Goal: Entertainment & Leisure: Browse casually

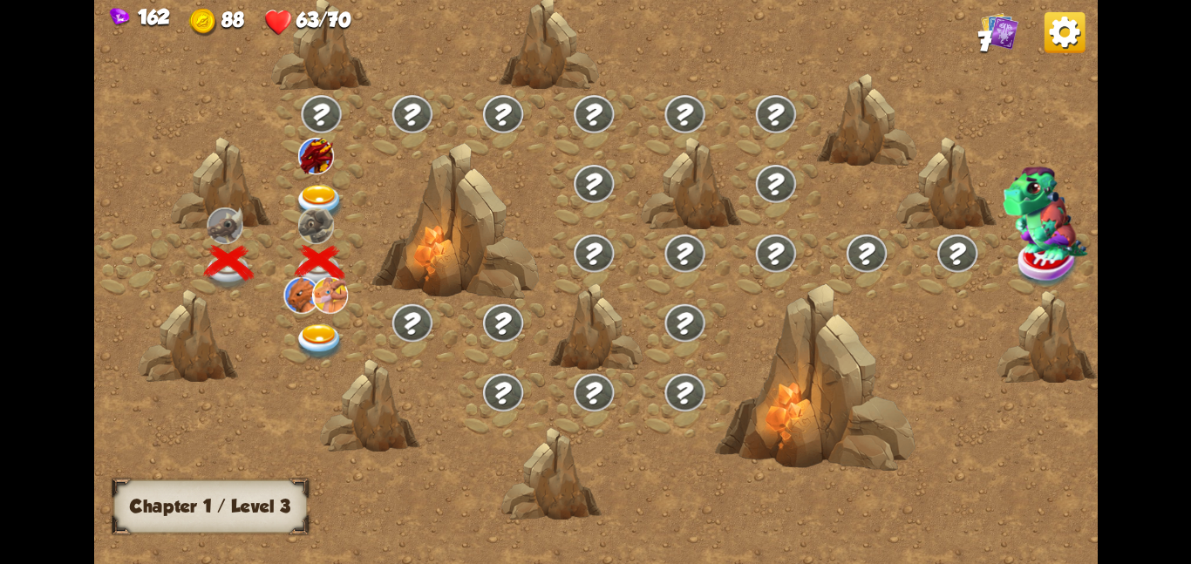
click at [307, 186] on img at bounding box center [320, 202] width 51 height 37
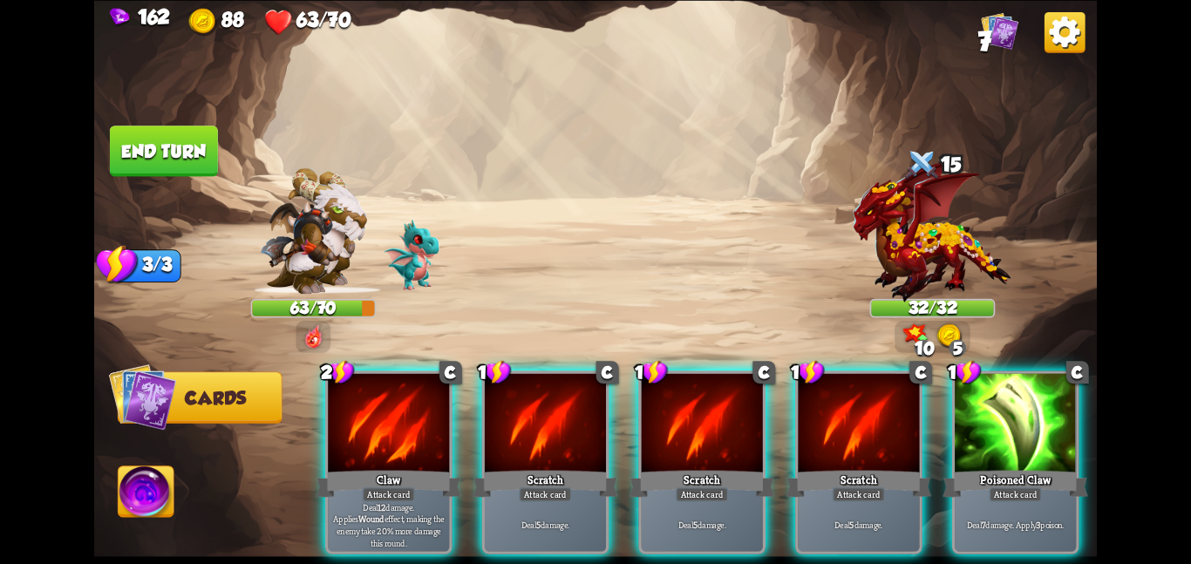
click at [934, 231] on img at bounding box center [932, 231] width 159 height 143
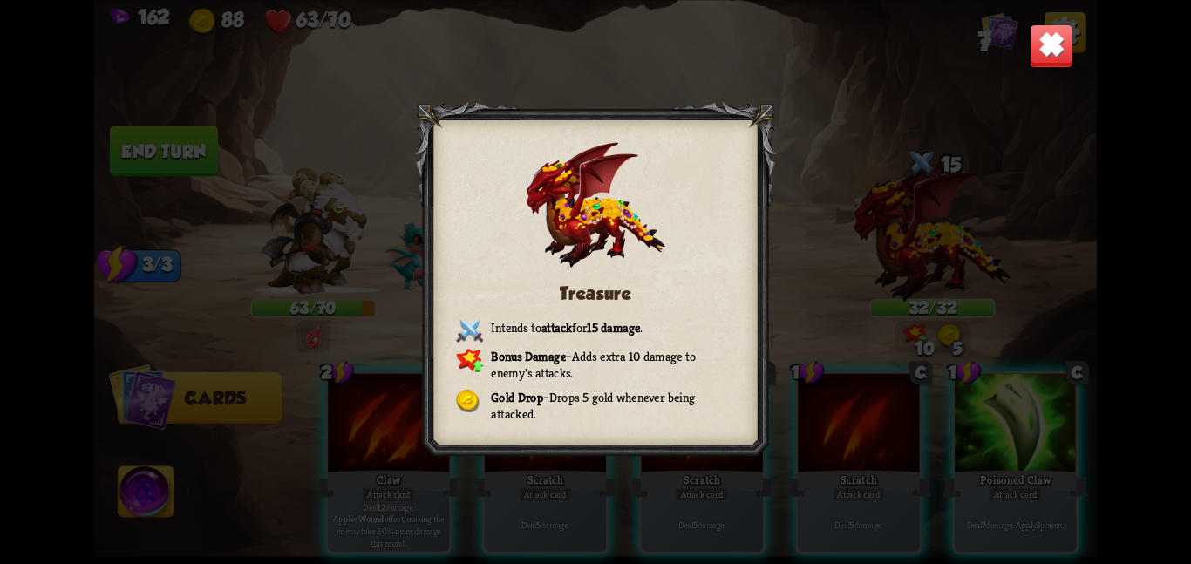
click at [1039, 39] on img at bounding box center [1051, 46] width 44 height 44
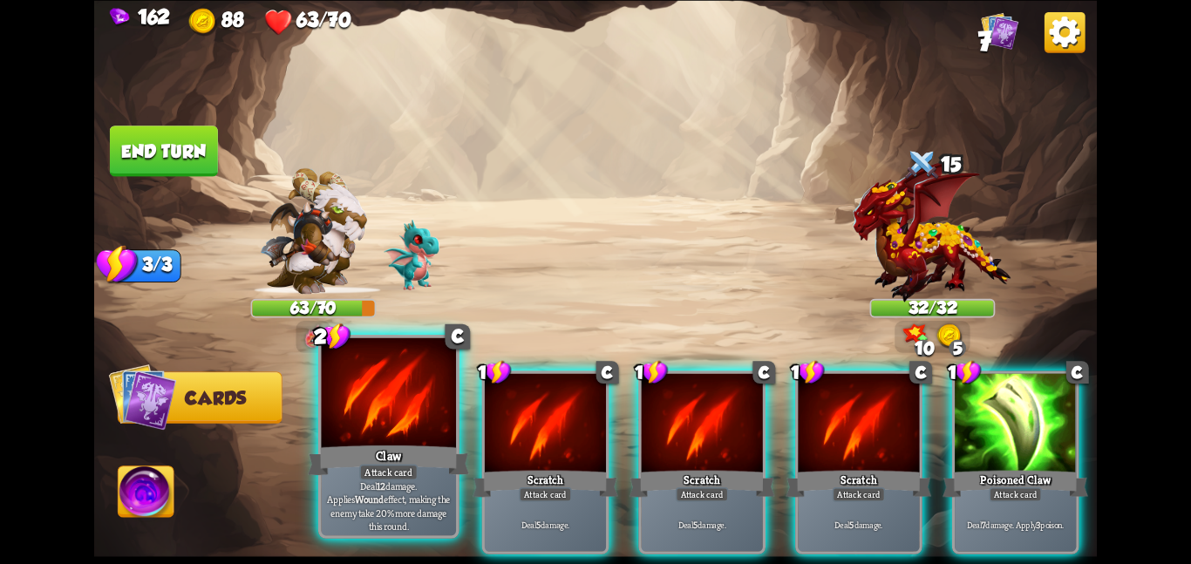
click at [370, 452] on div "Claw" at bounding box center [388, 460] width 161 height 36
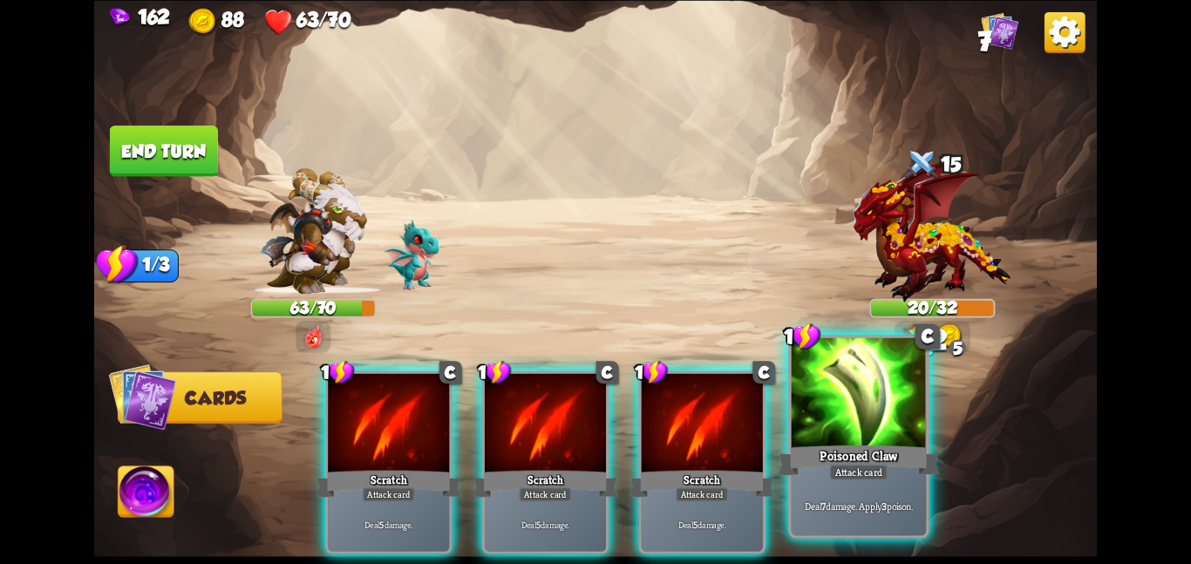
click at [854, 384] on div at bounding box center [859, 393] width 135 height 113
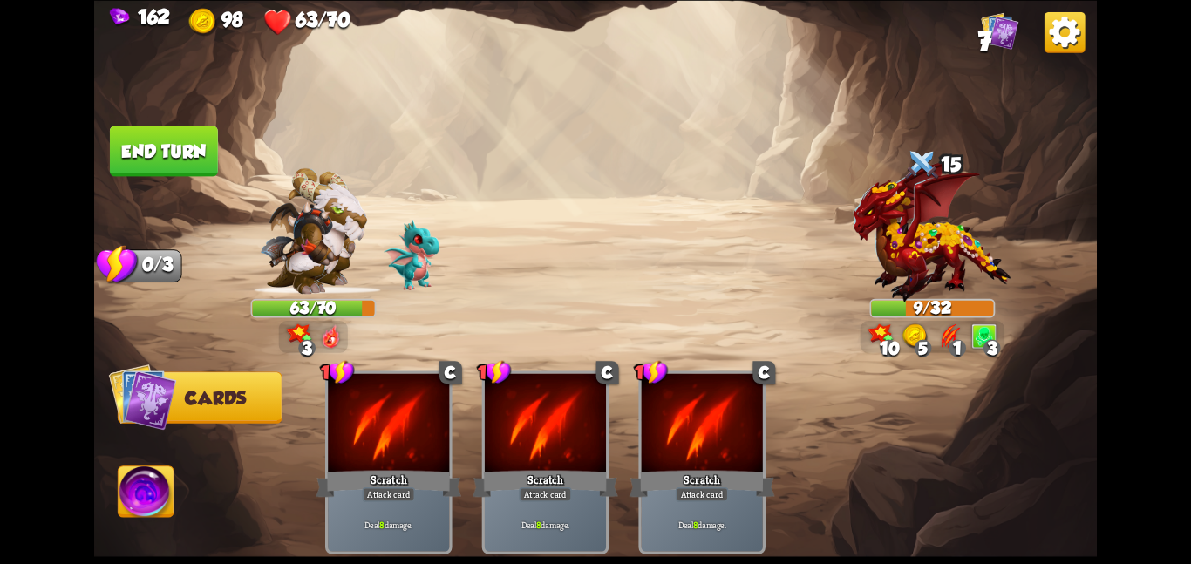
click at [129, 161] on button "End turn" at bounding box center [164, 150] width 110 height 51
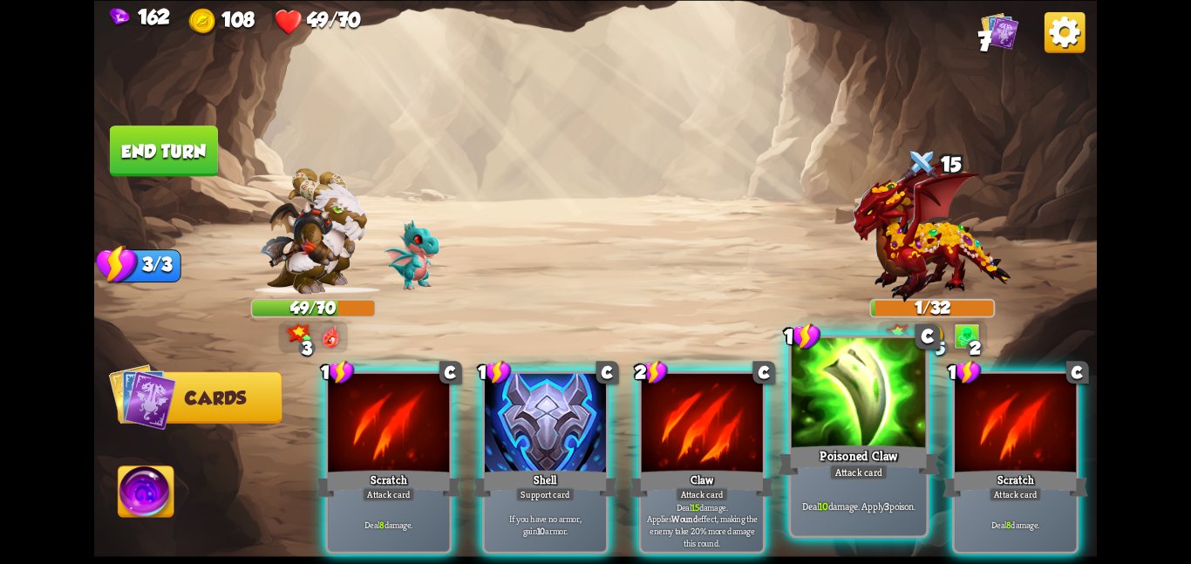
click at [809, 375] on div at bounding box center [859, 393] width 135 height 113
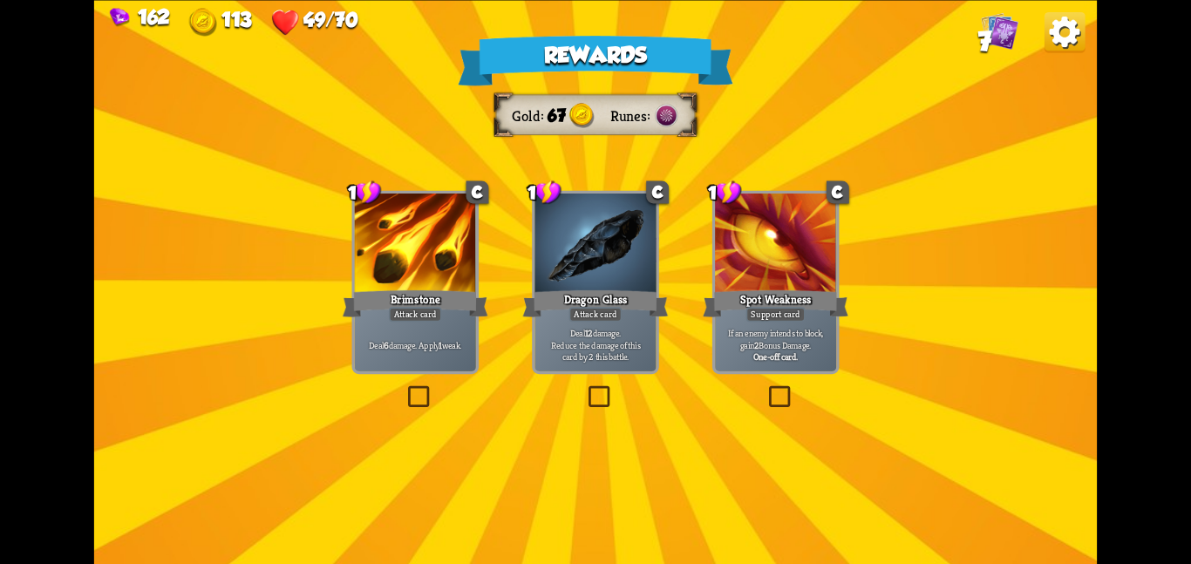
click at [545, 290] on div "Dragon Glass" at bounding box center [596, 303] width 146 height 32
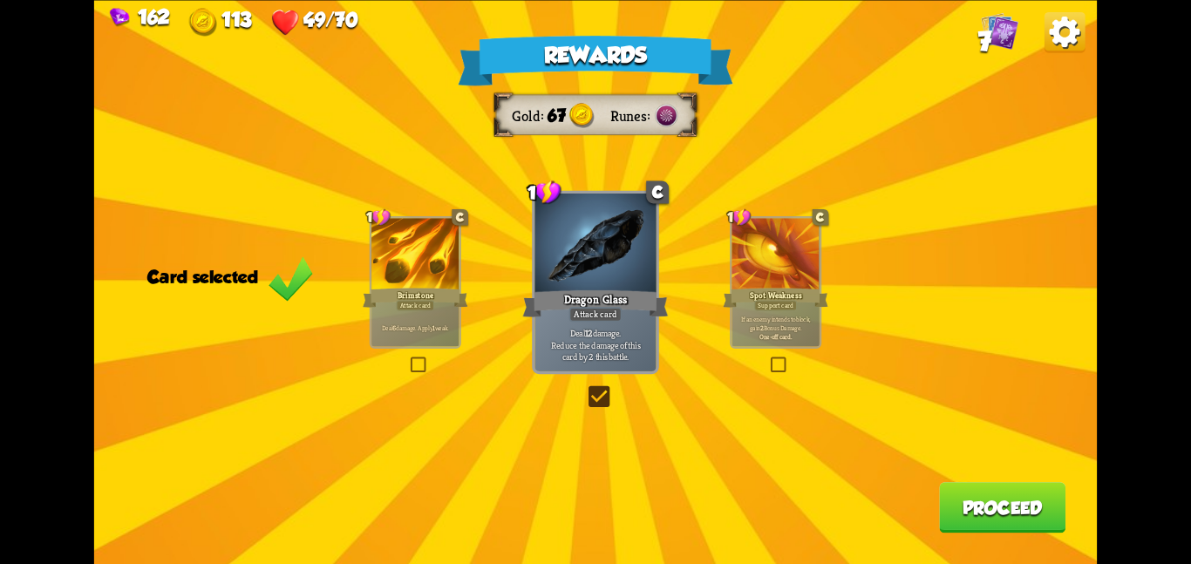
click at [1021, 531] on button "Proceed" at bounding box center [1002, 507] width 126 height 51
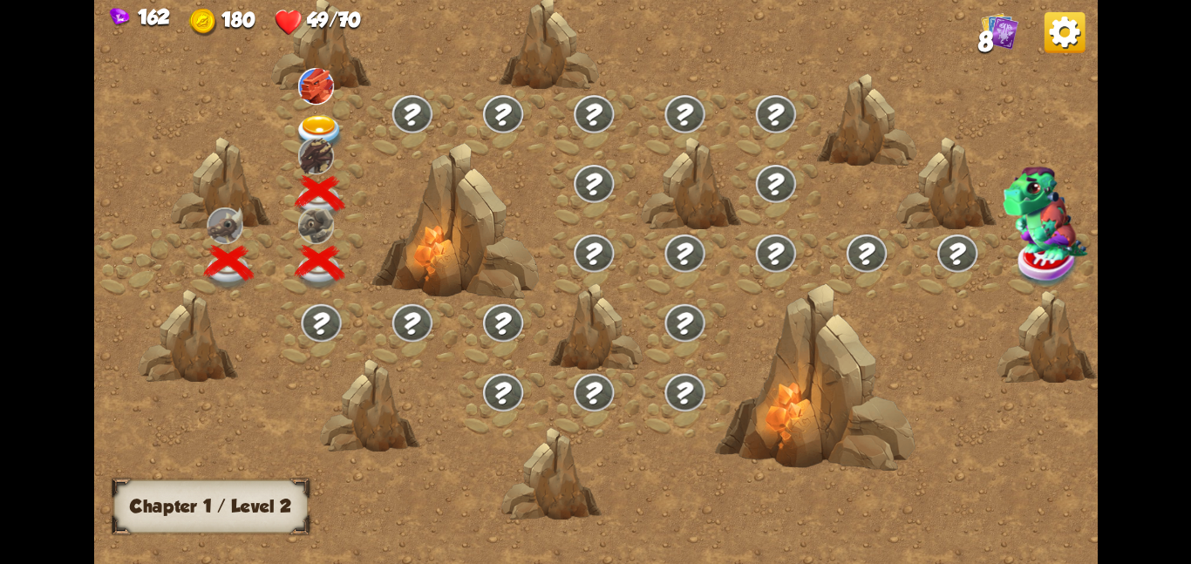
click at [300, 126] on img at bounding box center [320, 132] width 51 height 37
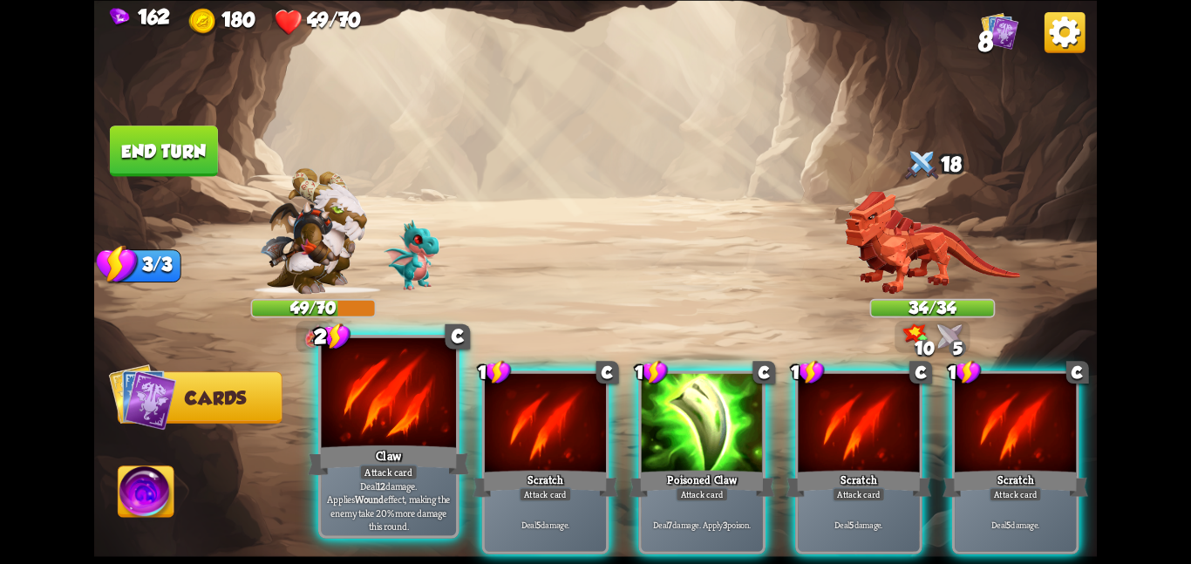
click at [348, 425] on div at bounding box center [388, 393] width 135 height 113
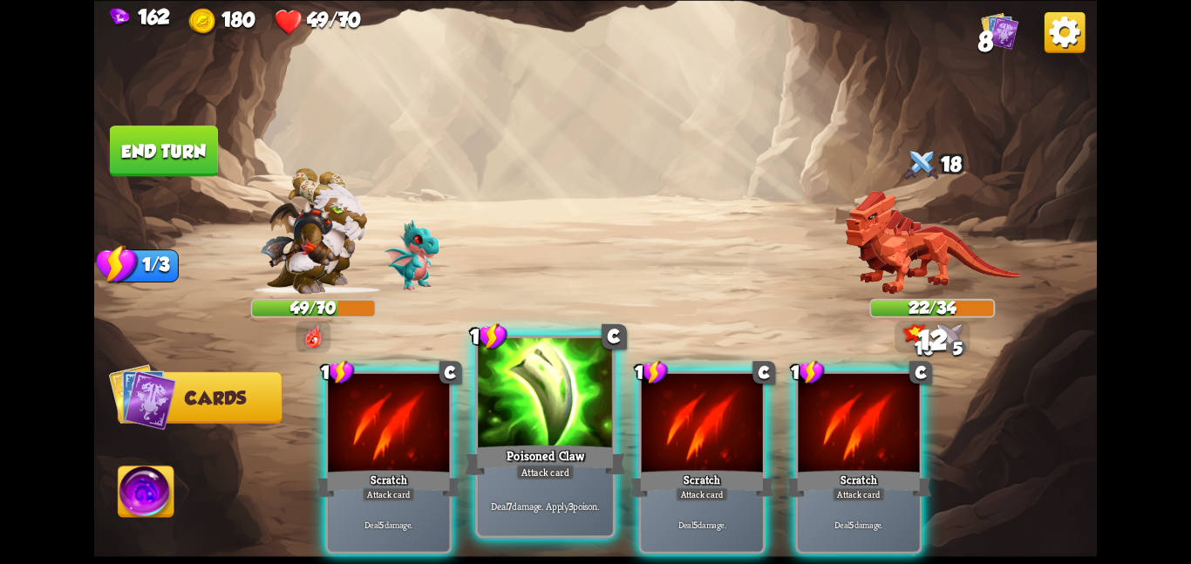
click at [533, 414] on div at bounding box center [545, 393] width 135 height 113
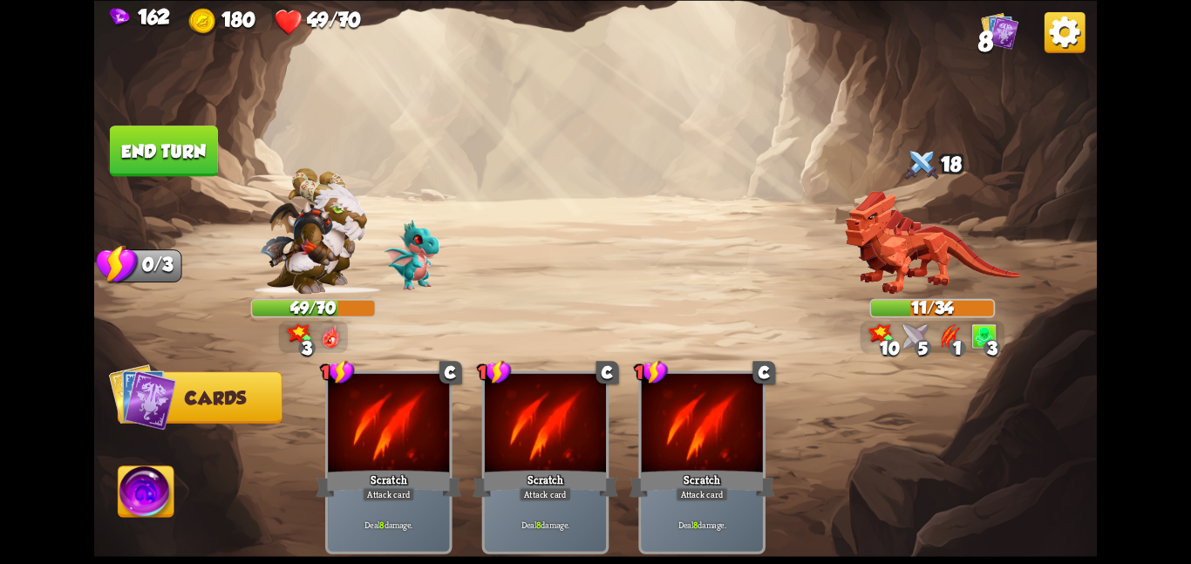
click at [164, 509] on img at bounding box center [147, 494] width 56 height 57
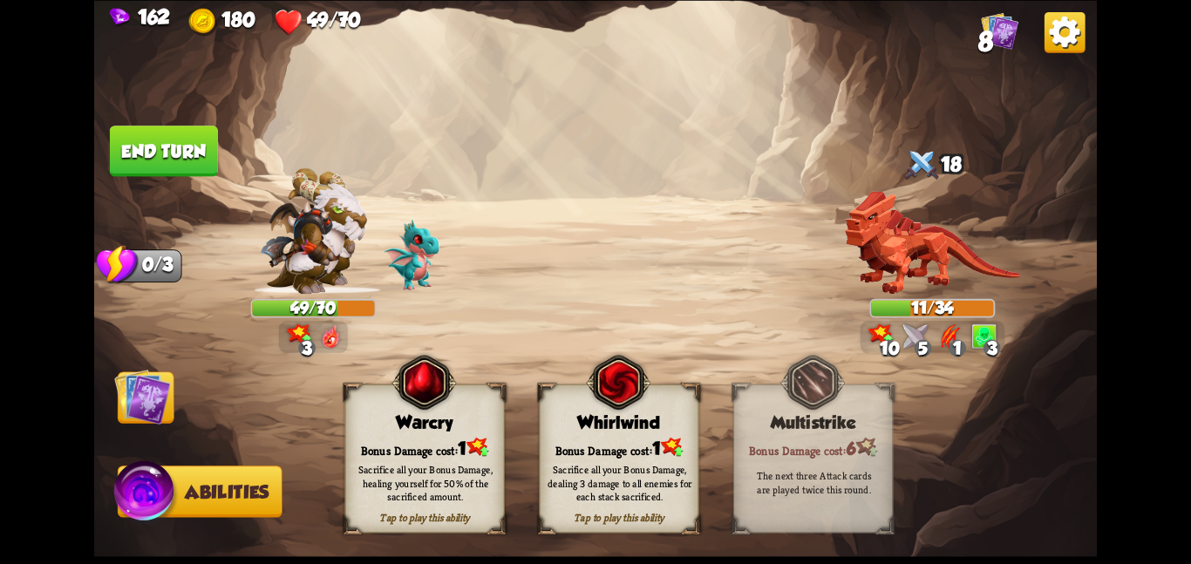
click at [644, 464] on div "Sacrifice all your Bonus Damage, dealing 3 damage to all enemies for each stack…" at bounding box center [619, 483] width 144 height 40
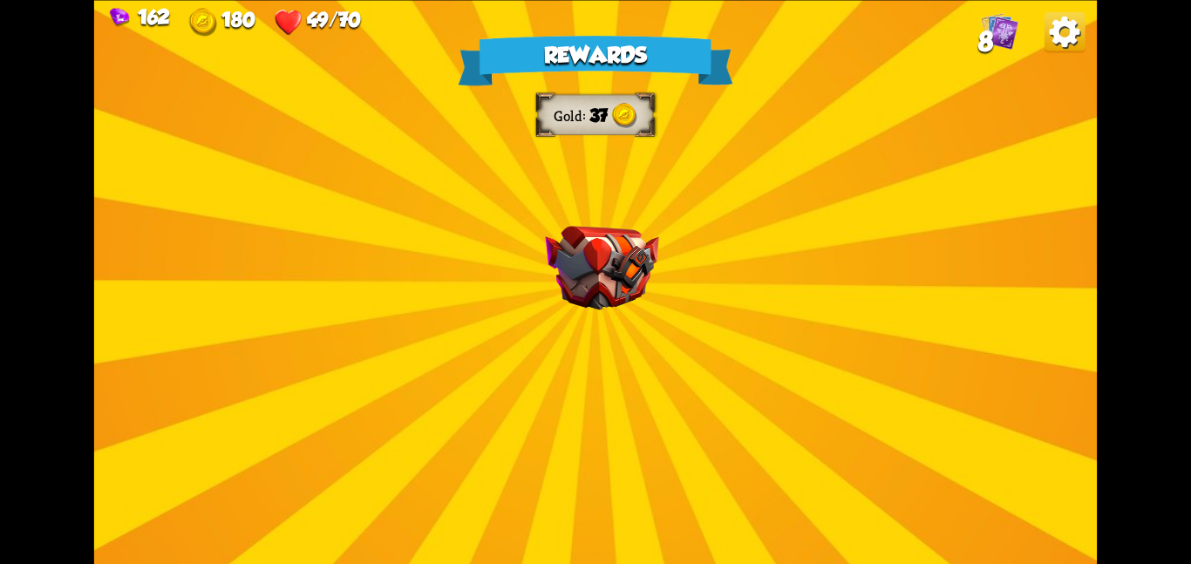
click at [535, 225] on div "Rewards Gold 37 Select a card 0 C Deflect Support card Gain 4 armor. 1 C Reboun…" at bounding box center [595, 282] width 1002 height 564
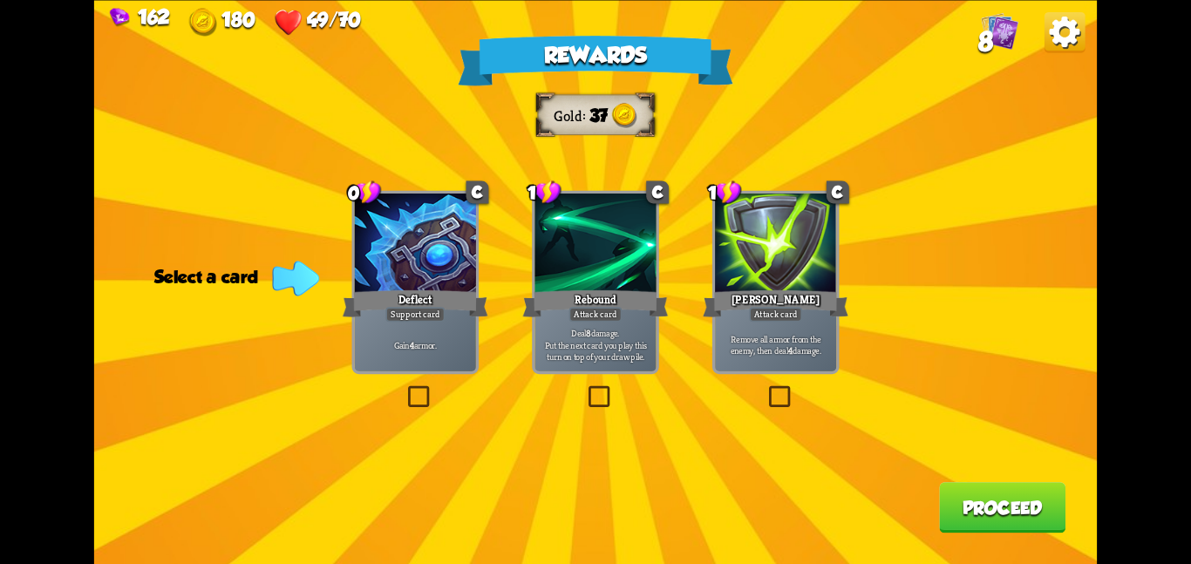
click at [780, 243] on div at bounding box center [775, 245] width 121 height 102
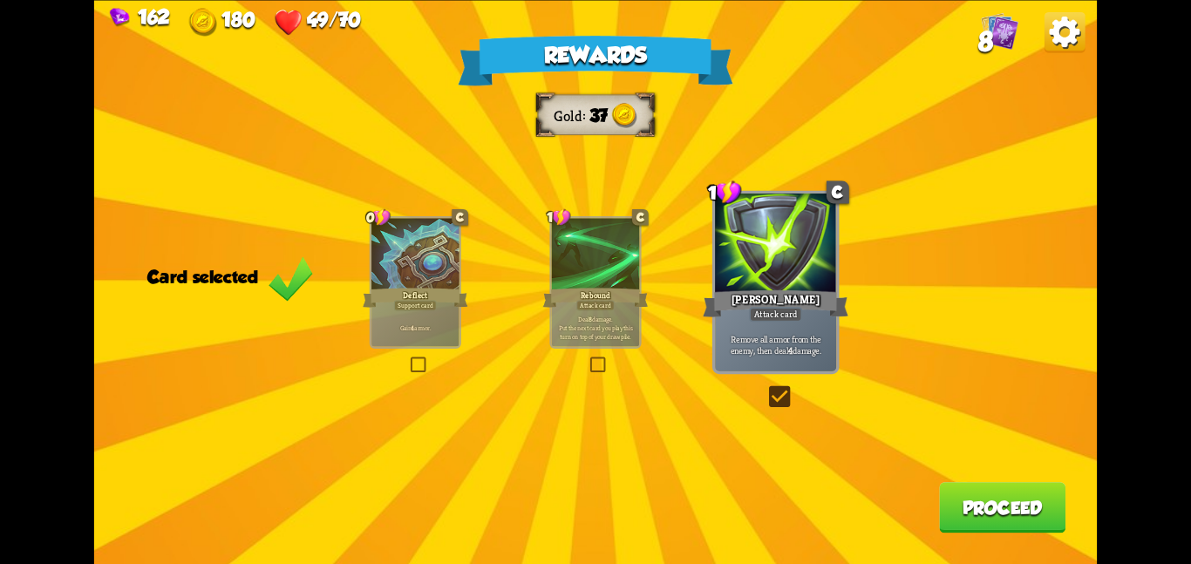
click at [1020, 497] on button "Proceed" at bounding box center [1002, 507] width 126 height 51
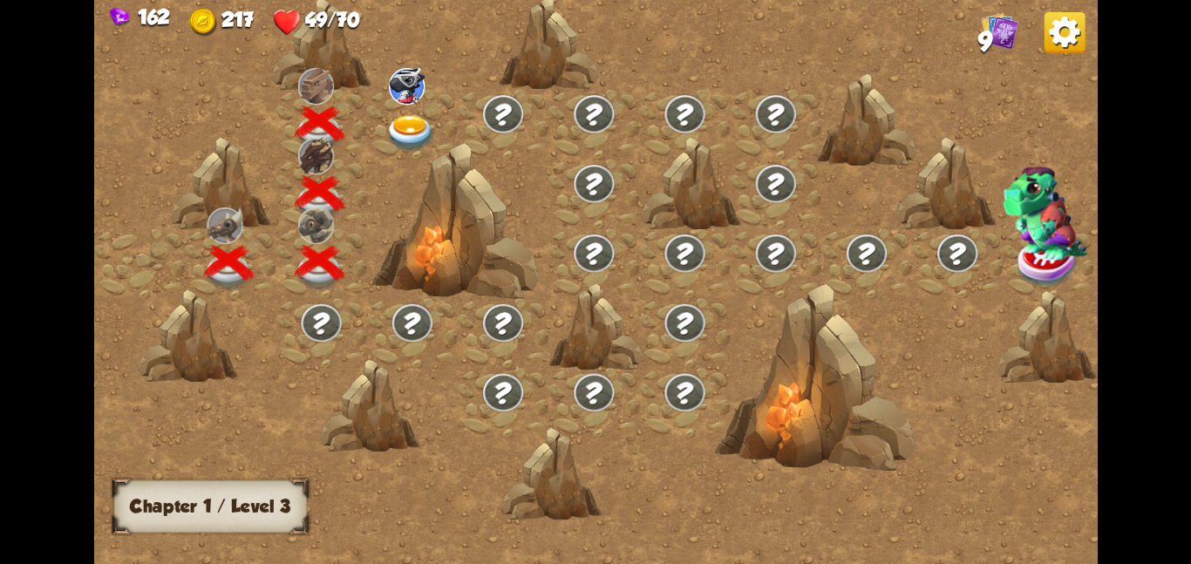
click at [392, 95] on img at bounding box center [407, 85] width 36 height 37
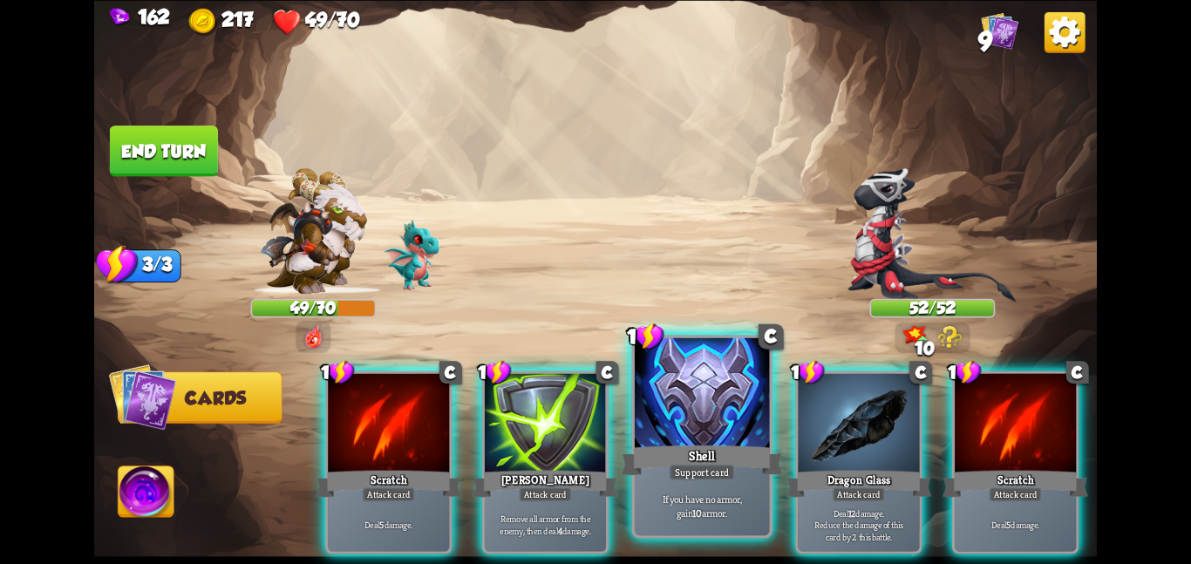
click at [709, 385] on div at bounding box center [702, 393] width 135 height 113
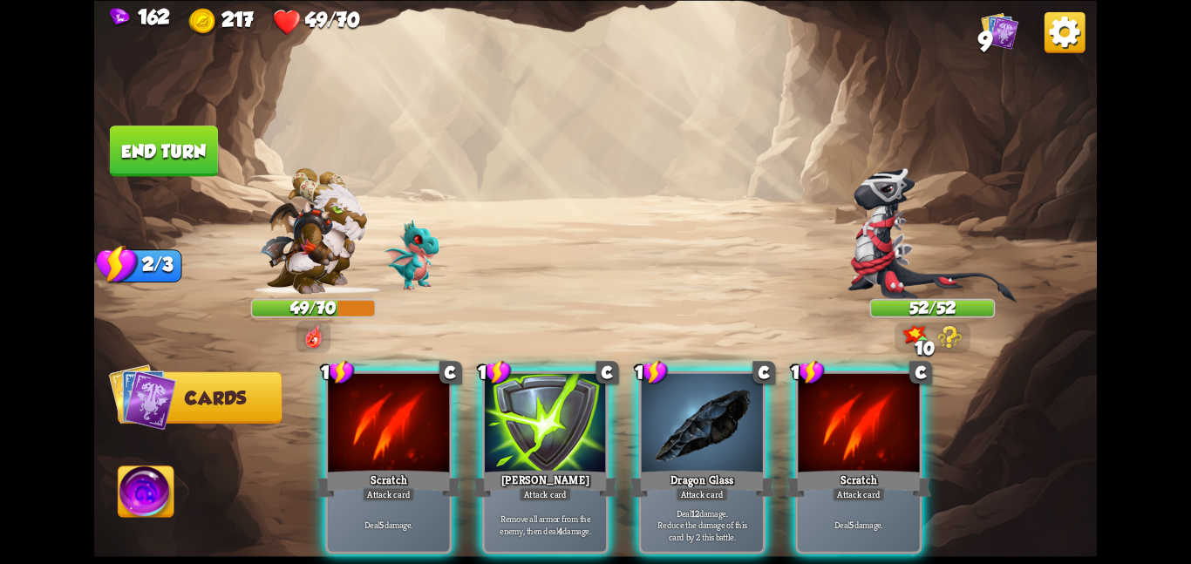
click at [709, 385] on div at bounding box center [702, 424] width 121 height 102
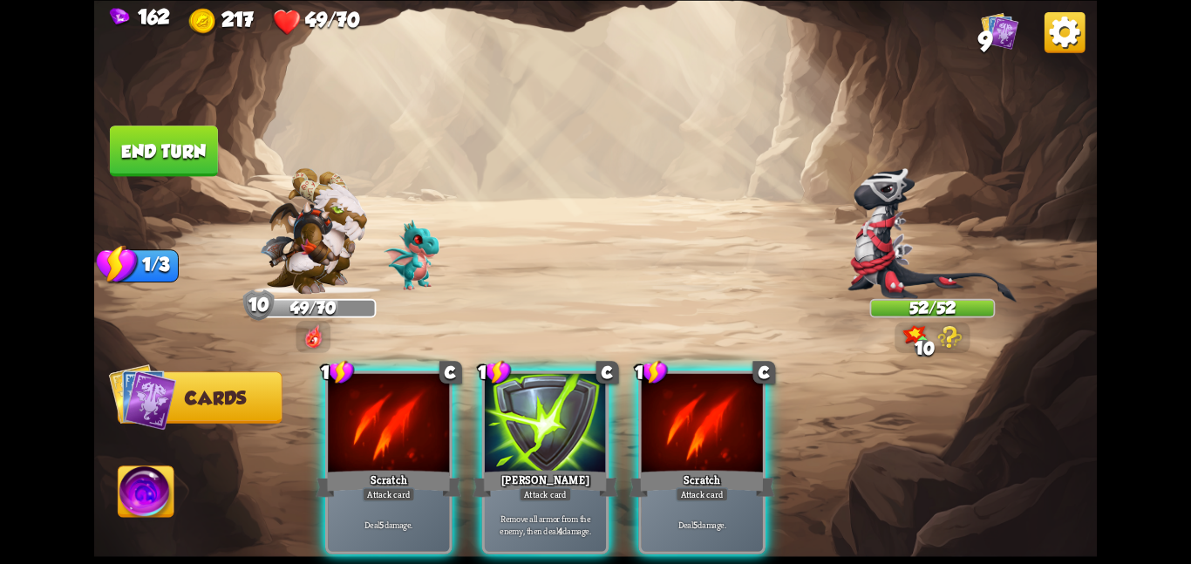
click at [709, 385] on div at bounding box center [702, 424] width 121 height 102
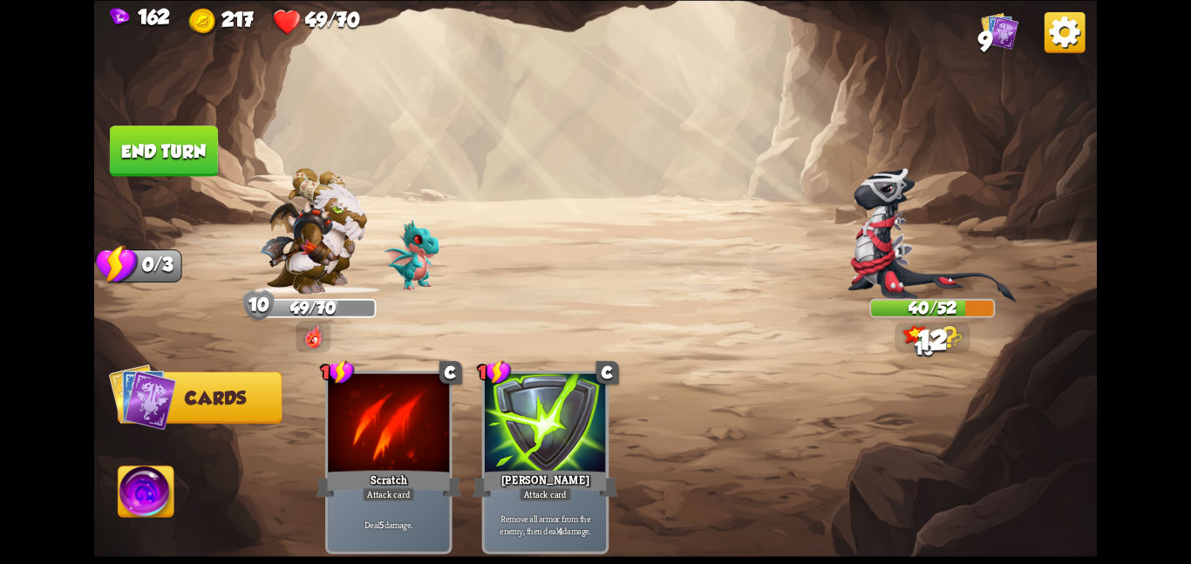
click at [167, 142] on button "End turn" at bounding box center [164, 151] width 108 height 51
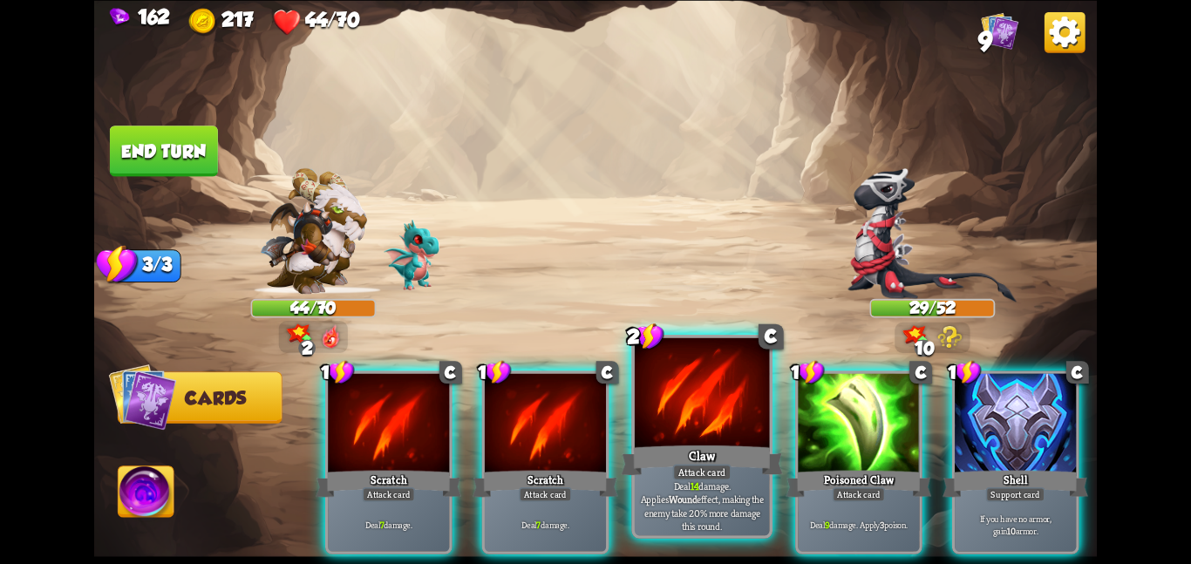
click at [703, 432] on div at bounding box center [702, 393] width 135 height 113
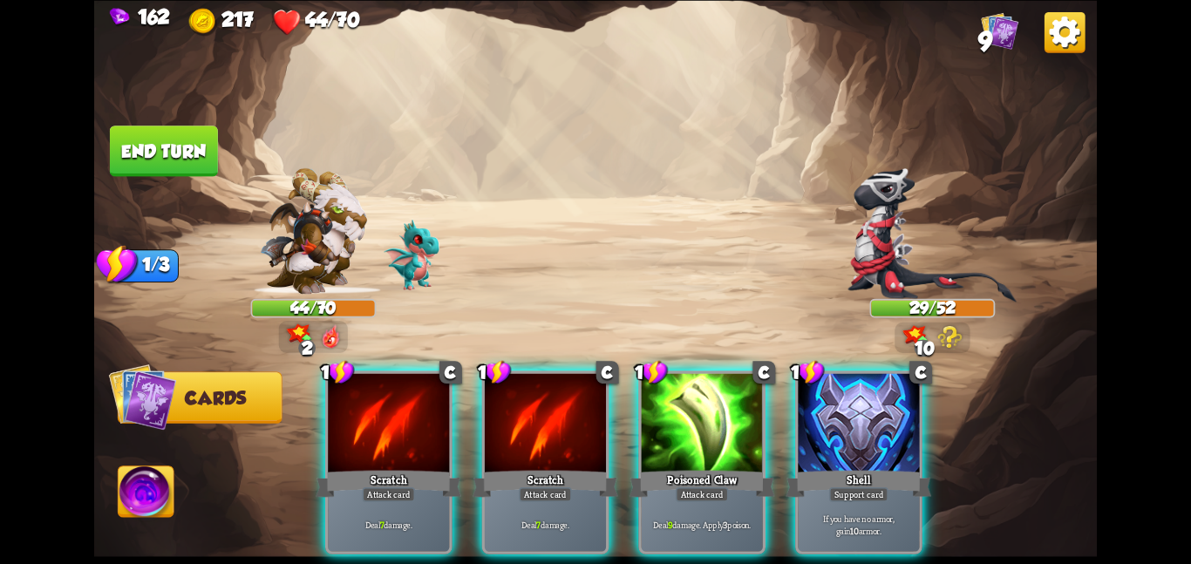
click at [703, 432] on div at bounding box center [702, 424] width 121 height 102
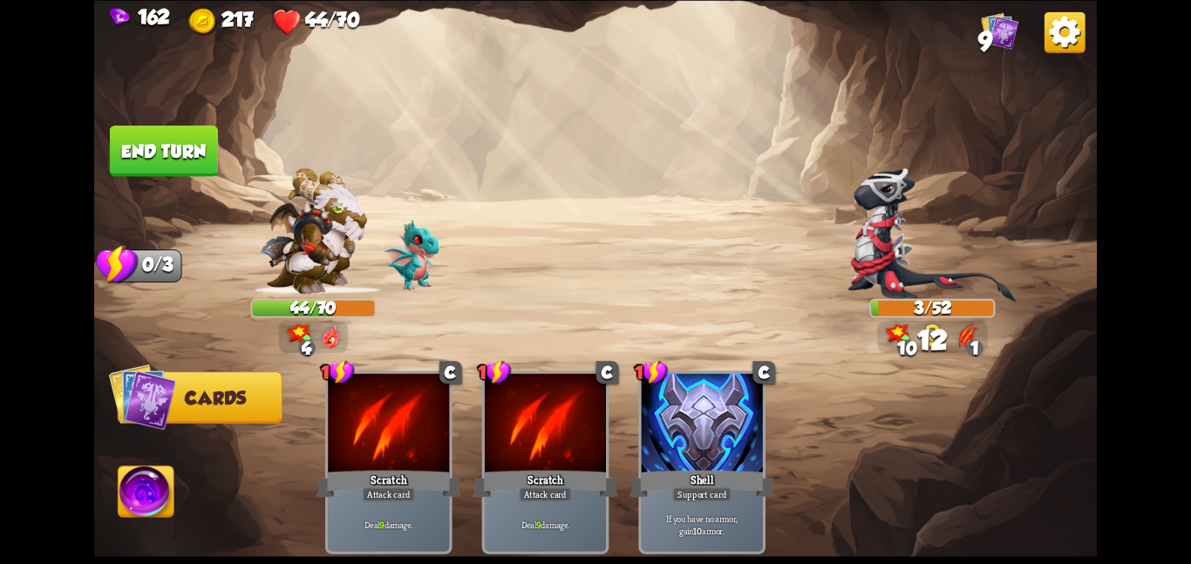
click at [185, 132] on button "End turn" at bounding box center [164, 151] width 108 height 51
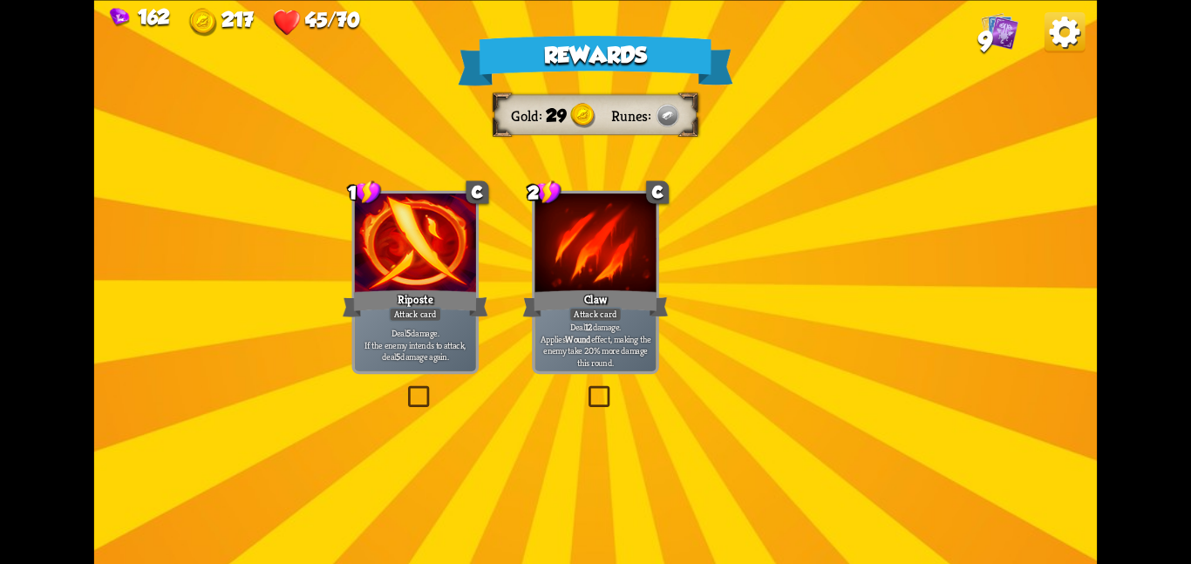
click at [403, 179] on div "Rewards Gold 29 Runes Select a card 1 C Riposte Attack card Deal 5 damage. If t…" at bounding box center [595, 282] width 1002 height 564
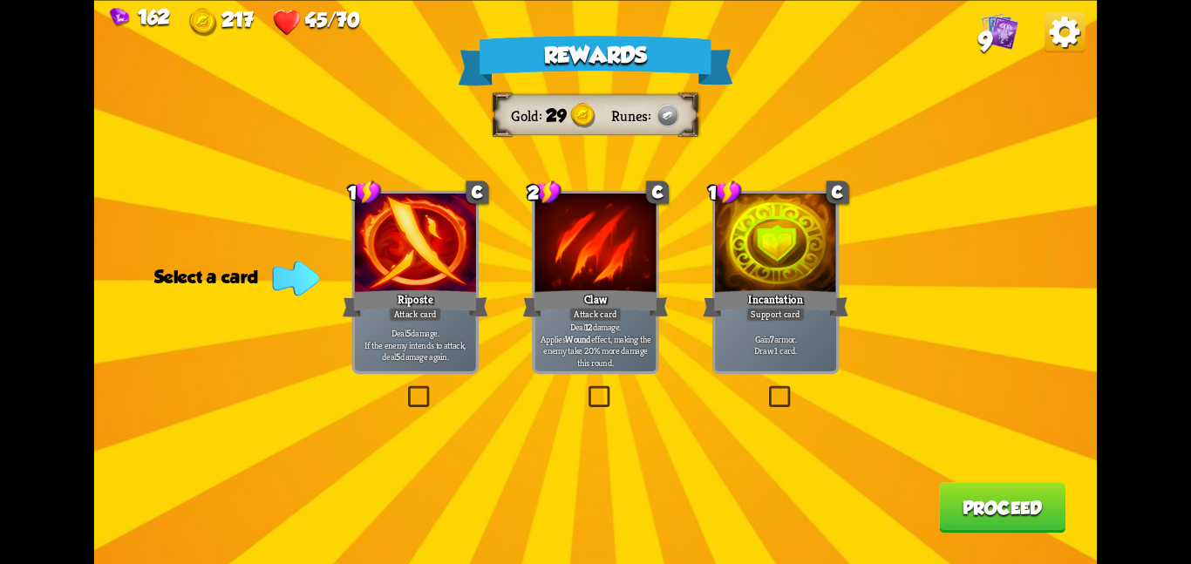
click at [452, 224] on div at bounding box center [415, 245] width 121 height 102
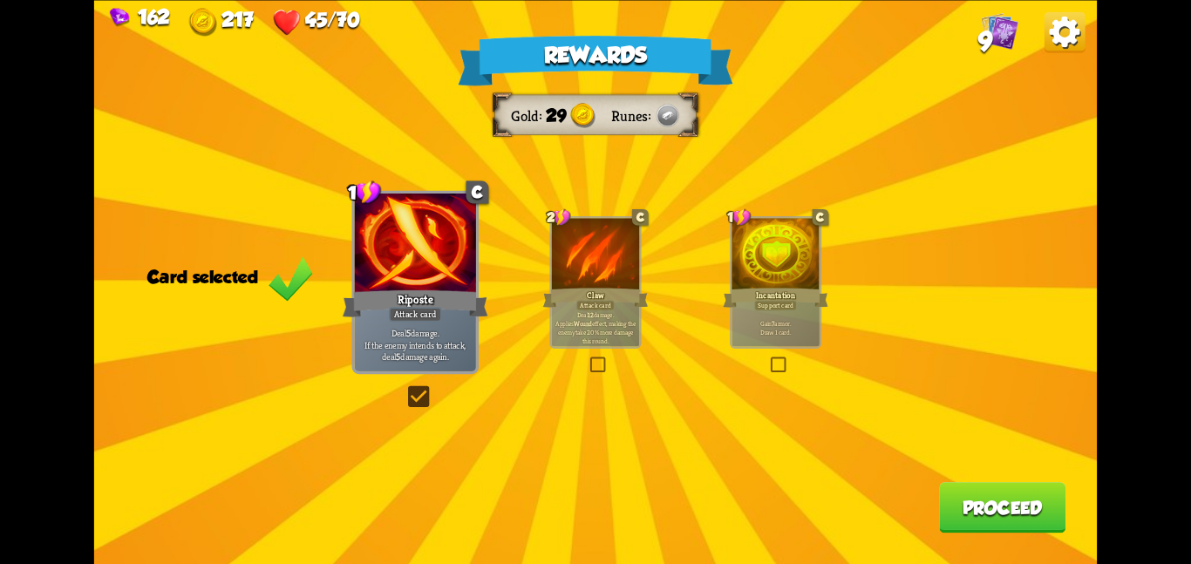
click at [952, 497] on button "Proceed" at bounding box center [1002, 507] width 126 height 51
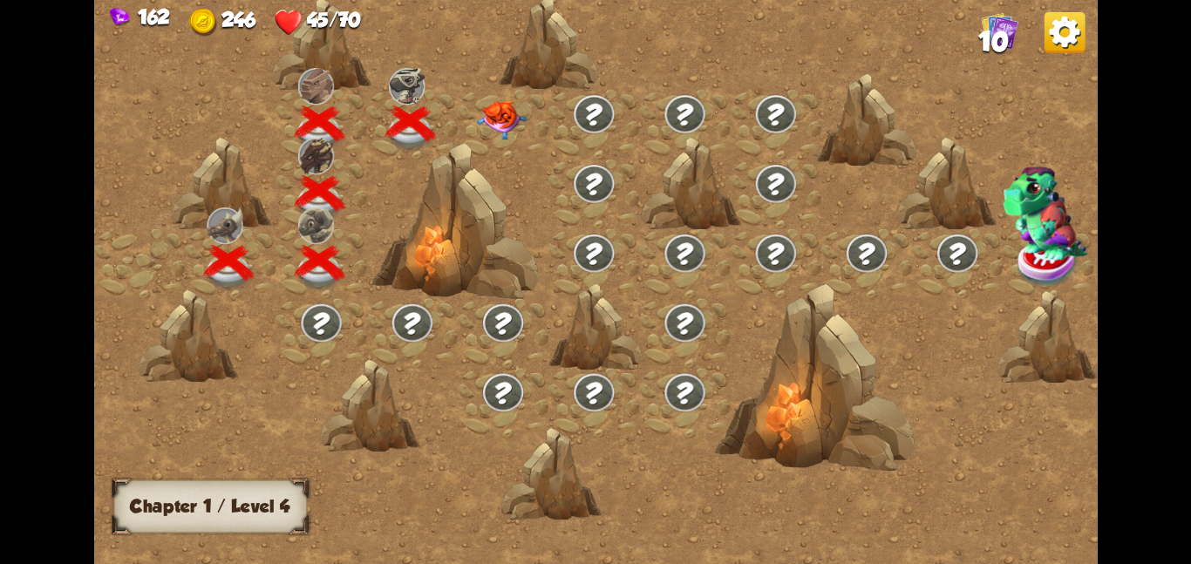
click at [484, 105] on img at bounding box center [501, 118] width 51 height 39
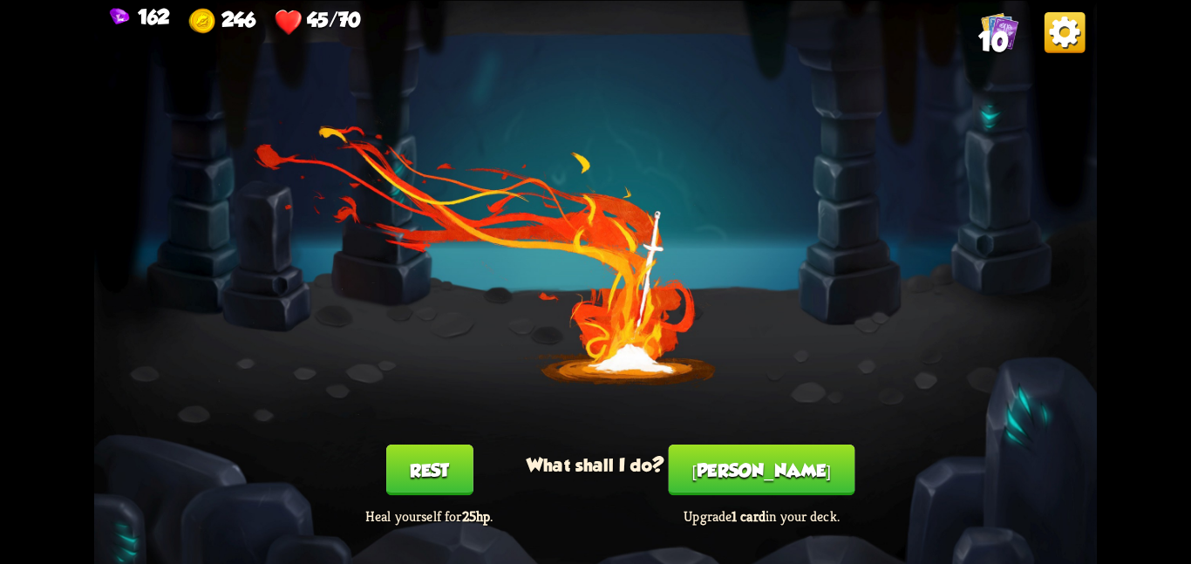
click at [426, 458] on button "Rest" at bounding box center [429, 470] width 87 height 51
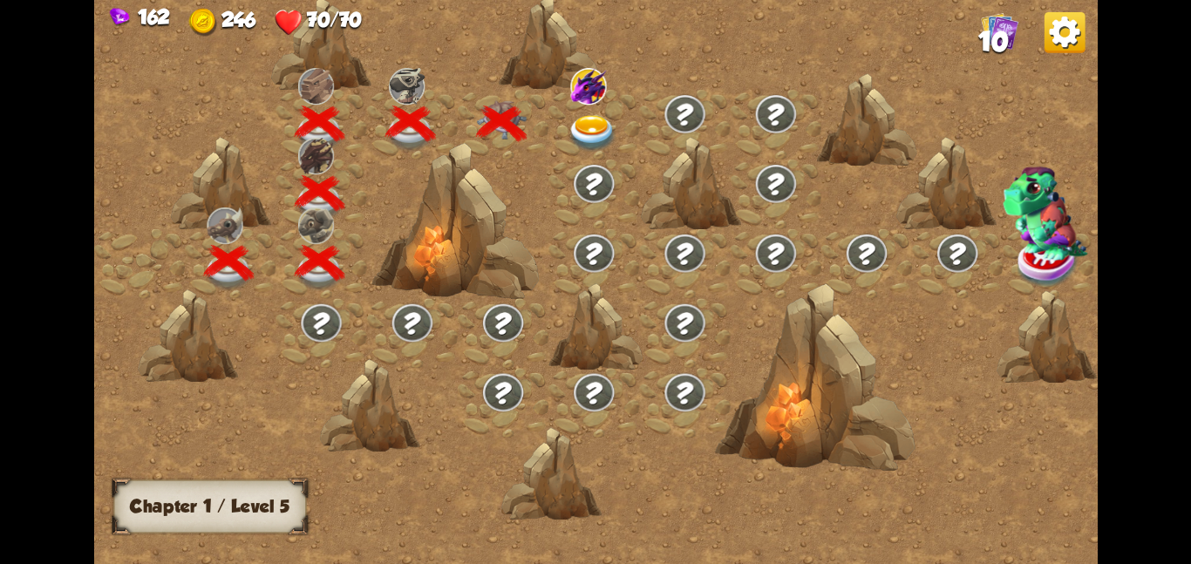
click at [561, 97] on div at bounding box center [593, 124] width 91 height 70
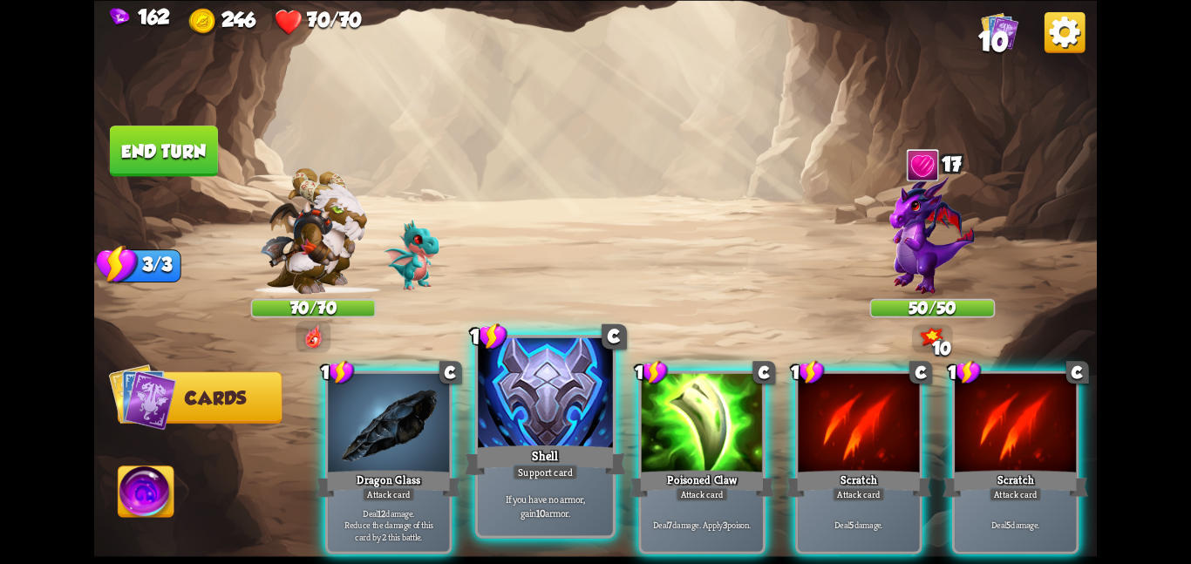
click at [533, 417] on div at bounding box center [545, 393] width 135 height 113
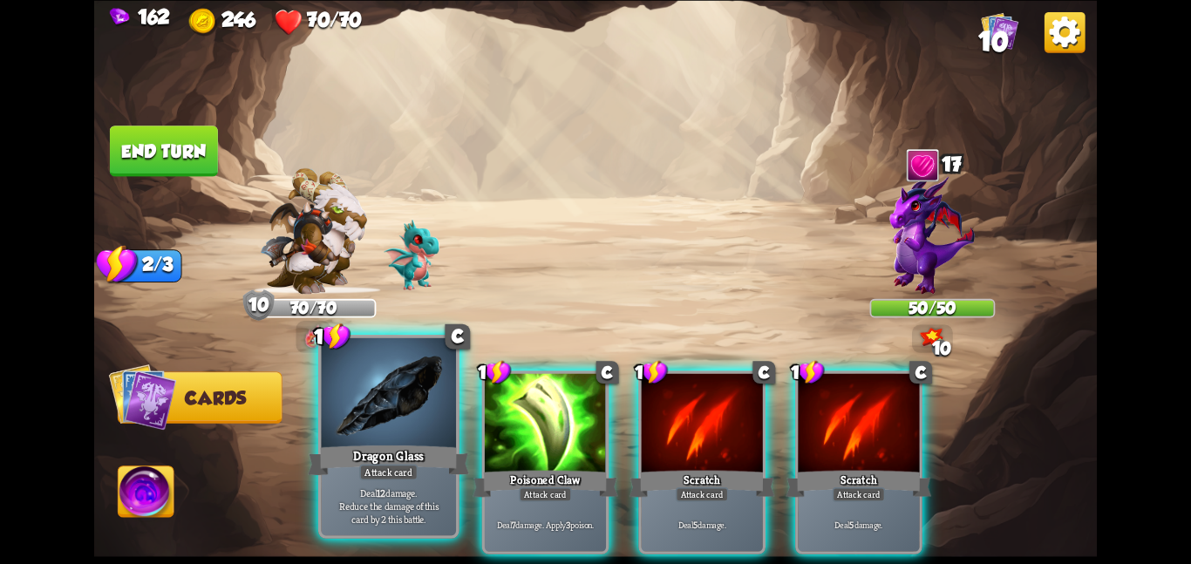
click at [443, 418] on div at bounding box center [388, 393] width 135 height 113
click at [485, 418] on div at bounding box center [545, 424] width 121 height 102
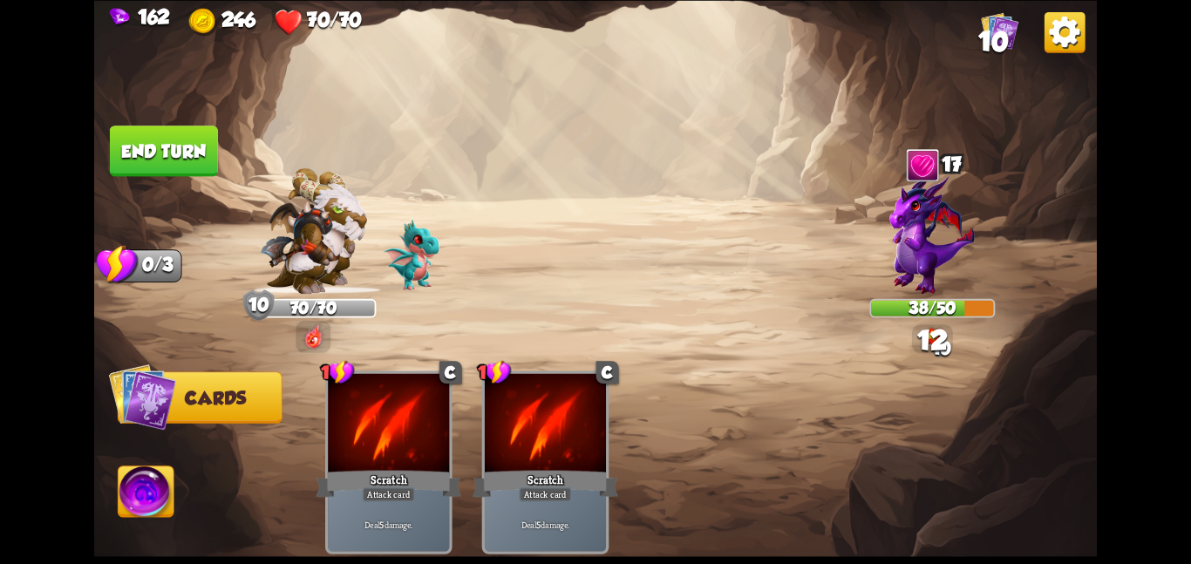
click at [148, 148] on button "End turn" at bounding box center [164, 151] width 108 height 51
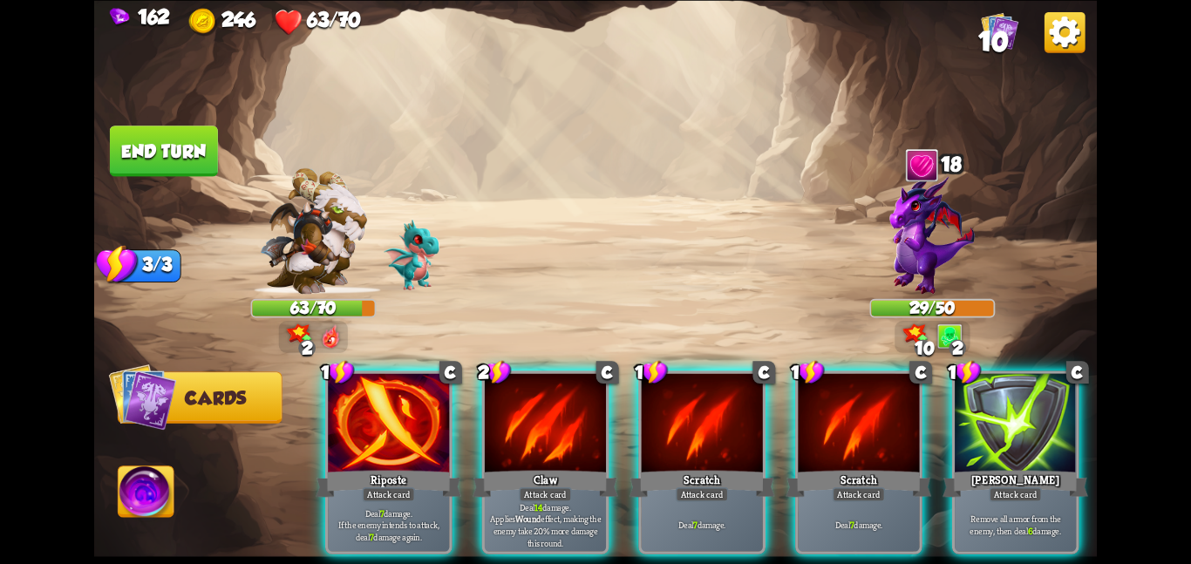
click at [480, 182] on img at bounding box center [595, 282] width 1002 height 564
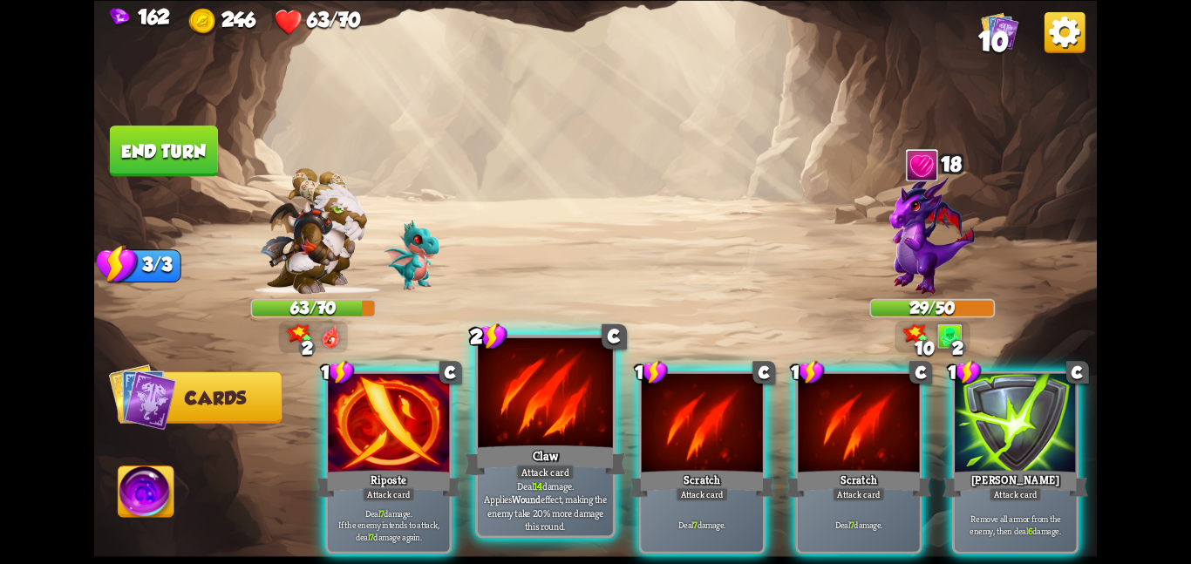
click at [503, 425] on div at bounding box center [545, 393] width 135 height 113
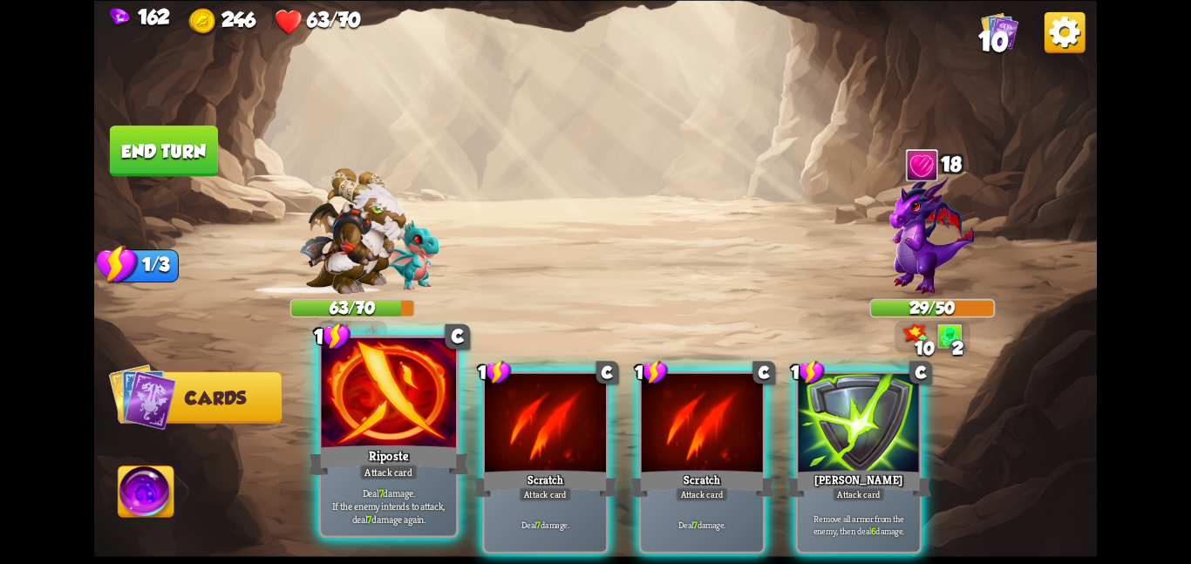
click at [421, 402] on div at bounding box center [388, 393] width 135 height 113
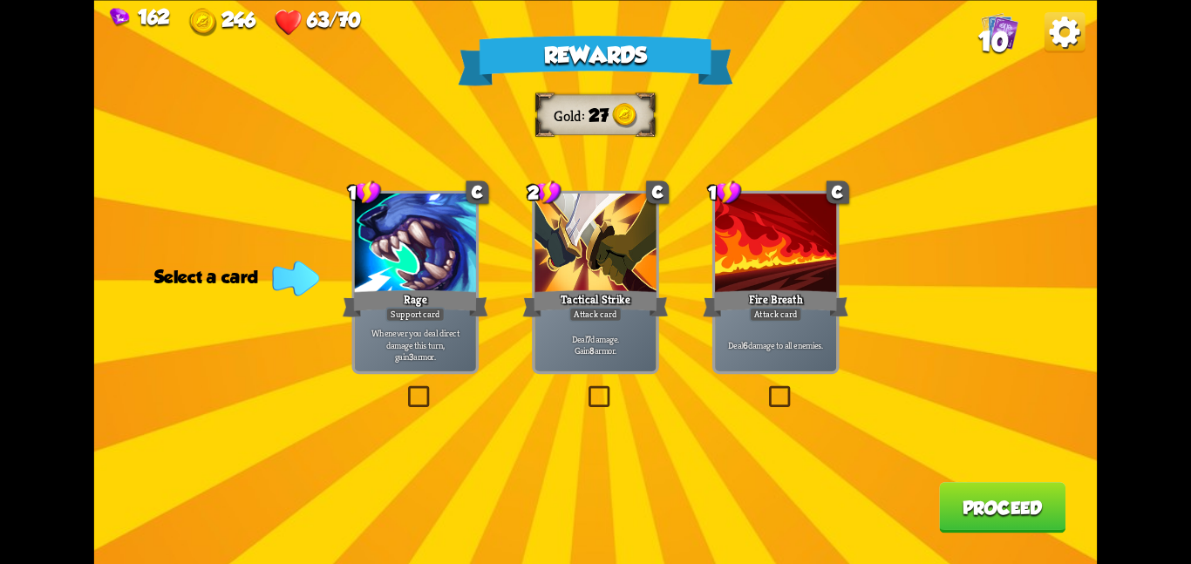
click at [606, 230] on div at bounding box center [594, 245] width 121 height 102
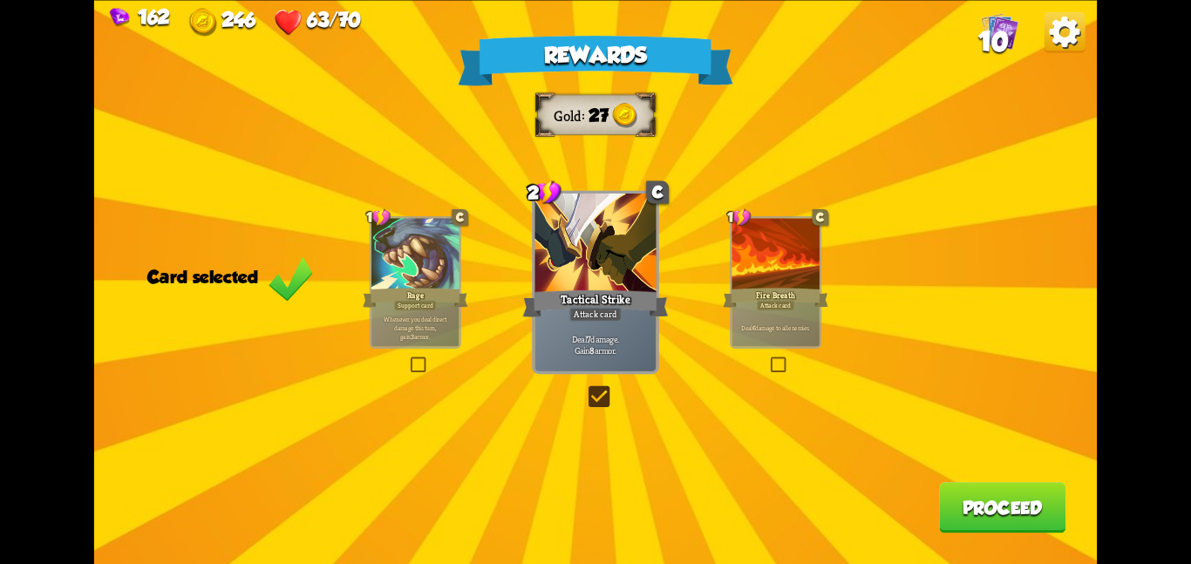
click at [1000, 491] on button "Proceed" at bounding box center [1002, 507] width 126 height 51
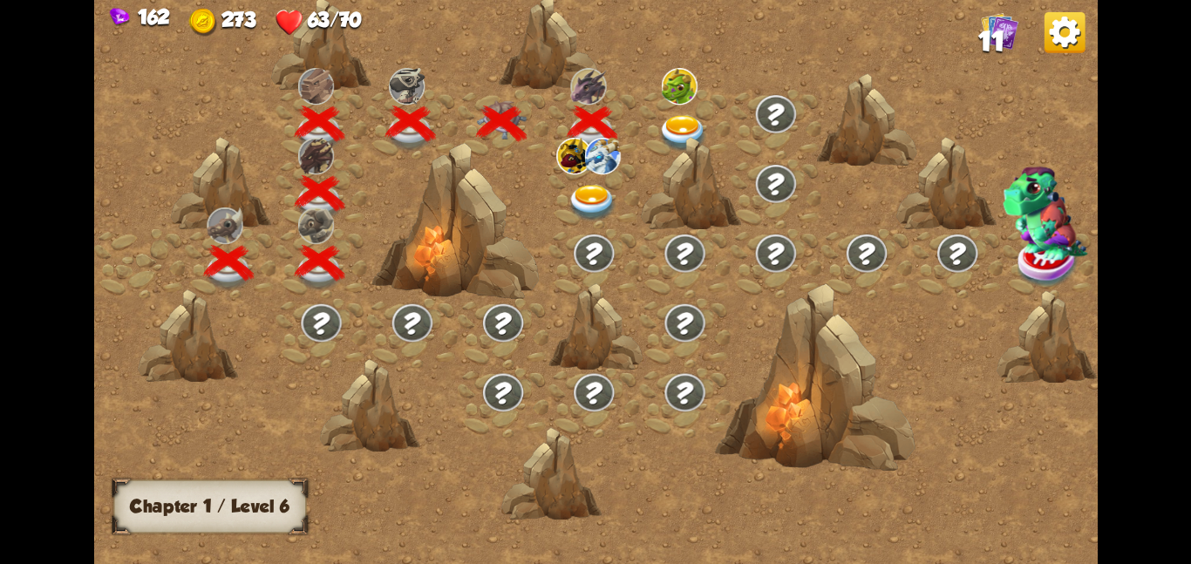
click at [601, 209] on img at bounding box center [592, 202] width 51 height 37
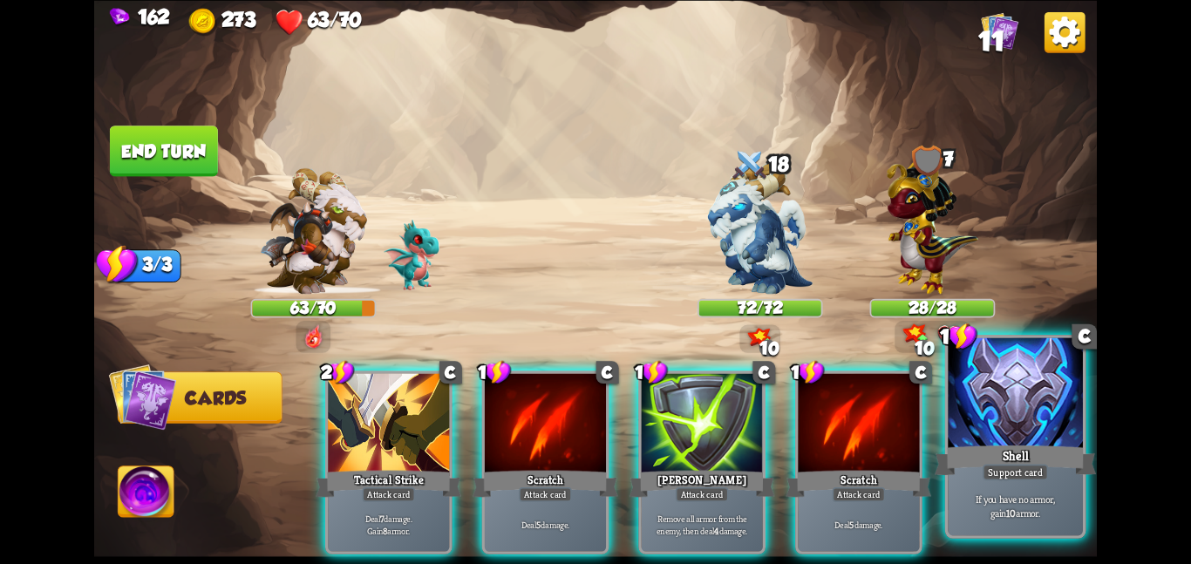
click at [1036, 420] on div at bounding box center [1015, 393] width 135 height 113
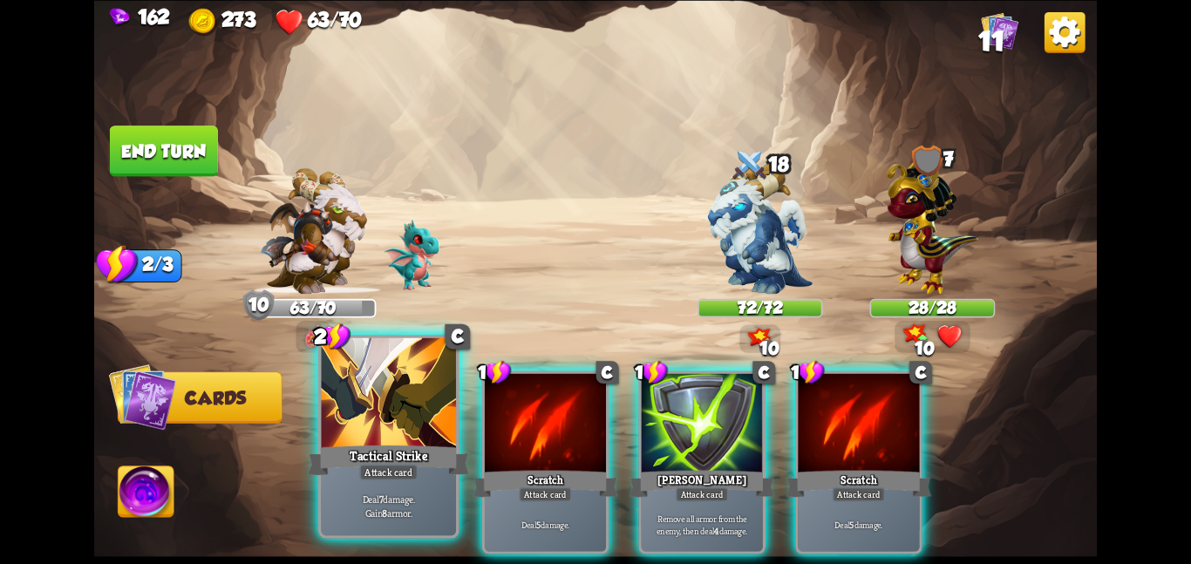
click at [451, 378] on div at bounding box center [388, 393] width 135 height 113
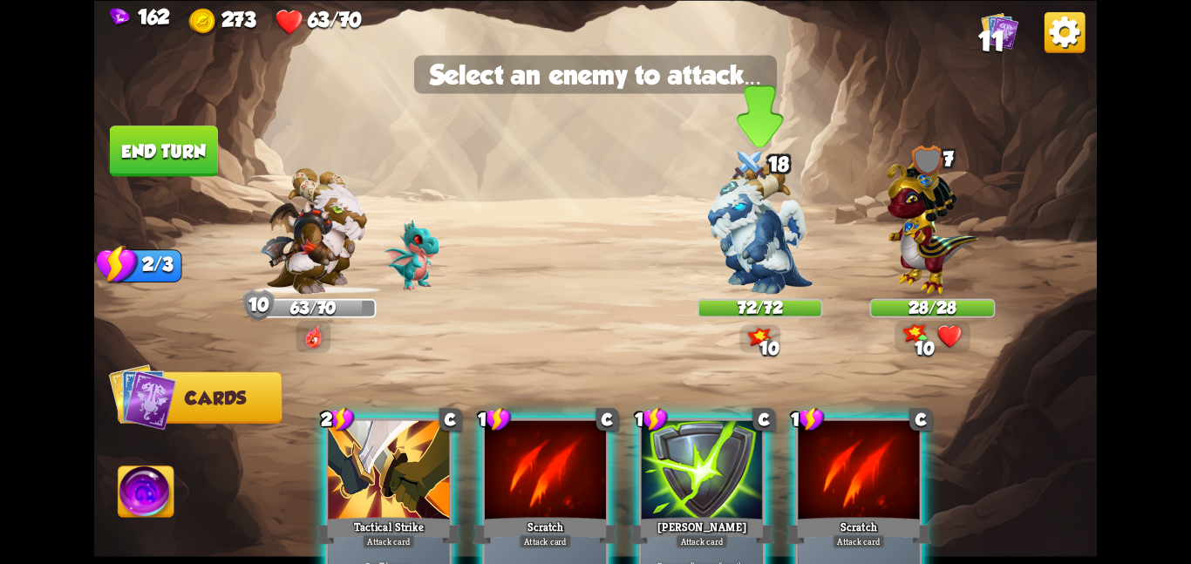
click at [708, 273] on img at bounding box center [760, 228] width 105 height 132
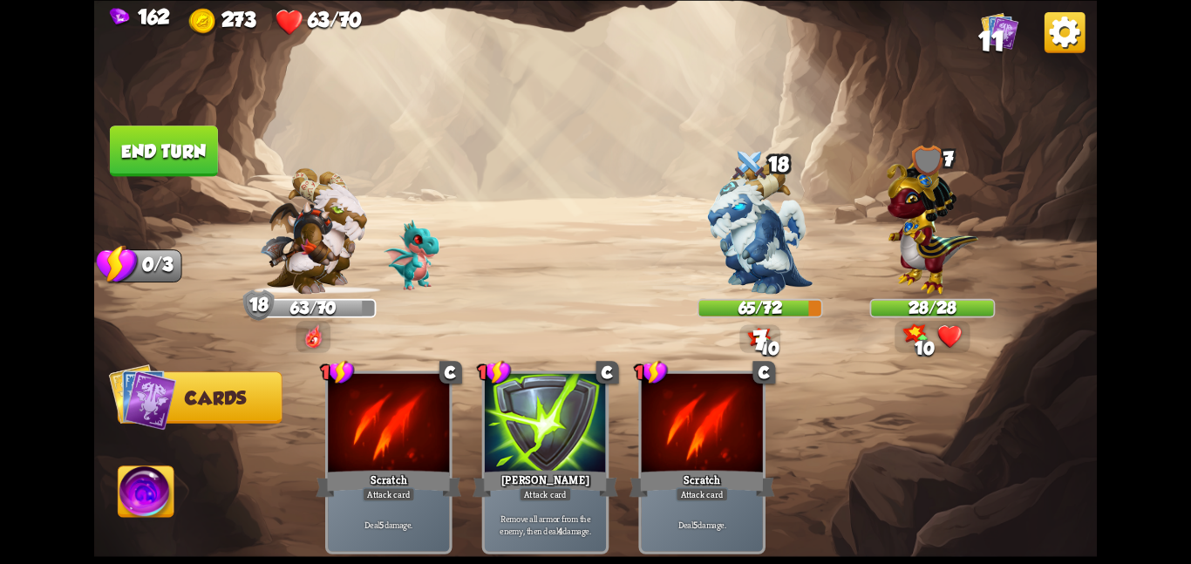
click at [185, 142] on button "End turn" at bounding box center [164, 151] width 108 height 51
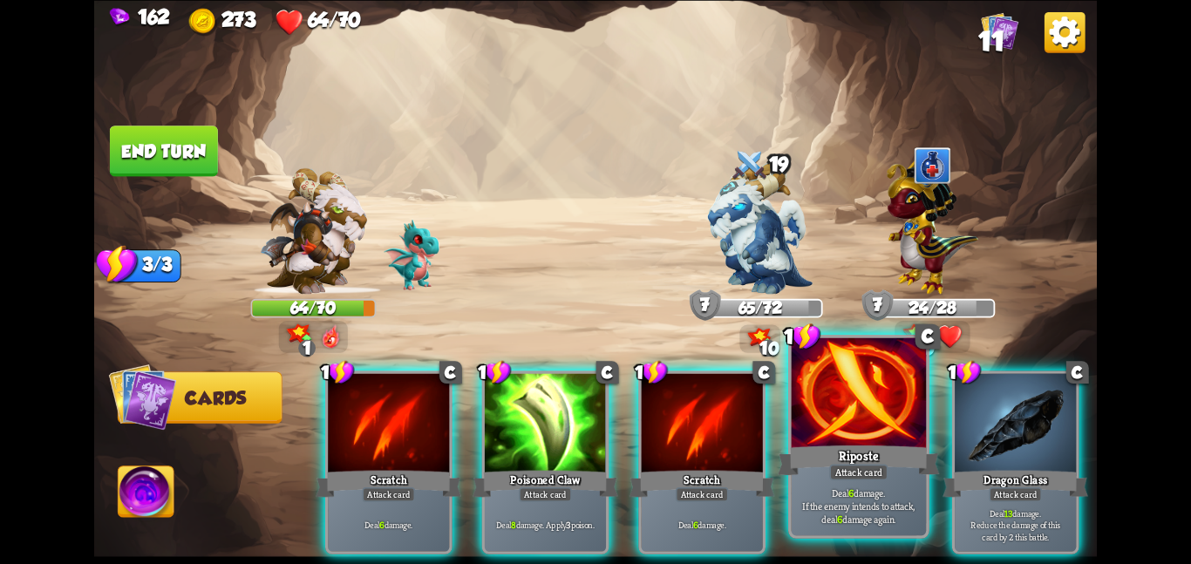
click at [881, 407] on div at bounding box center [859, 393] width 135 height 113
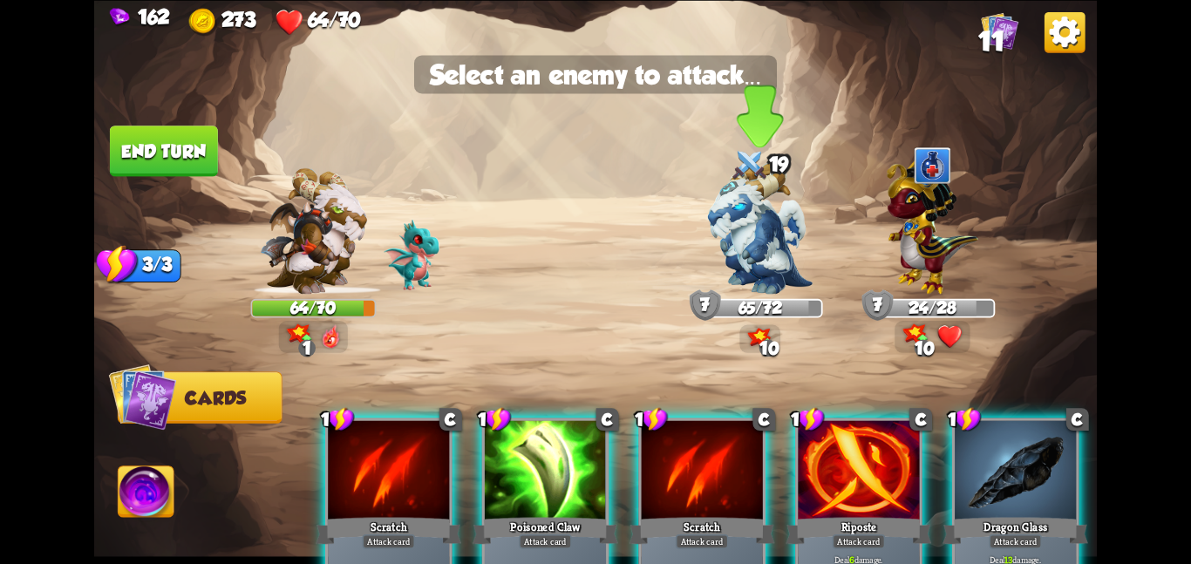
click at [803, 290] on img at bounding box center [760, 228] width 105 height 132
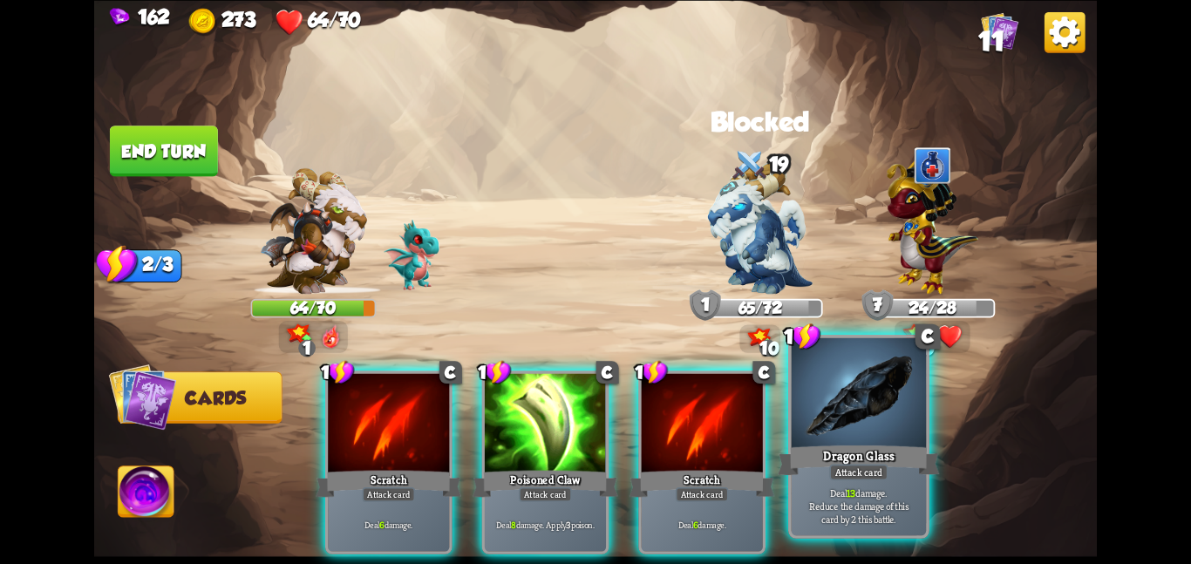
click at [808, 395] on div at bounding box center [859, 393] width 135 height 113
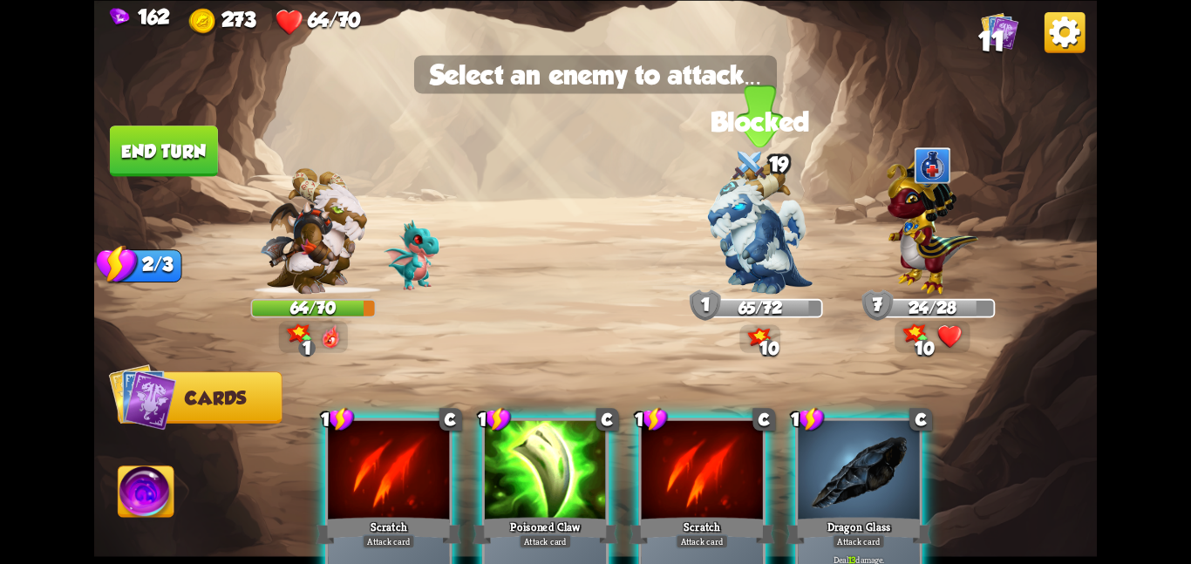
click at [759, 291] on img at bounding box center [760, 228] width 105 height 132
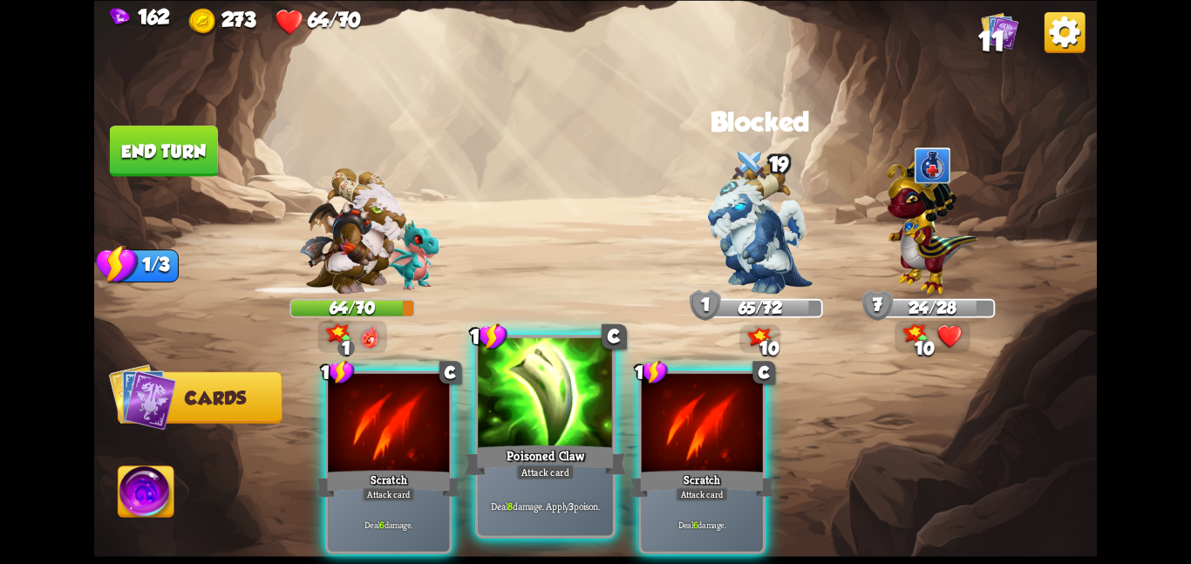
click at [556, 397] on div at bounding box center [545, 393] width 135 height 113
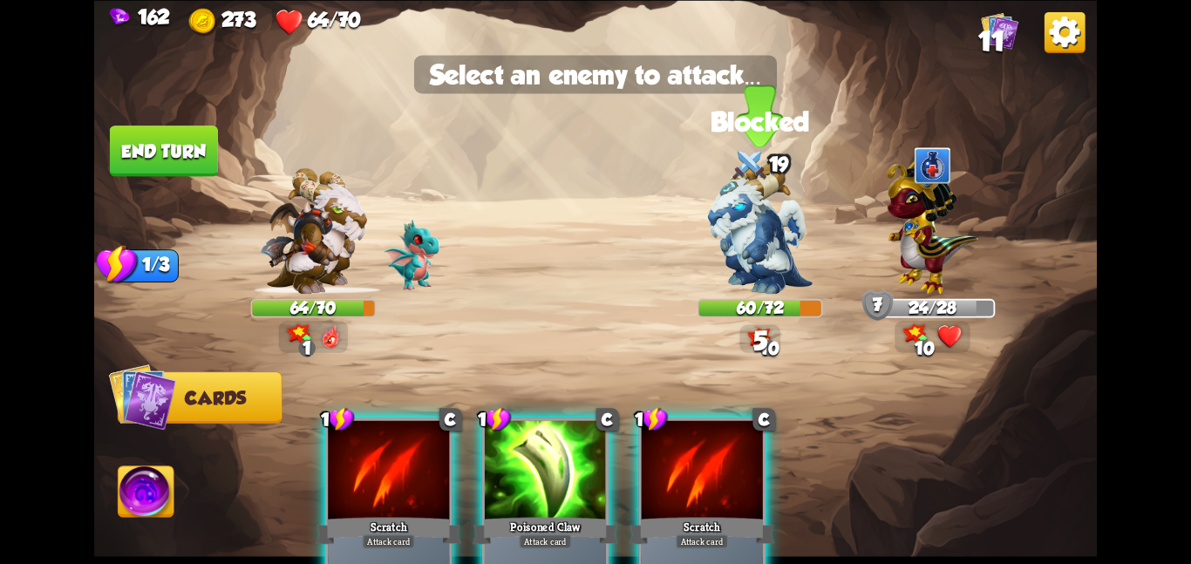
click at [729, 253] on img at bounding box center [760, 228] width 105 height 132
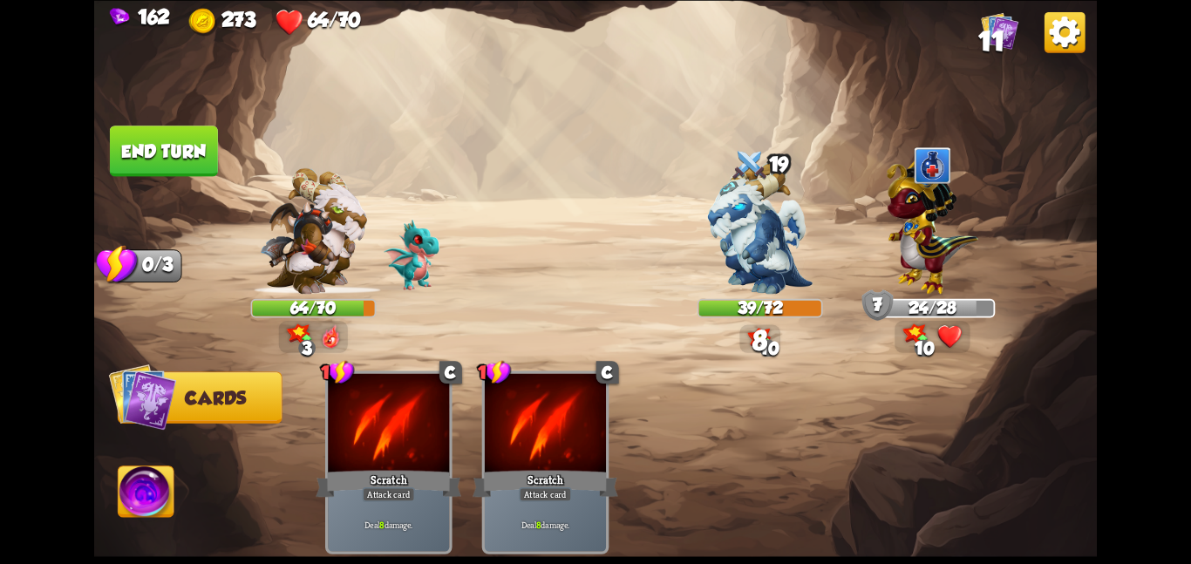
click at [160, 146] on button "End turn" at bounding box center [164, 151] width 108 height 51
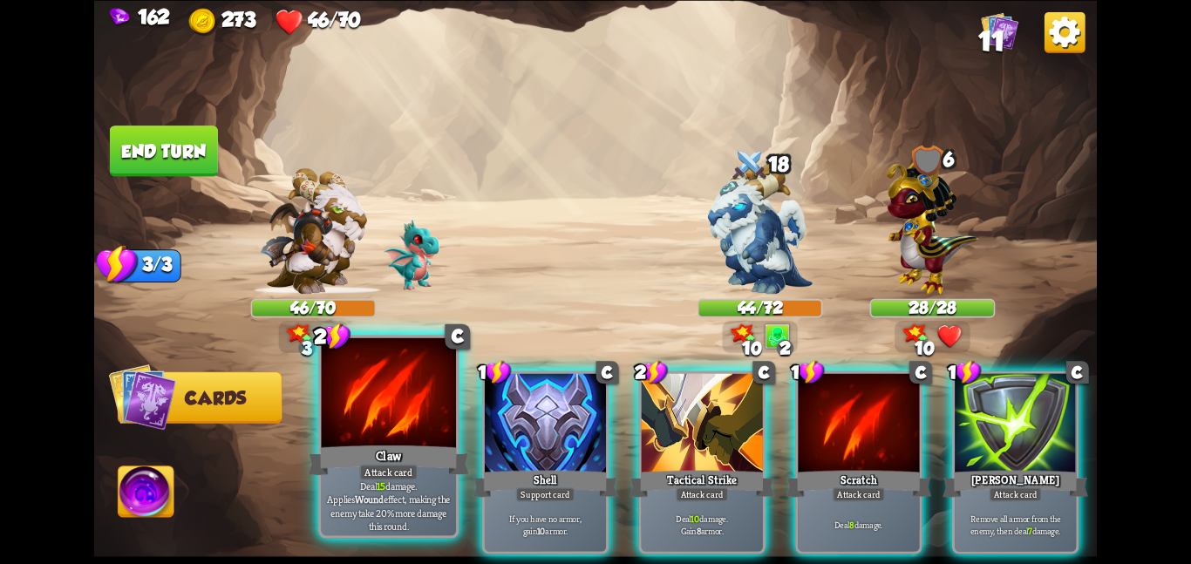
click at [425, 414] on div at bounding box center [388, 393] width 135 height 113
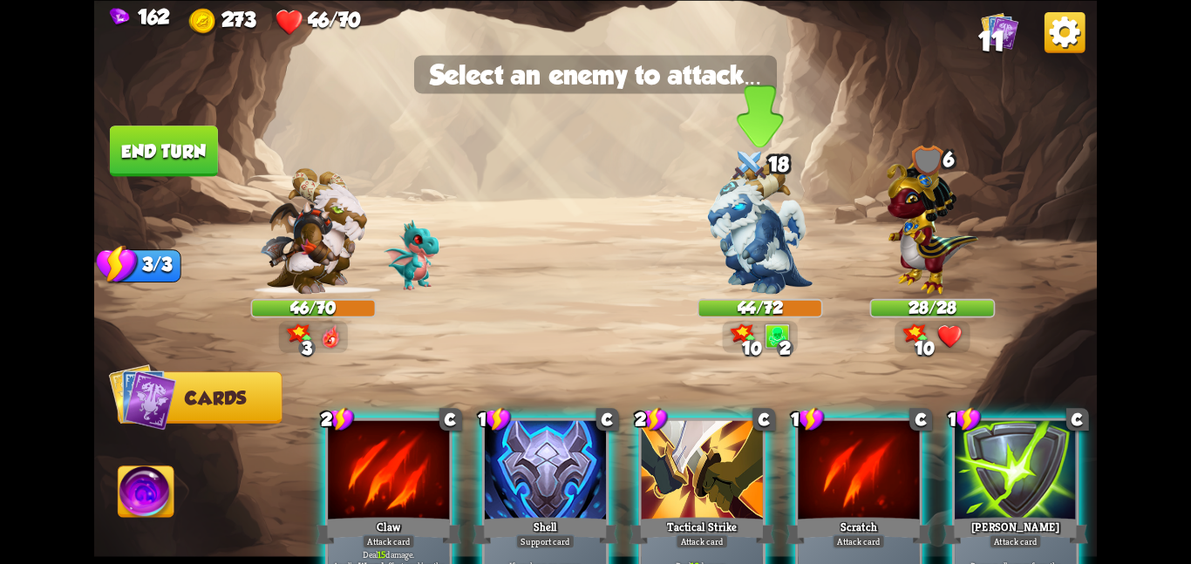
click at [721, 252] on img at bounding box center [760, 228] width 105 height 132
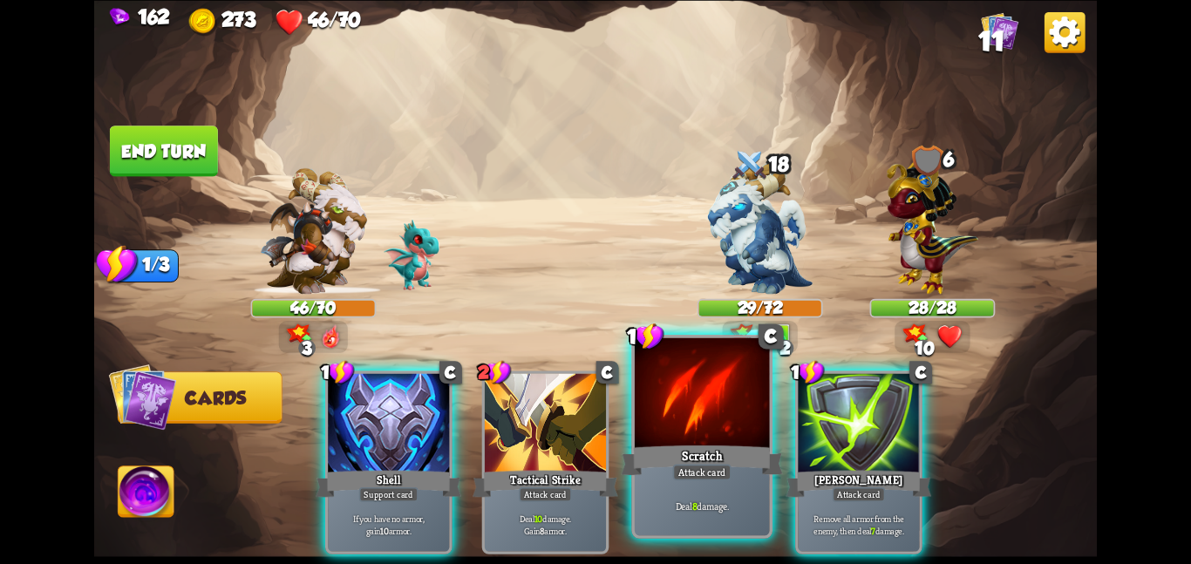
click at [662, 385] on div at bounding box center [702, 393] width 135 height 113
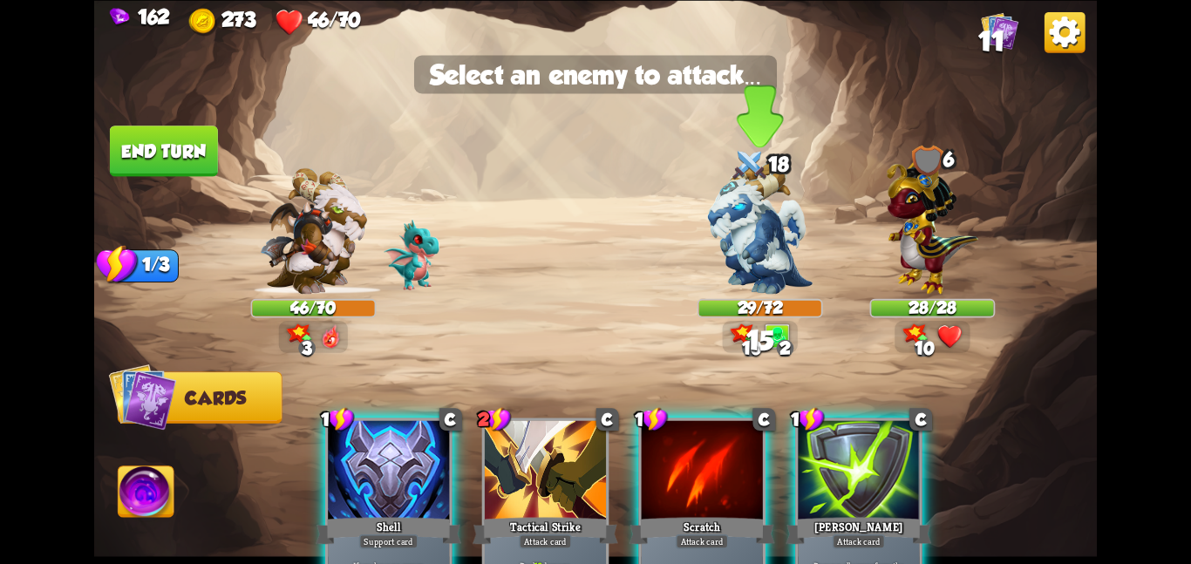
click at [736, 222] on img at bounding box center [760, 228] width 105 height 132
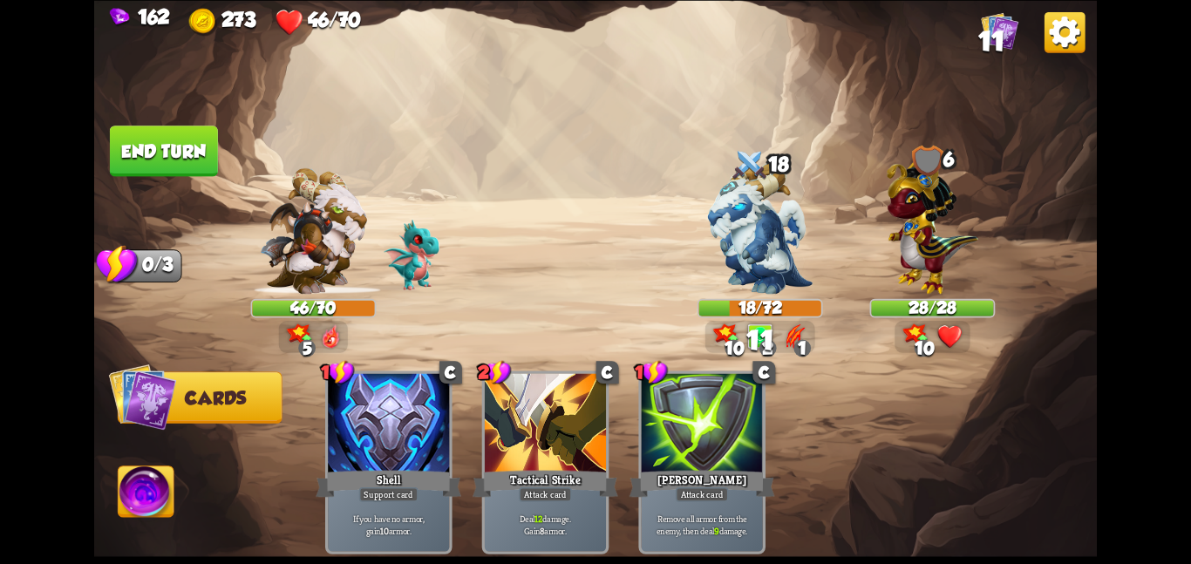
click at [158, 491] on img at bounding box center [147, 494] width 56 height 57
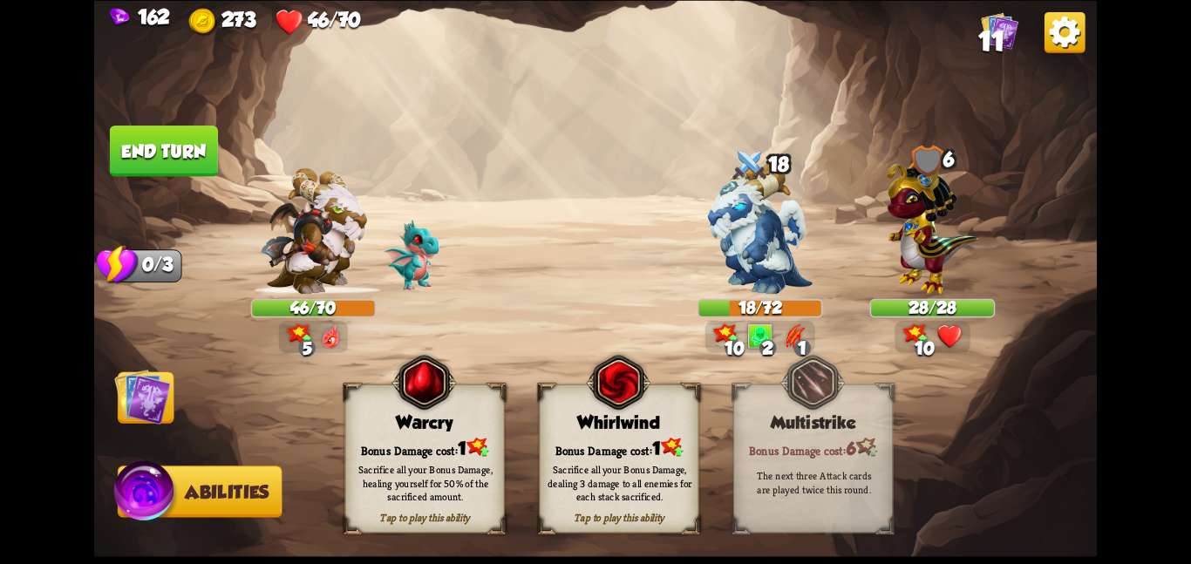
click at [637, 427] on div "Whirlwind" at bounding box center [619, 422] width 159 height 20
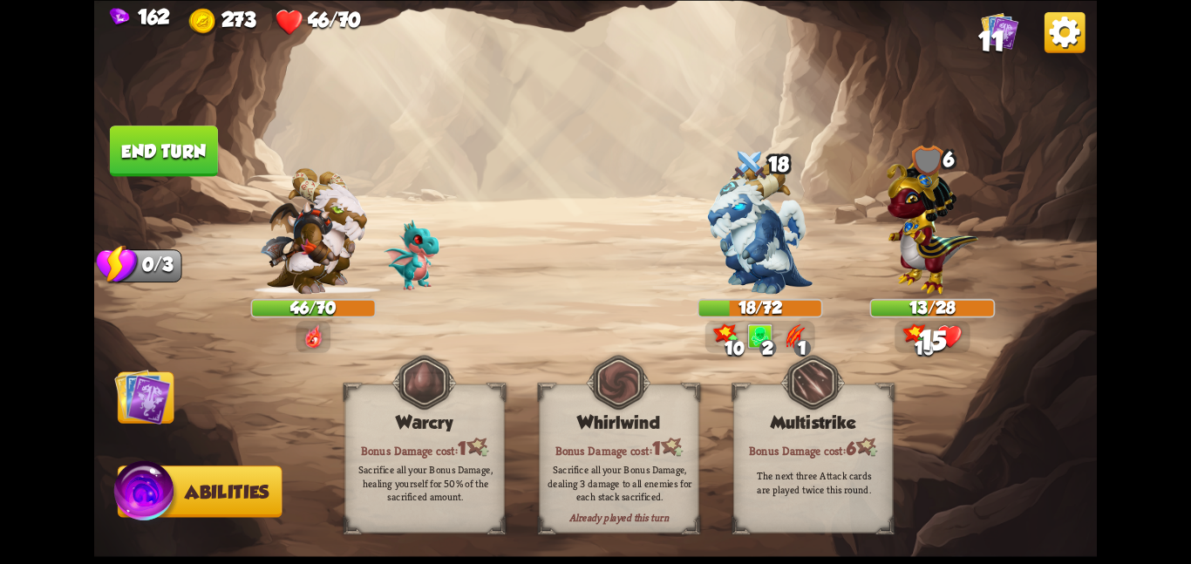
click at [146, 392] on img at bounding box center [142, 396] width 57 height 57
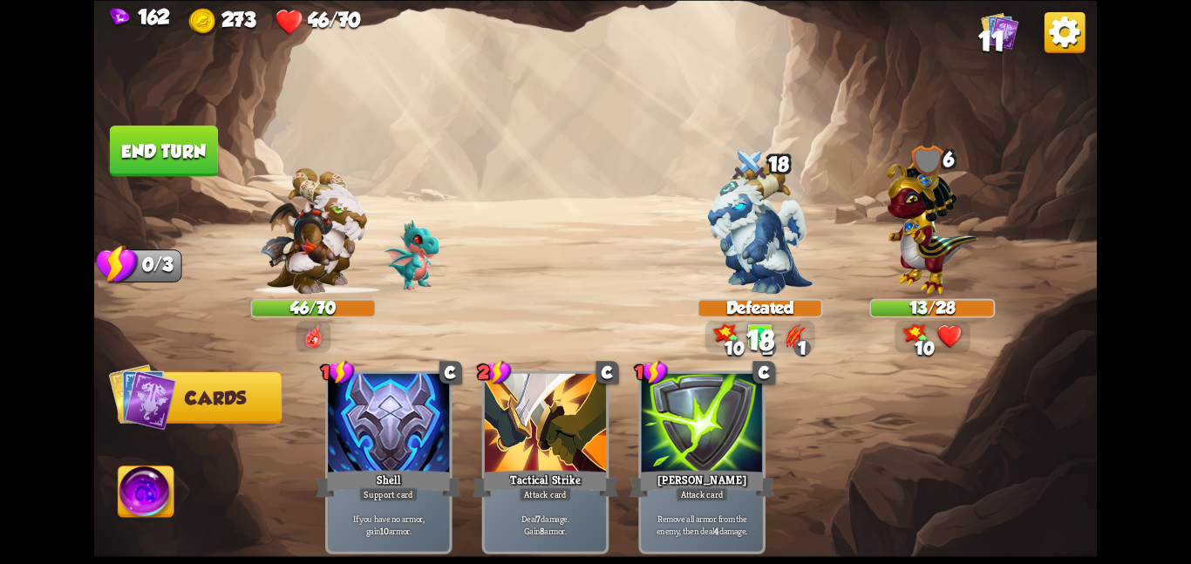
click at [196, 139] on button "End turn" at bounding box center [164, 151] width 108 height 51
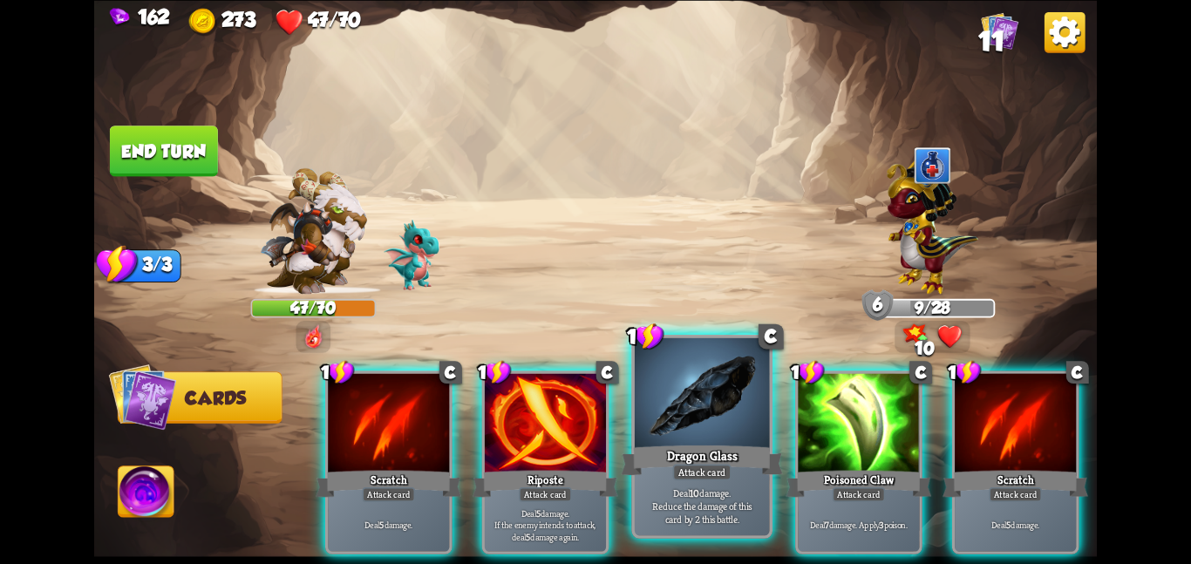
click at [743, 456] on div "Dragon Glass" at bounding box center [701, 460] width 161 height 36
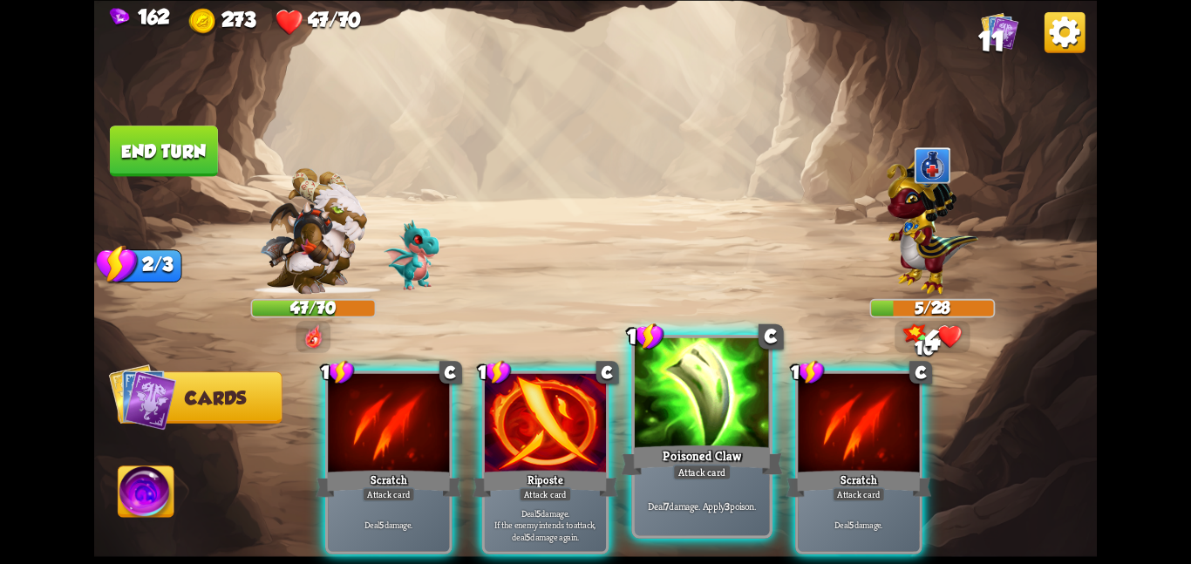
click at [725, 440] on div at bounding box center [702, 393] width 135 height 113
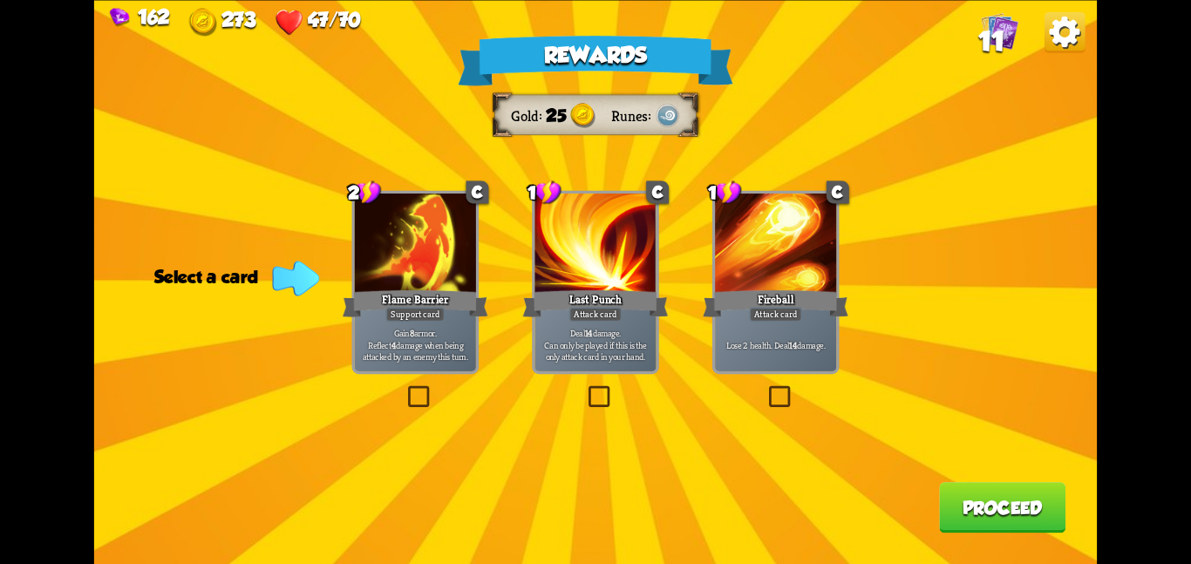
click at [409, 318] on div "Support card" at bounding box center [414, 314] width 59 height 15
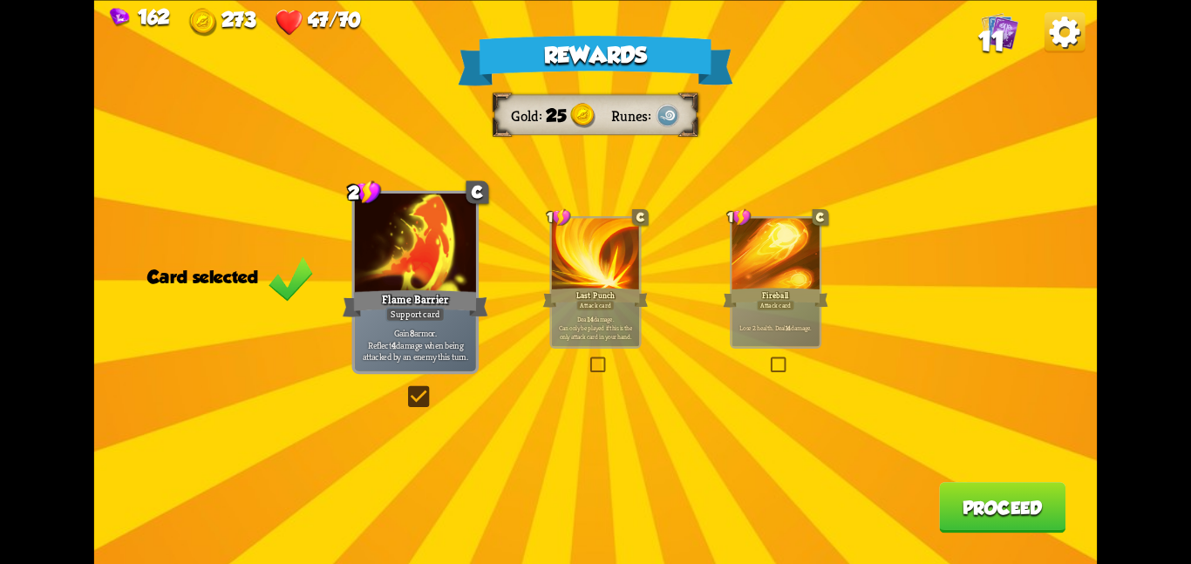
click at [962, 520] on button "Proceed" at bounding box center [1002, 507] width 126 height 51
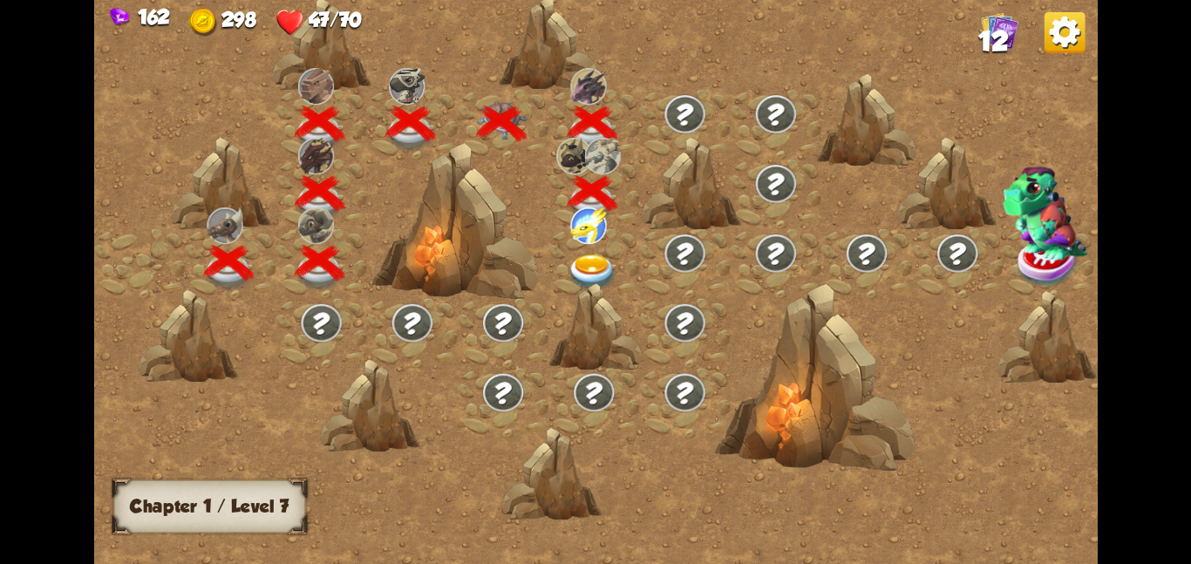
click at [598, 269] on img at bounding box center [592, 272] width 51 height 37
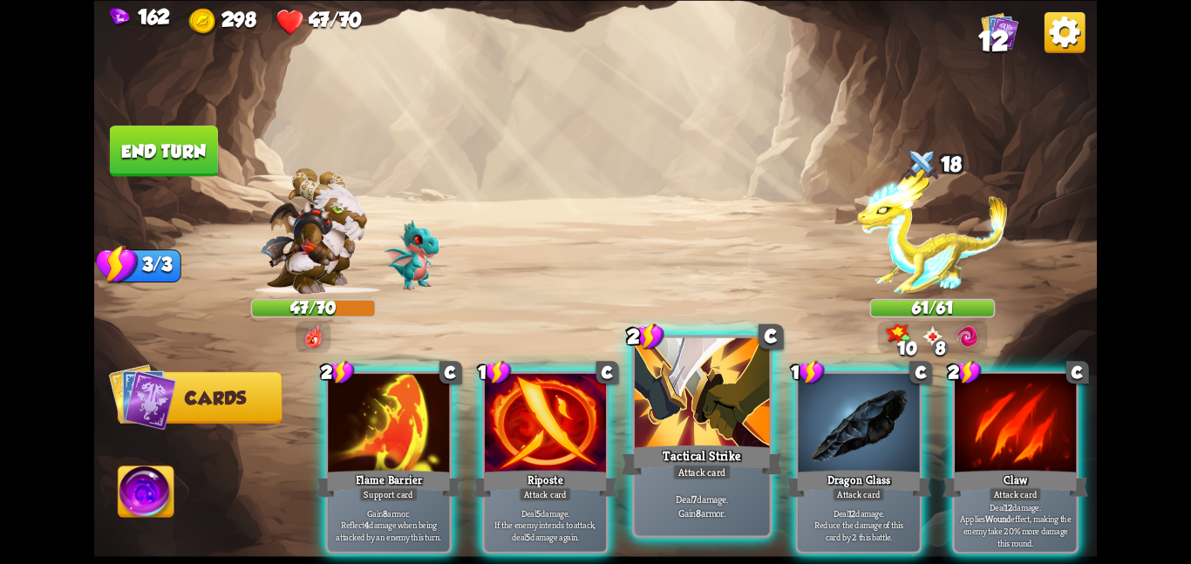
click at [668, 397] on div at bounding box center [702, 393] width 135 height 113
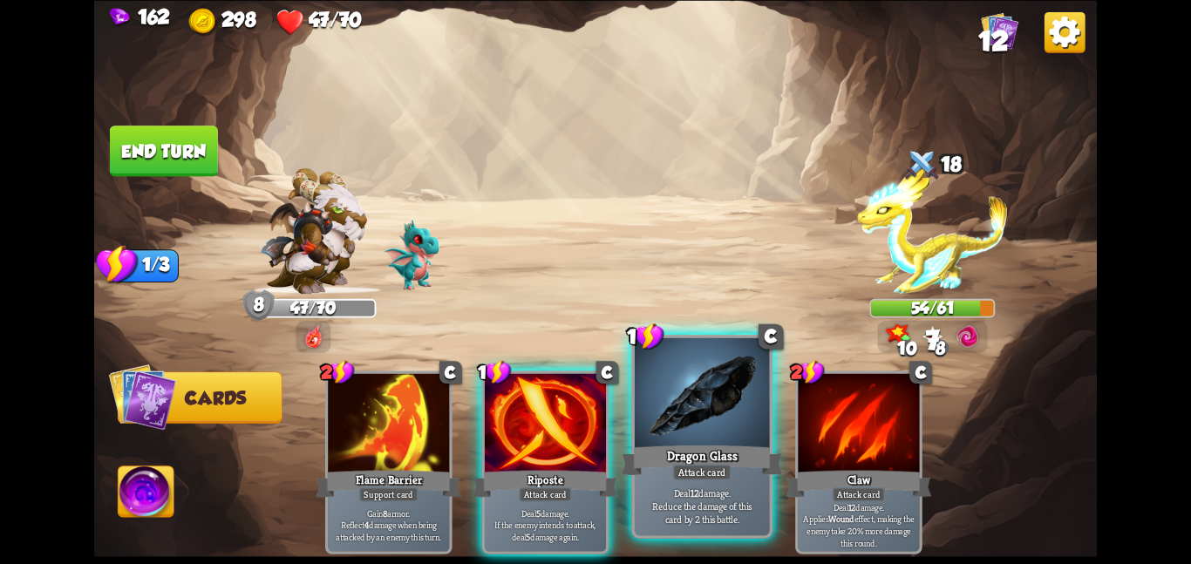
click at [667, 398] on div at bounding box center [702, 393] width 135 height 113
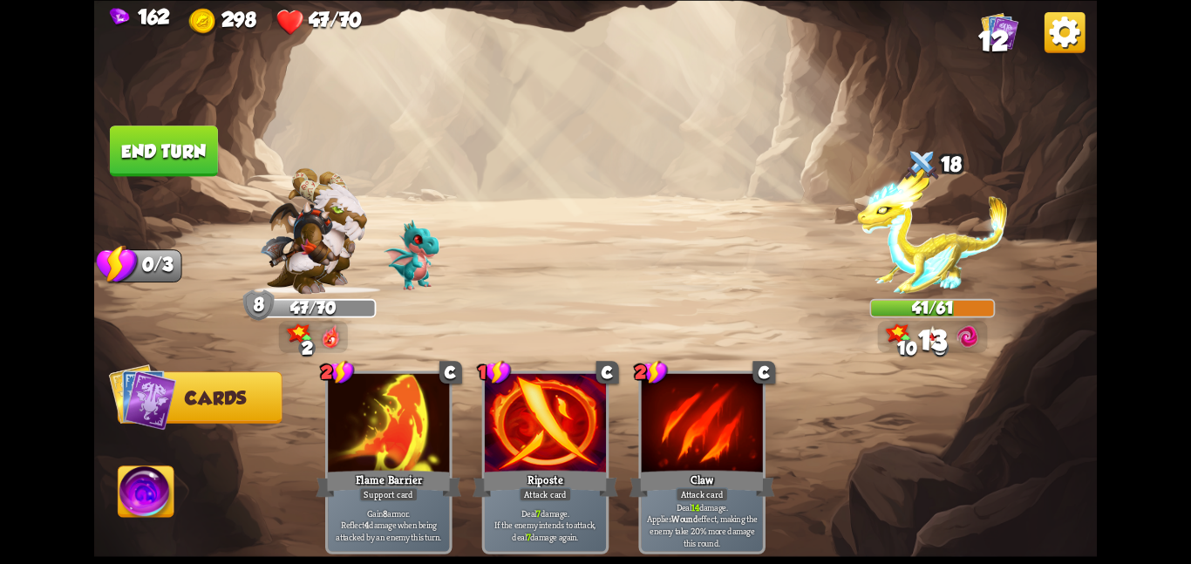
click at [190, 145] on button "End turn" at bounding box center [164, 151] width 108 height 51
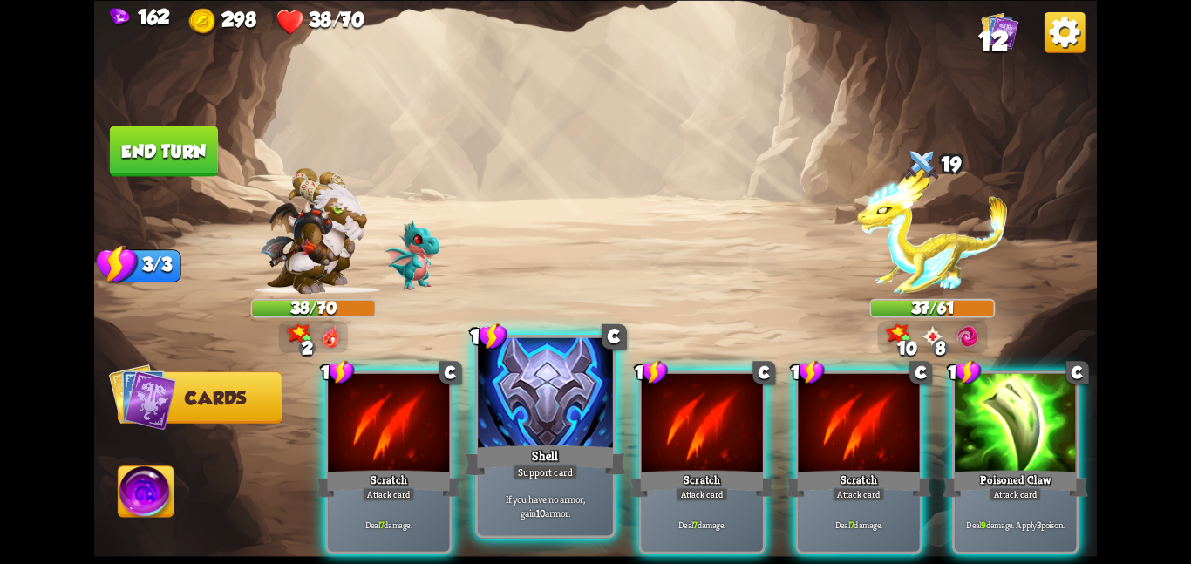
click at [533, 411] on div at bounding box center [545, 393] width 135 height 113
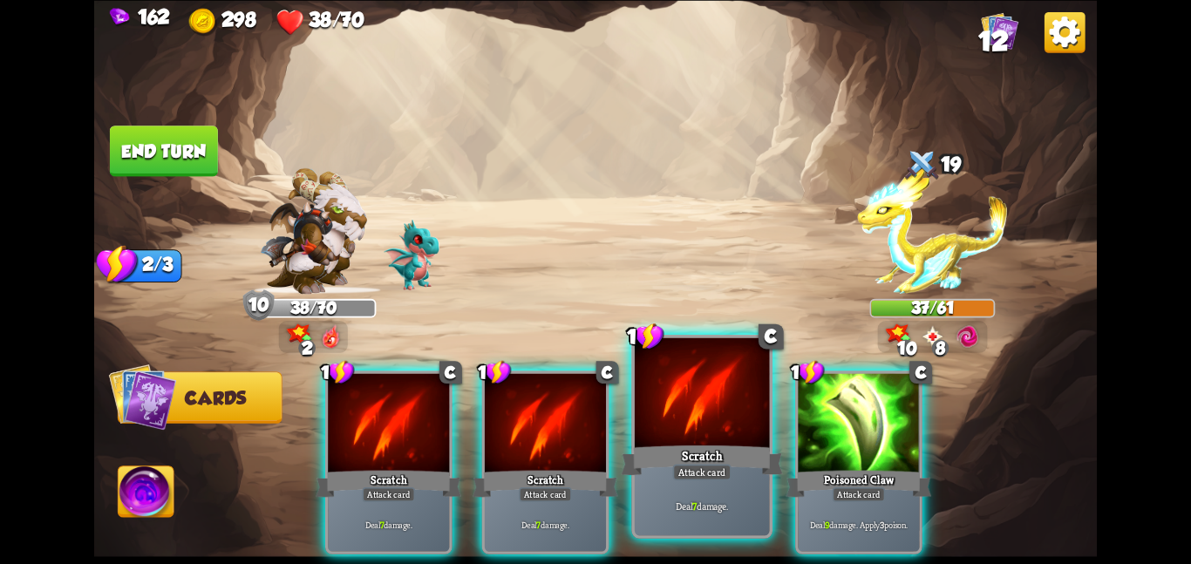
click at [735, 405] on div at bounding box center [702, 393] width 135 height 113
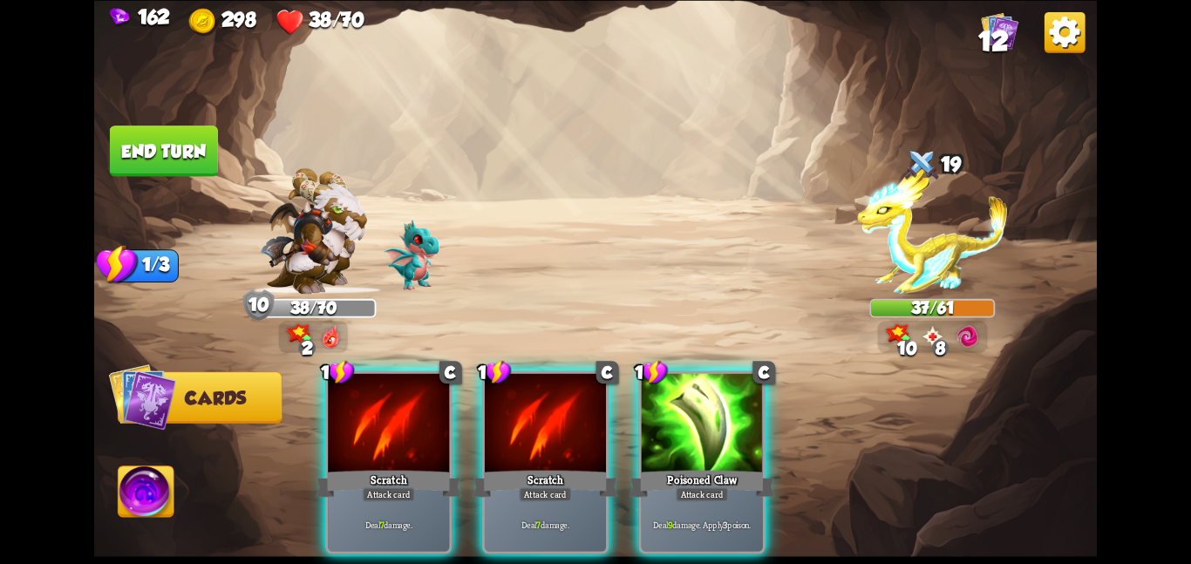
click at [735, 405] on div at bounding box center [702, 424] width 121 height 102
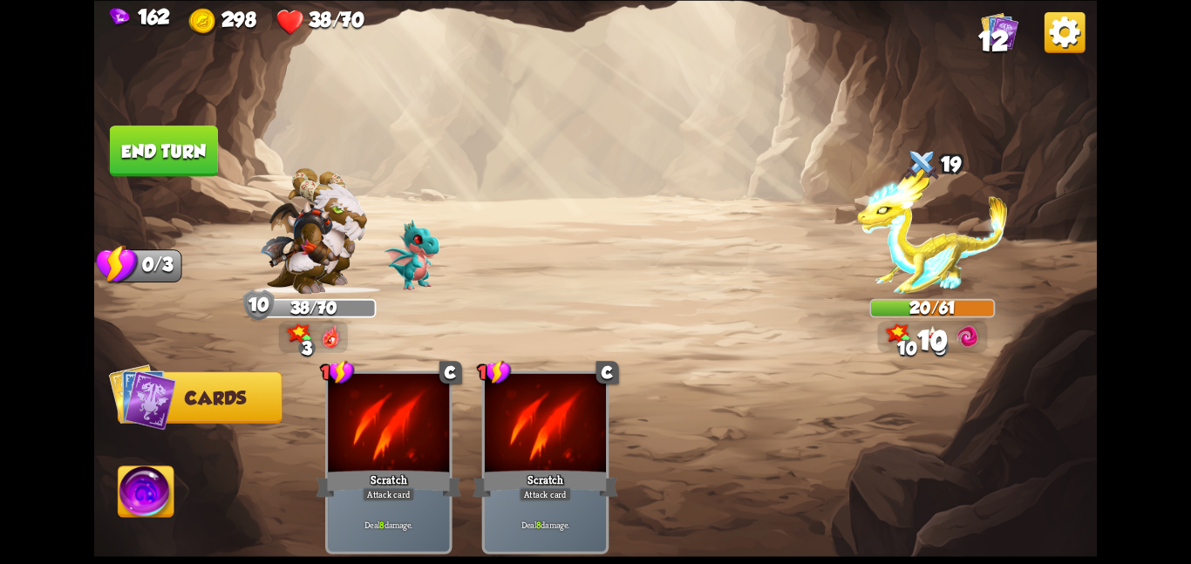
click at [177, 144] on button "End turn" at bounding box center [164, 151] width 108 height 51
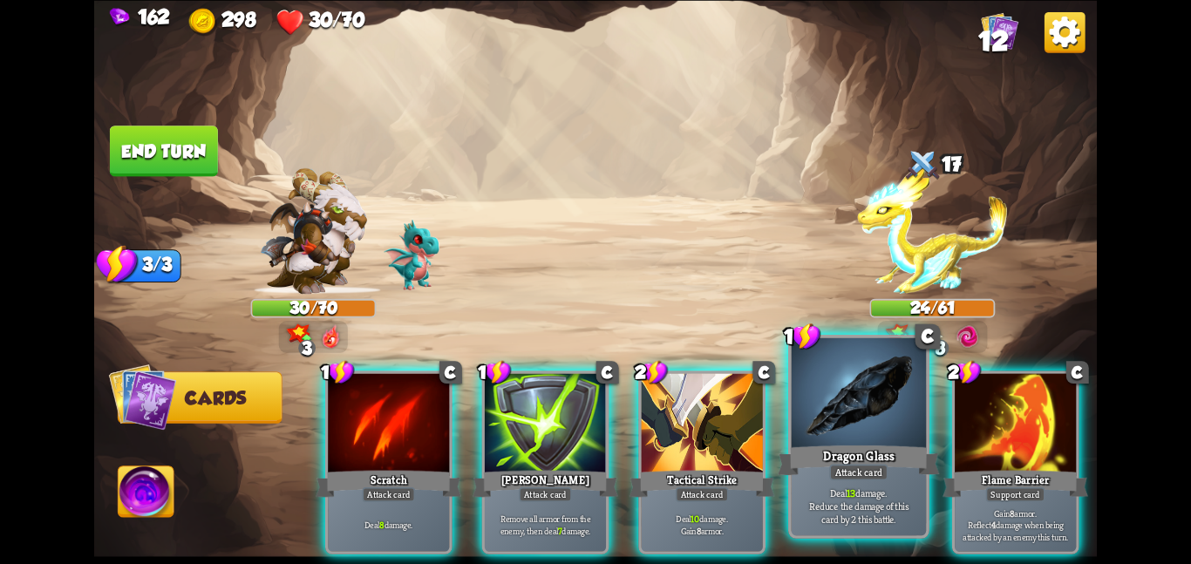
click at [838, 397] on div at bounding box center [859, 393] width 135 height 113
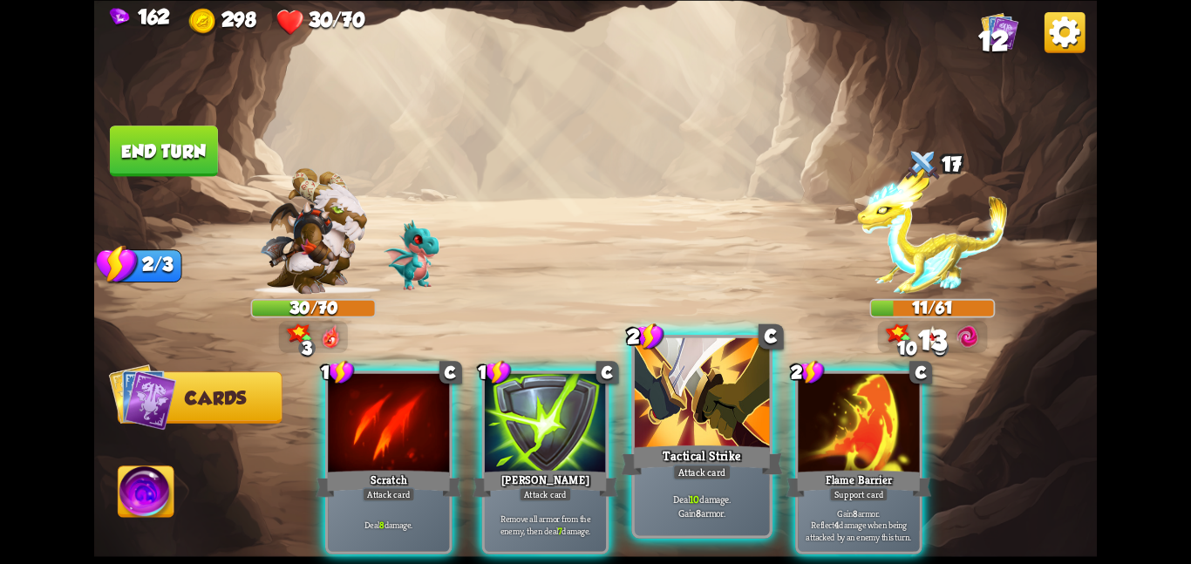
click at [707, 348] on div at bounding box center [702, 393] width 135 height 113
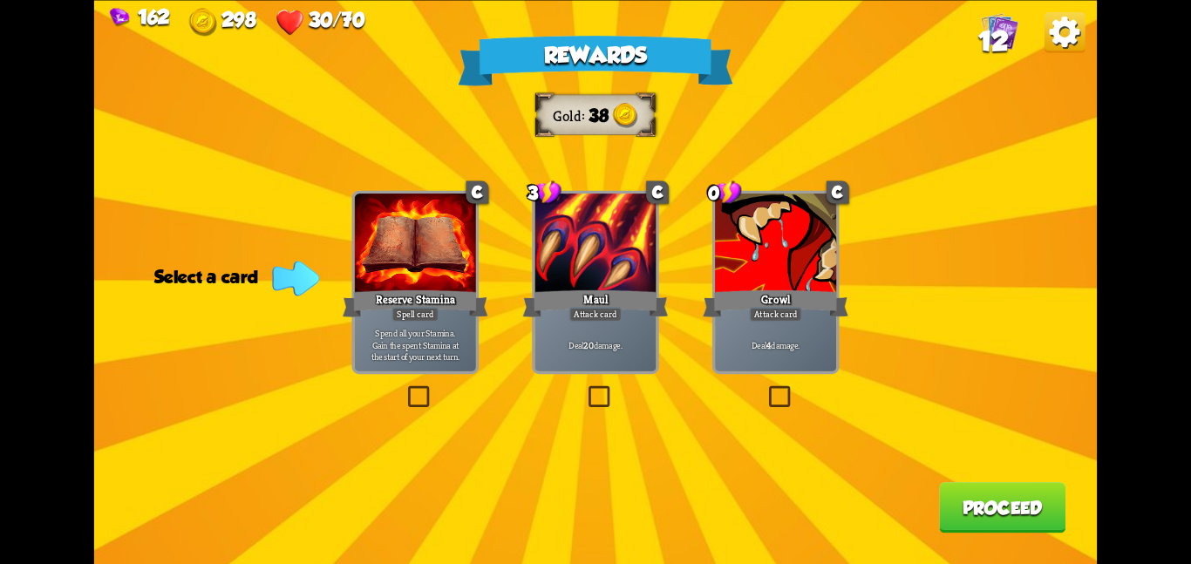
click at [737, 318] on div "Growl" at bounding box center [776, 303] width 146 height 32
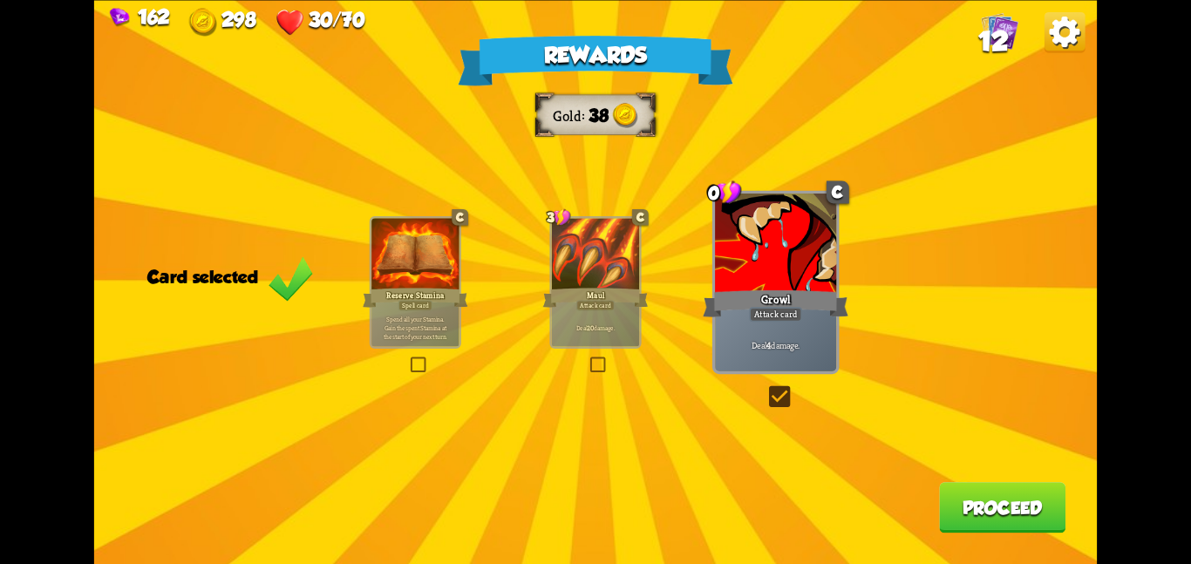
click at [948, 520] on button "Proceed" at bounding box center [1002, 507] width 126 height 51
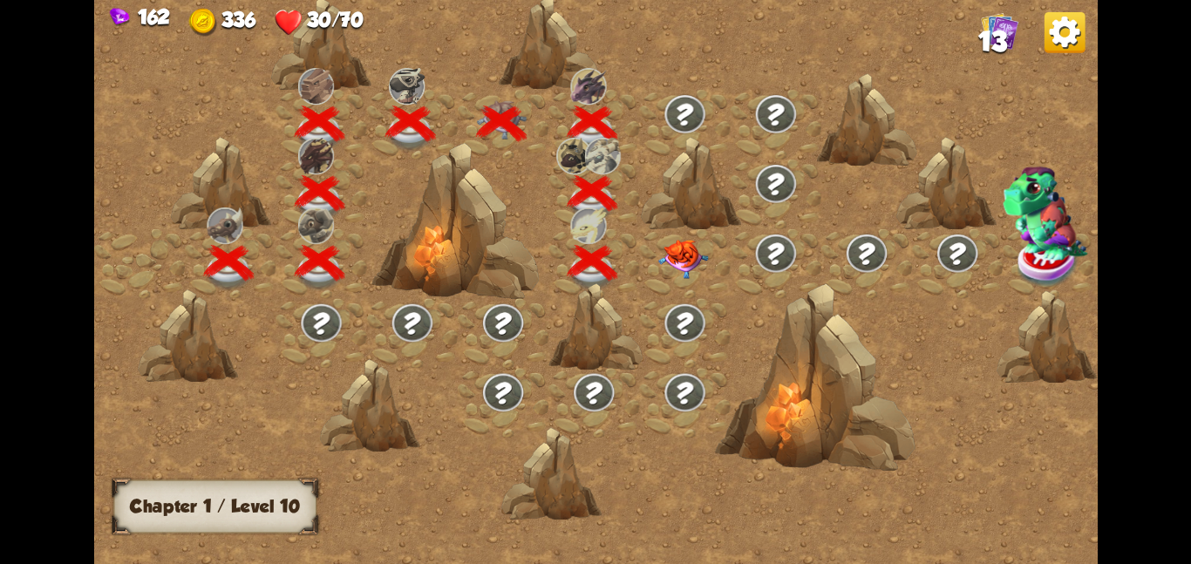
click at [679, 265] on img at bounding box center [683, 258] width 51 height 39
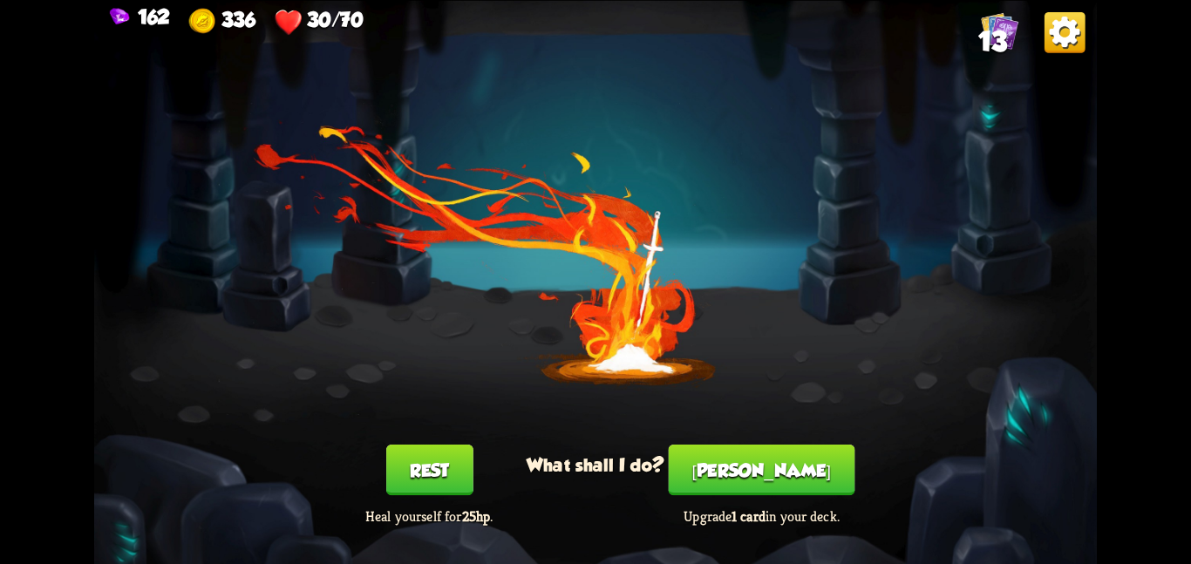
click at [435, 472] on button "Rest" at bounding box center [429, 470] width 87 height 51
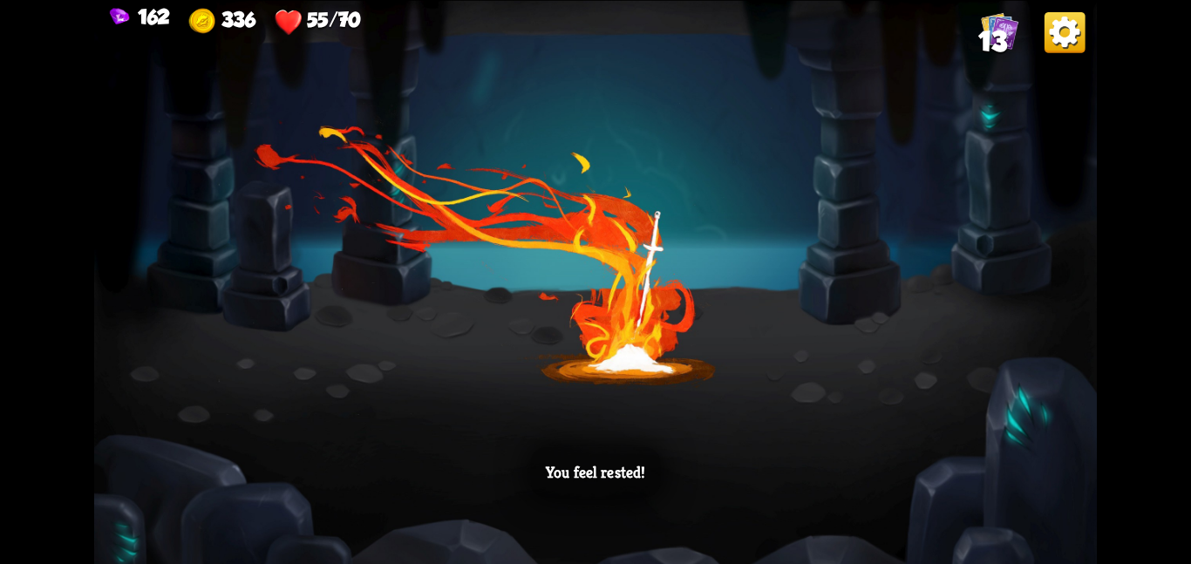
click at [487, 292] on div "You feel rested!" at bounding box center [595, 282] width 1002 height 564
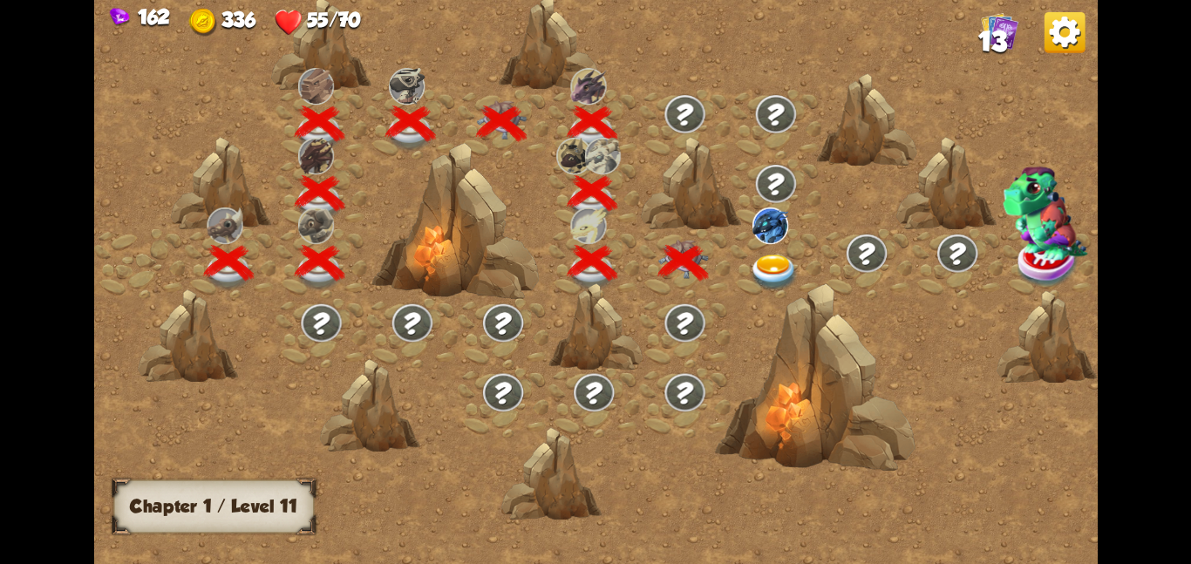
scroll to position [0, 265]
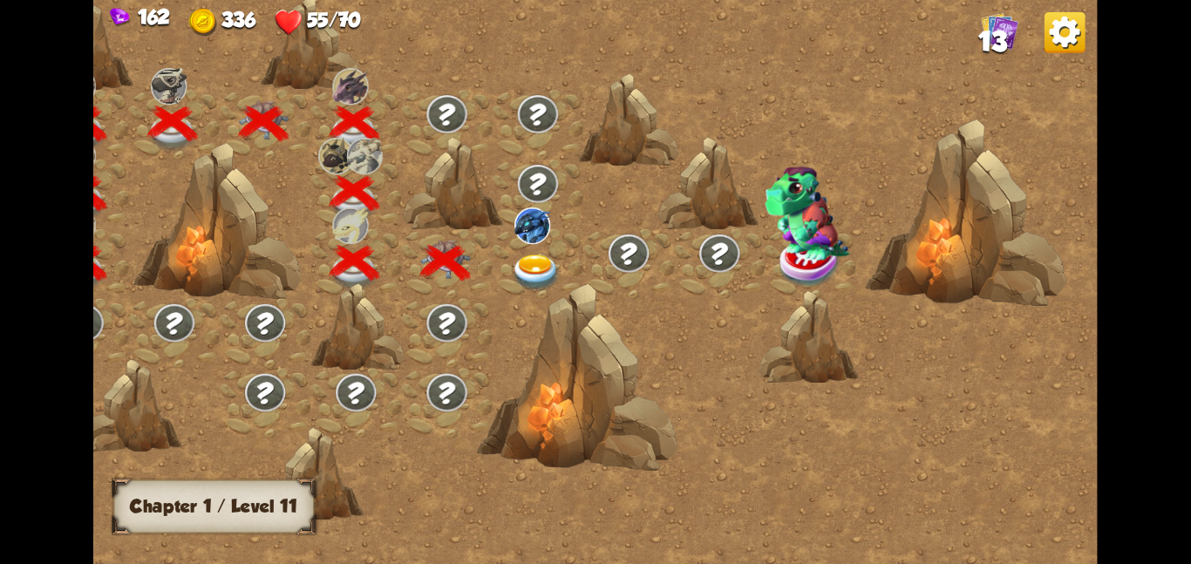
click at [555, 259] on img at bounding box center [536, 272] width 51 height 37
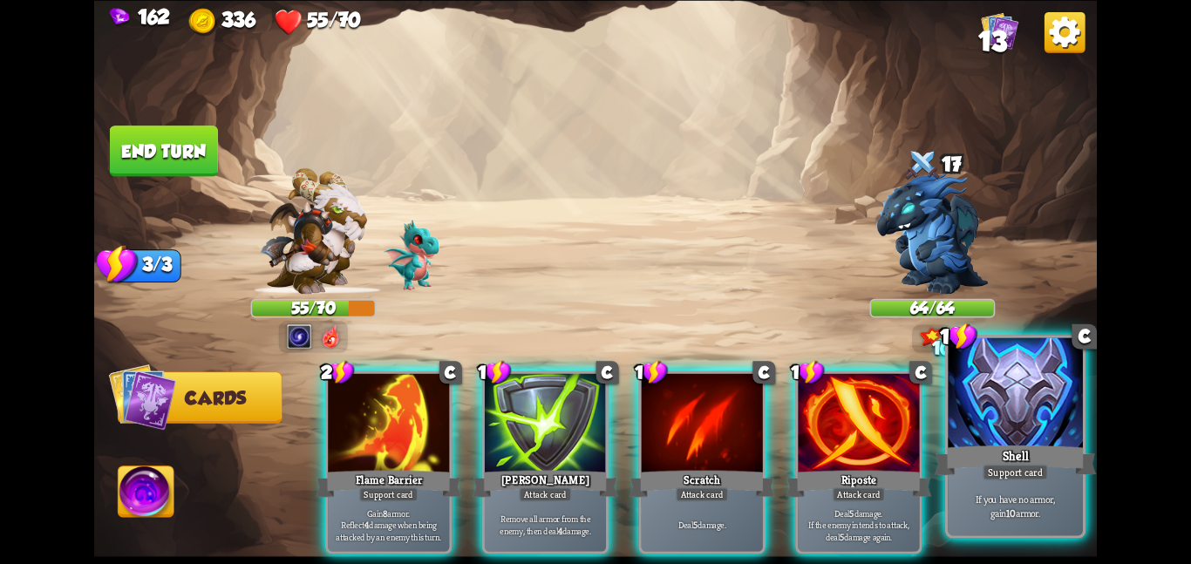
click at [1004, 414] on div at bounding box center [1015, 393] width 135 height 113
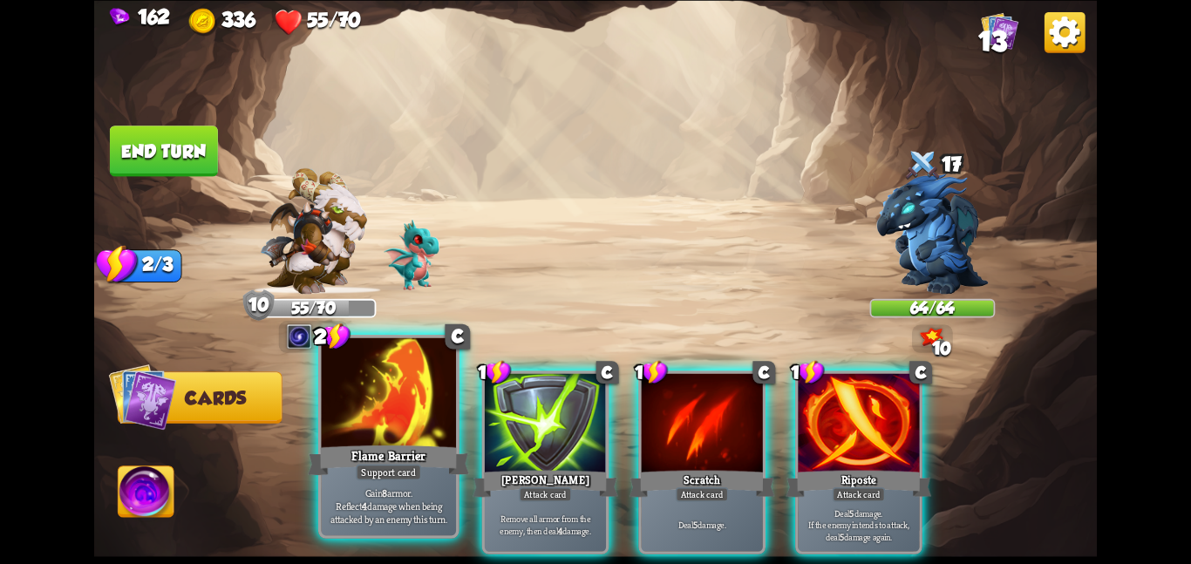
click at [370, 418] on div at bounding box center [388, 393] width 135 height 113
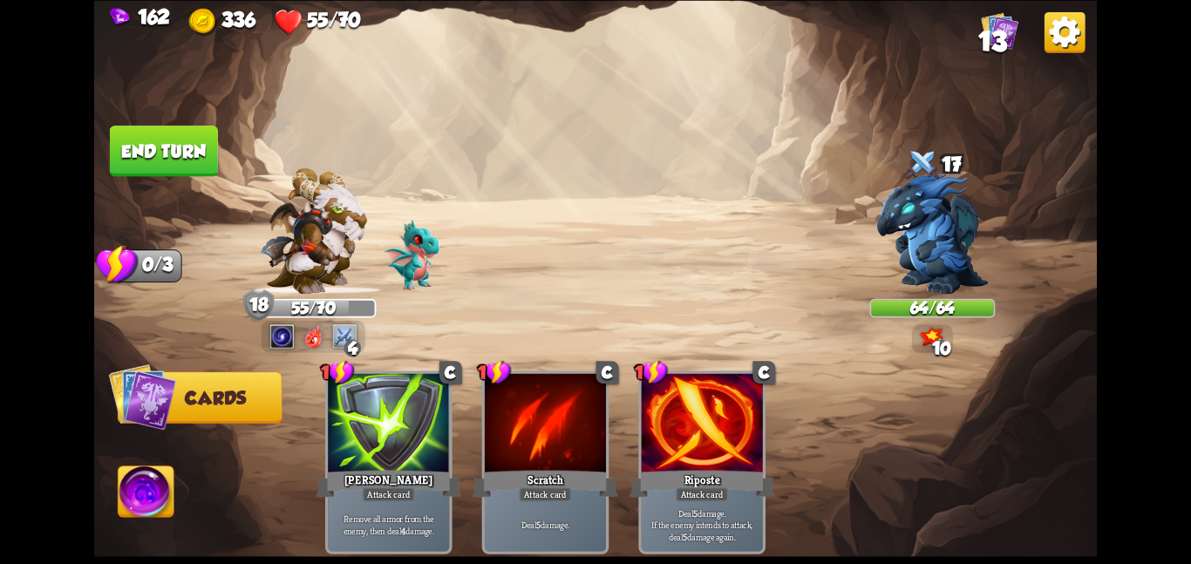
click at [132, 126] on button "End turn" at bounding box center [164, 151] width 108 height 51
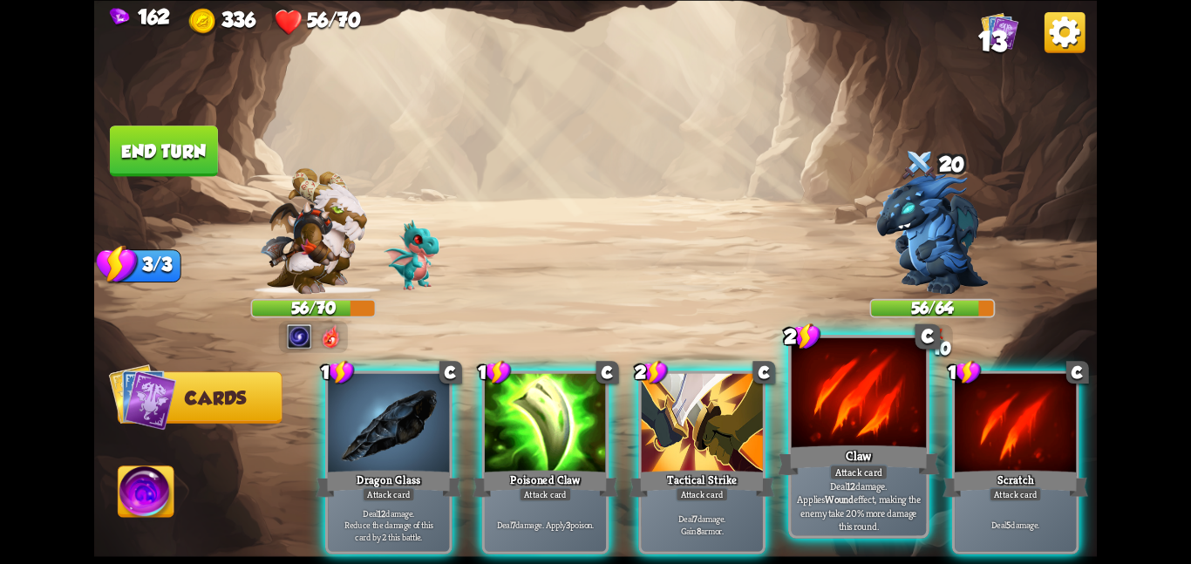
click at [848, 404] on div at bounding box center [859, 393] width 135 height 113
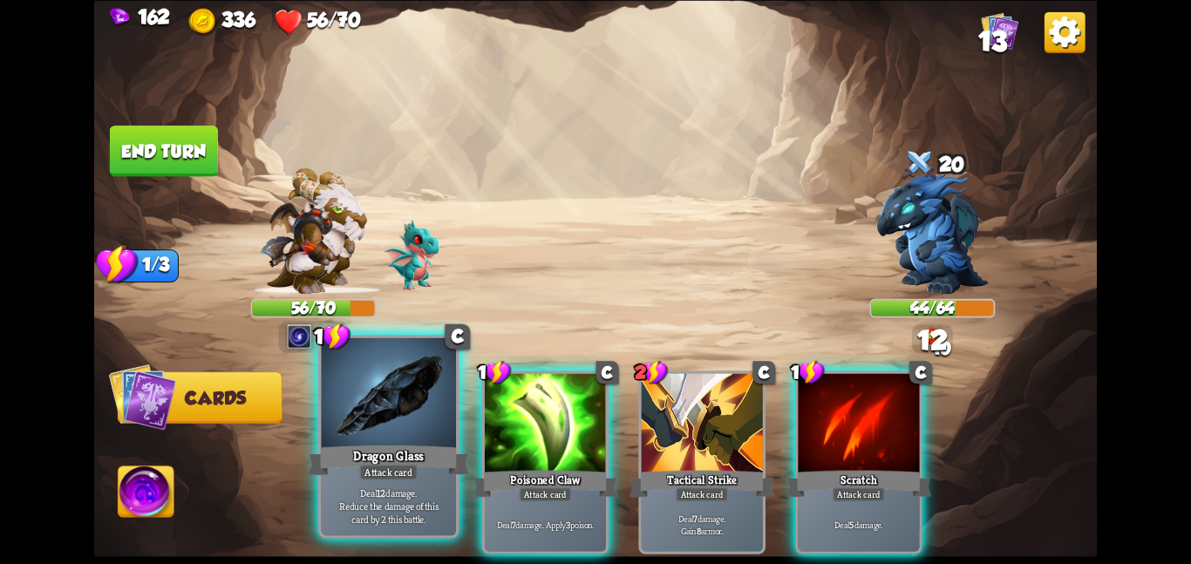
click at [421, 388] on div at bounding box center [388, 393] width 135 height 113
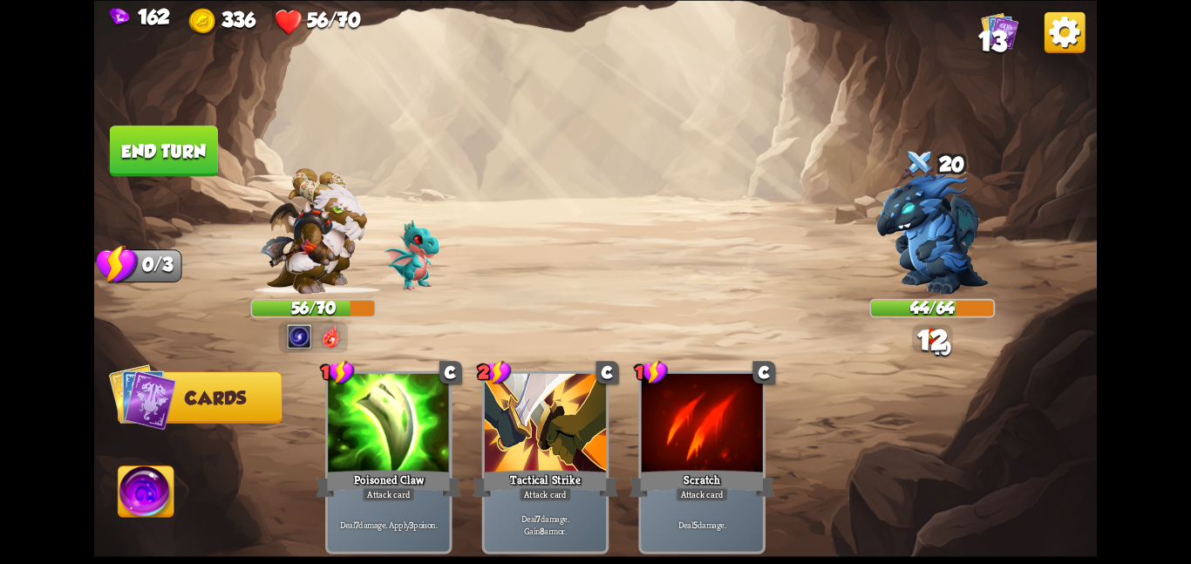
click at [421, 388] on div at bounding box center [388, 424] width 121 height 102
click at [186, 143] on button "End turn" at bounding box center [164, 151] width 108 height 51
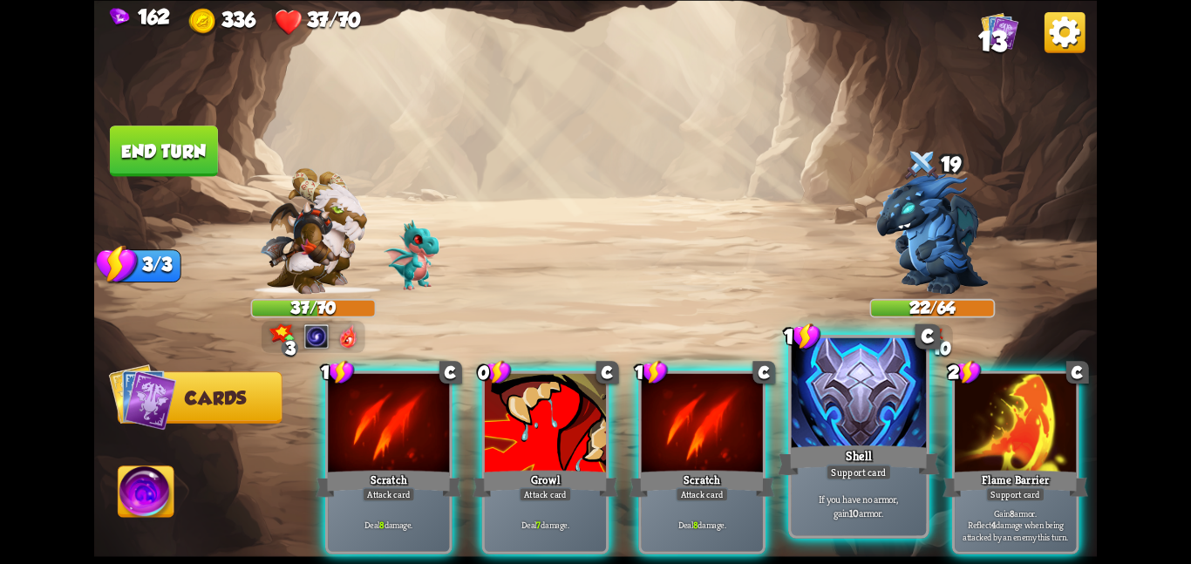
click at [810, 375] on div at bounding box center [859, 393] width 135 height 113
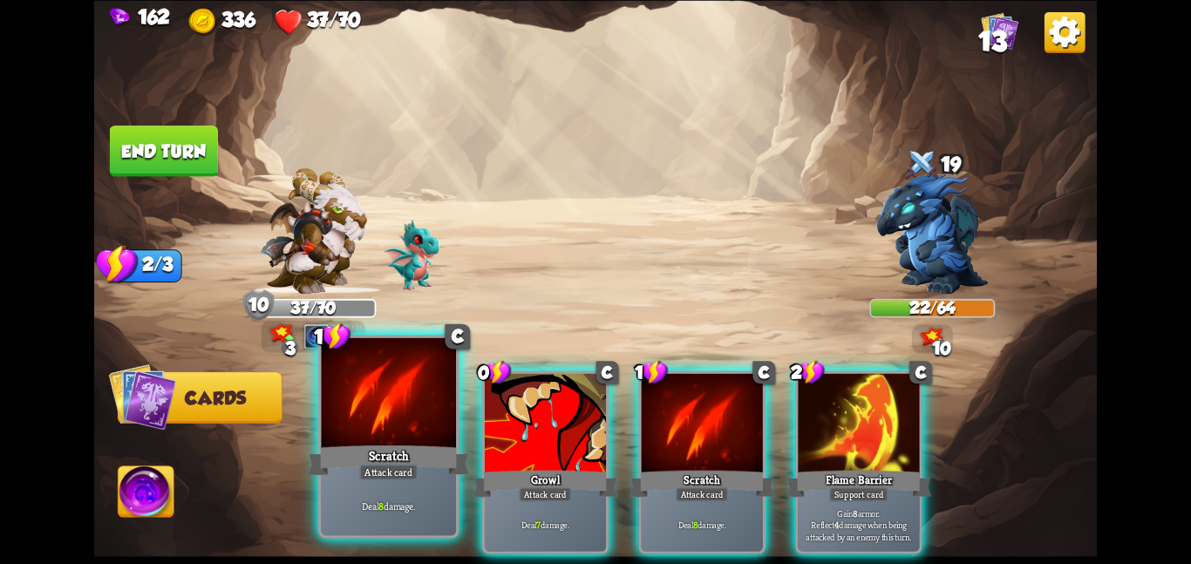
click at [403, 373] on div at bounding box center [388, 393] width 135 height 113
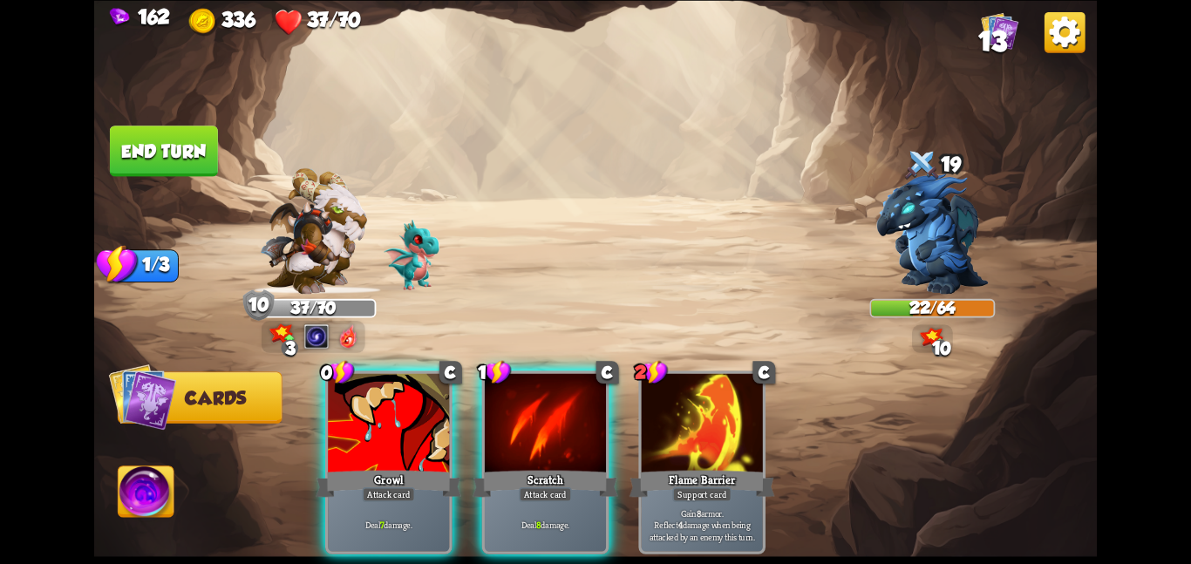
click at [403, 373] on div at bounding box center [388, 424] width 121 height 102
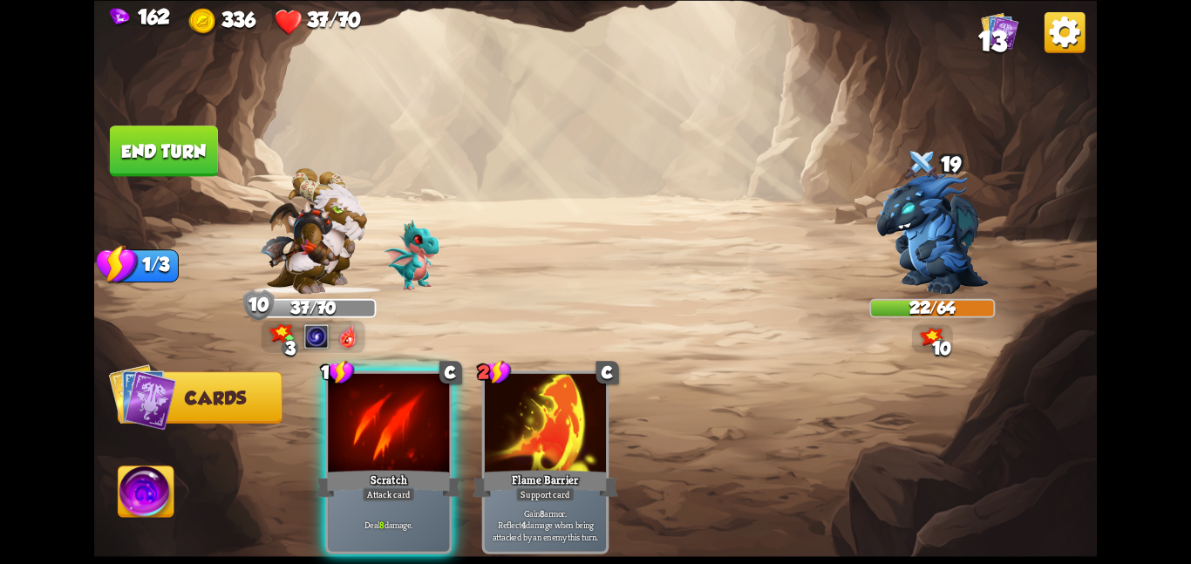
click at [403, 373] on div at bounding box center [388, 424] width 121 height 102
click at [403, 373] on div "1 C Scratch Attack card Deal 8 damage. 2 C Flame Barrier Support card Gain 8 ar…" at bounding box center [696, 438] width 802 height 251
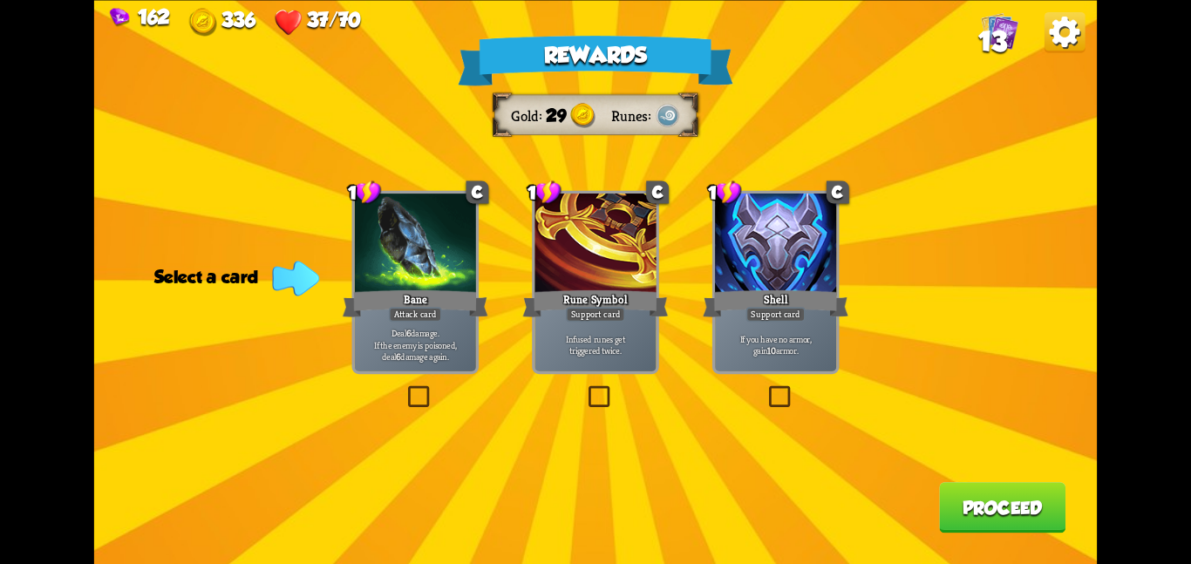
click at [467, 248] on div at bounding box center [415, 245] width 121 height 102
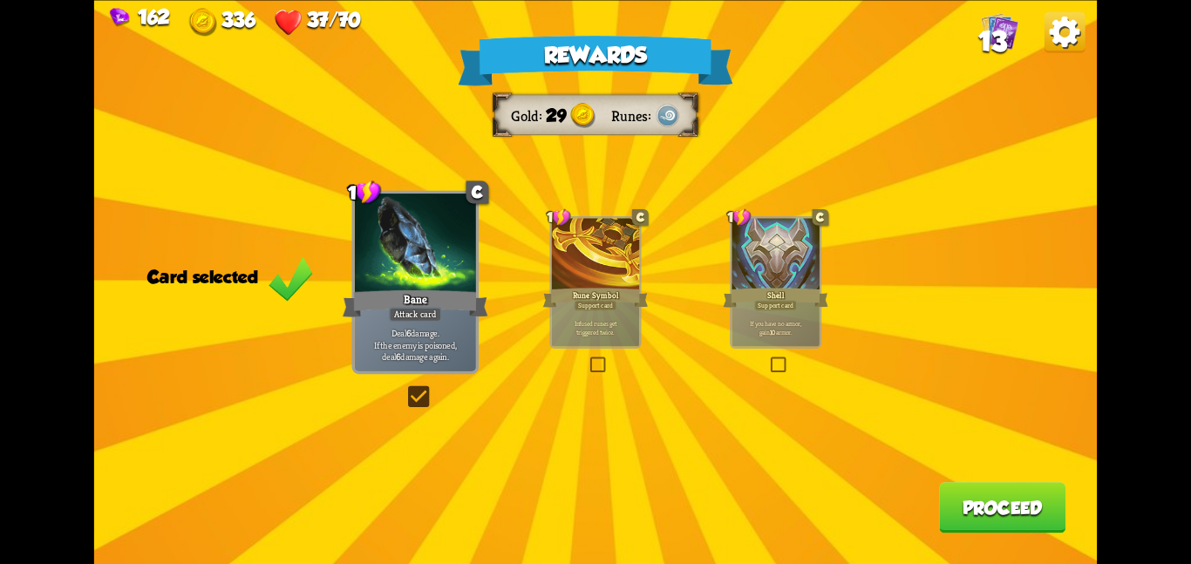
click at [941, 487] on button "Proceed" at bounding box center [1002, 507] width 126 height 51
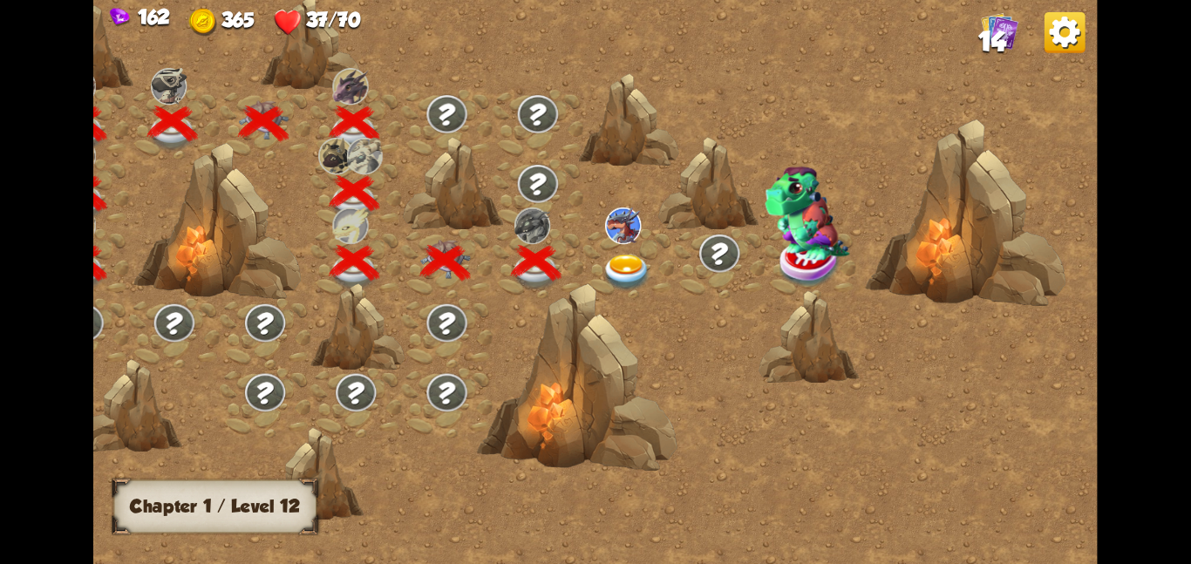
click at [601, 262] on img at bounding box center [626, 272] width 51 height 37
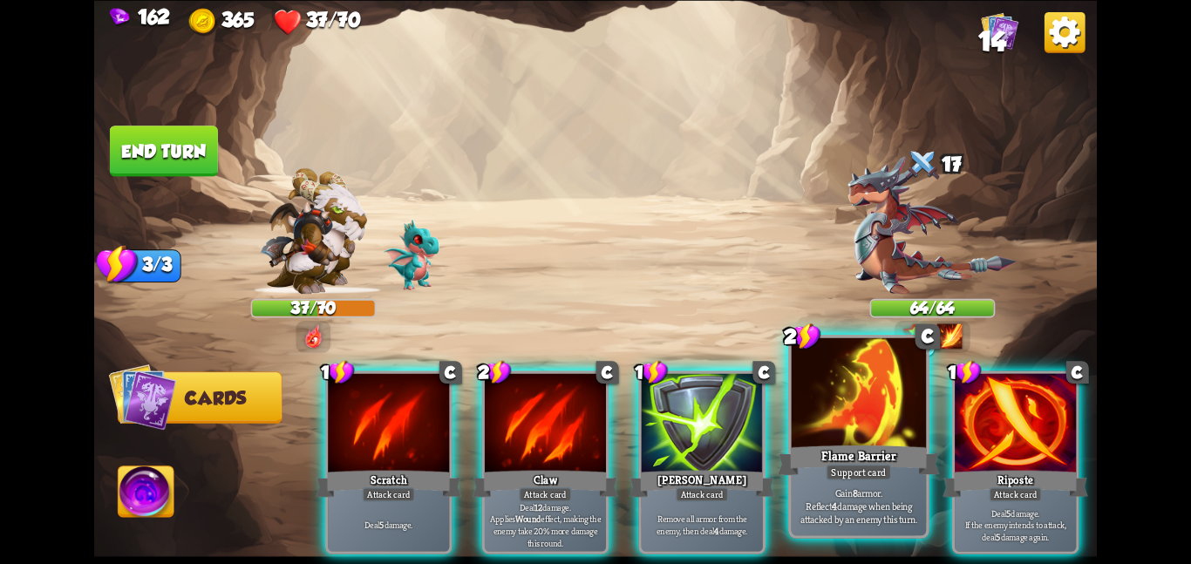
click at [814, 445] on div "Flame Barrier" at bounding box center [858, 460] width 161 height 36
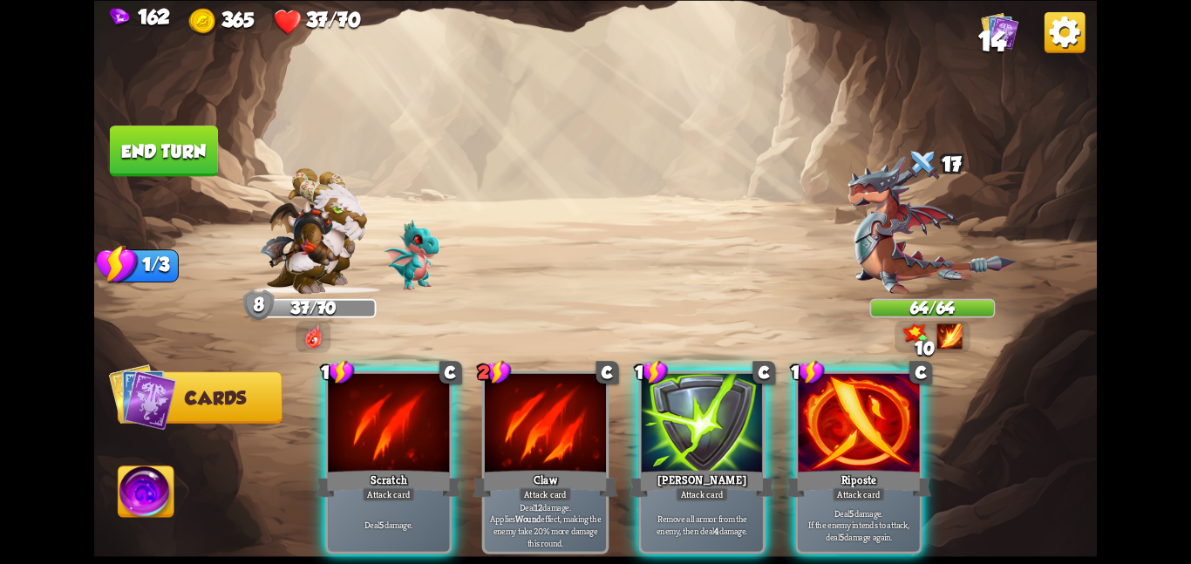
click at [814, 467] on div "Riposte" at bounding box center [858, 483] width 146 height 32
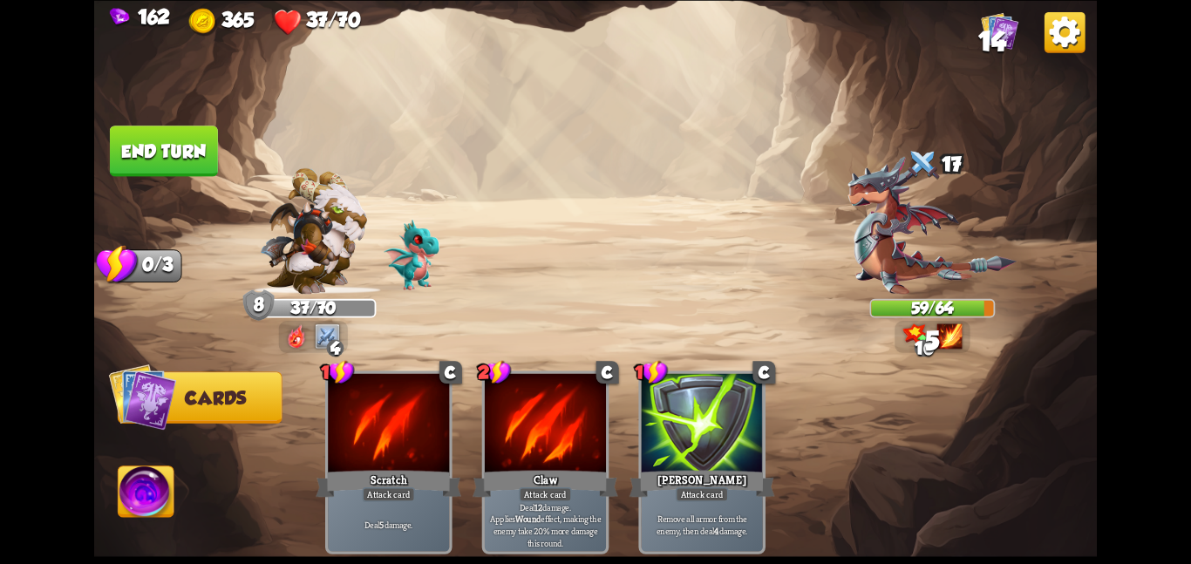
click at [180, 154] on button "End turn" at bounding box center [164, 151] width 108 height 51
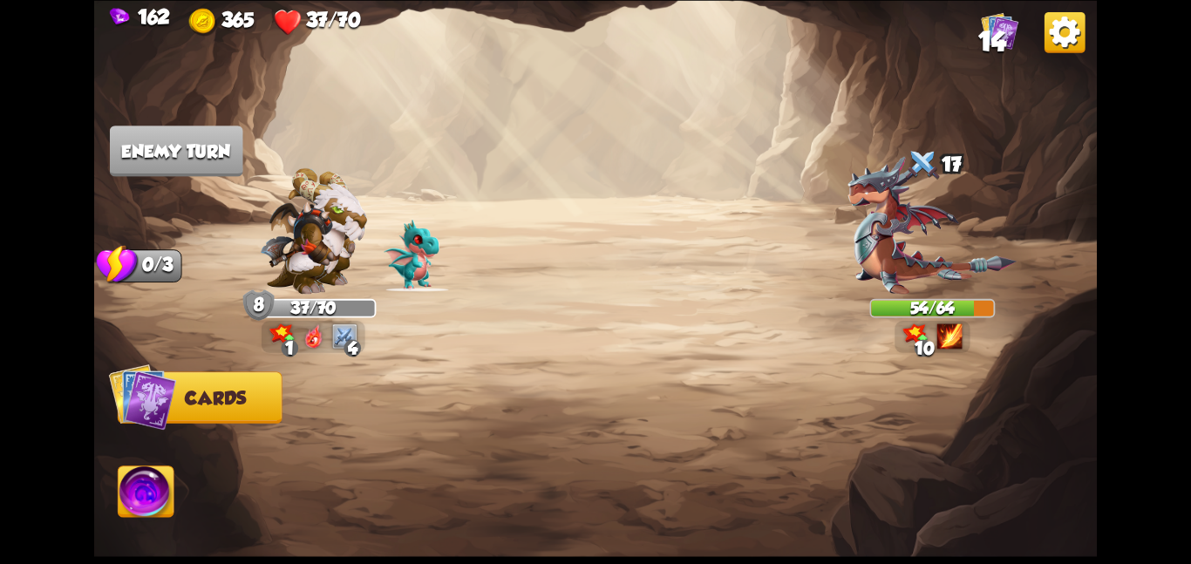
click at [848, 229] on img at bounding box center [931, 225] width 169 height 138
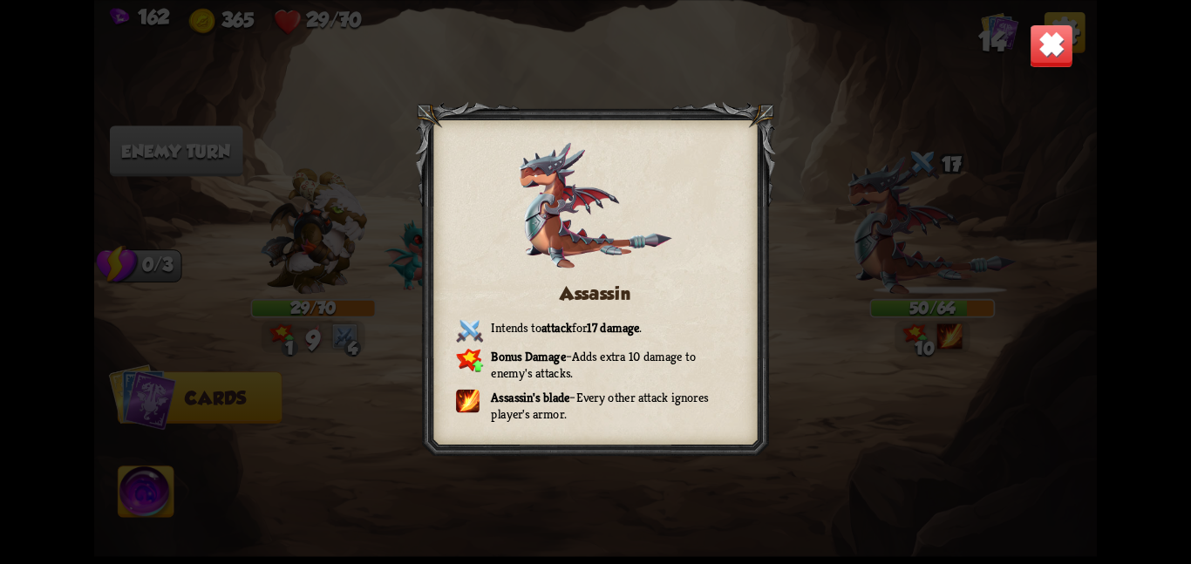
click at [1055, 53] on img at bounding box center [1051, 46] width 44 height 44
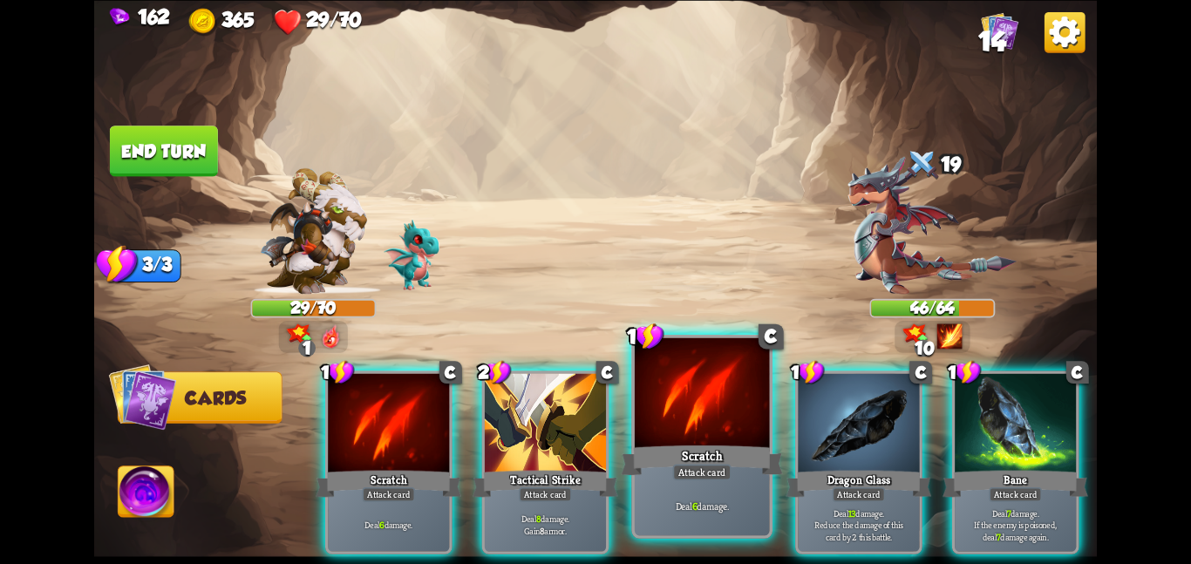
click at [749, 393] on div at bounding box center [702, 393] width 135 height 113
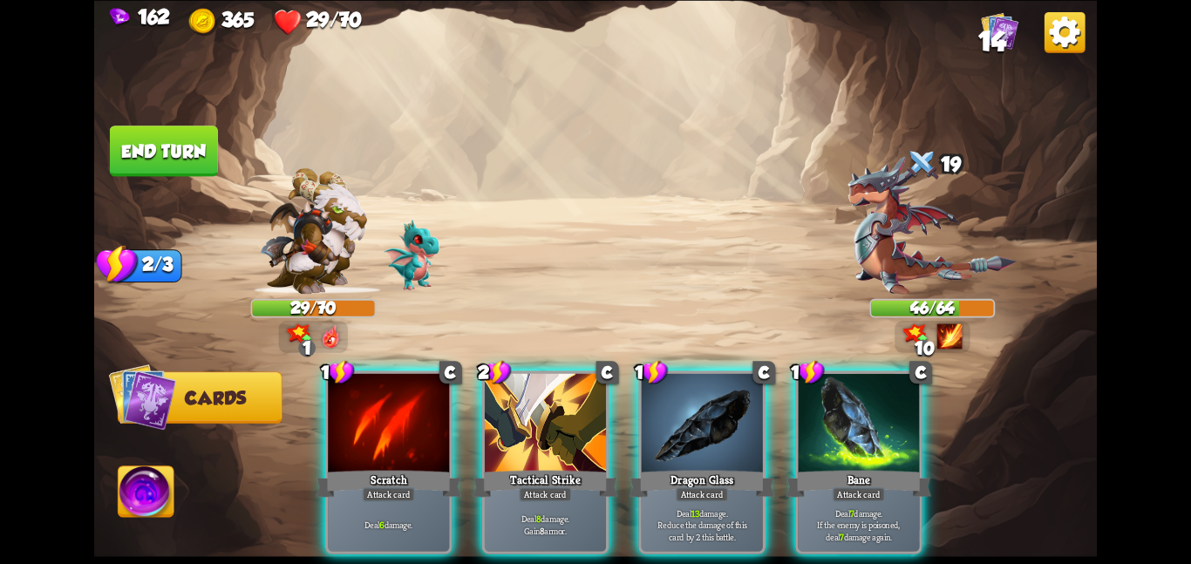
click at [749, 393] on div at bounding box center [702, 424] width 121 height 102
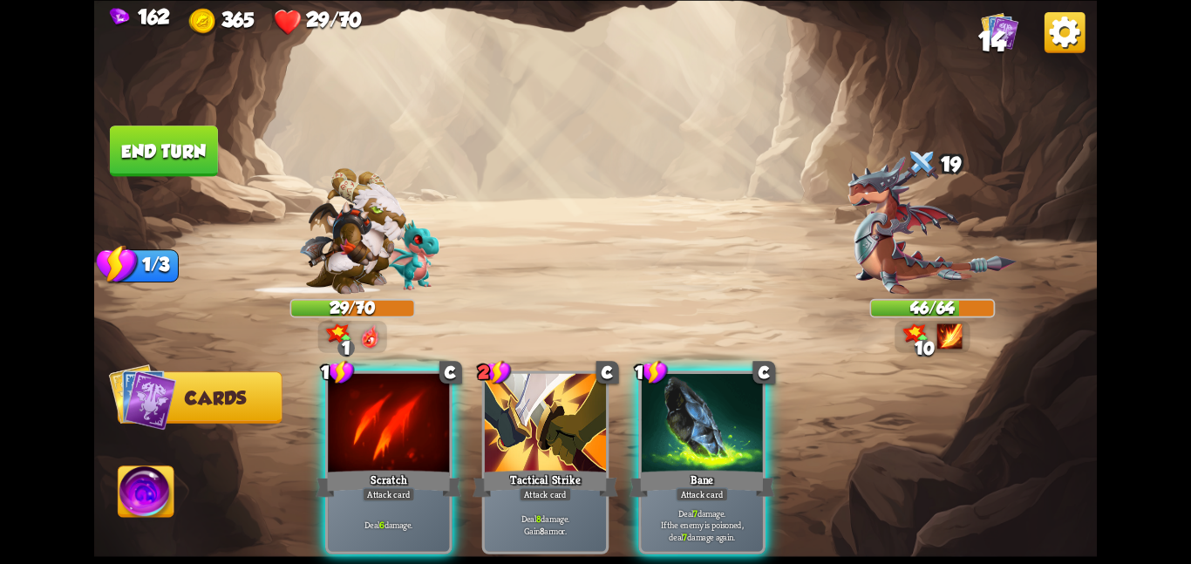
click at [749, 393] on div at bounding box center [702, 424] width 121 height 102
click at [749, 393] on div "1 C Scratch Attack card Deal 6 damage. 2 C Tactical Strike Attack card Deal 8 d…" at bounding box center [696, 438] width 802 height 251
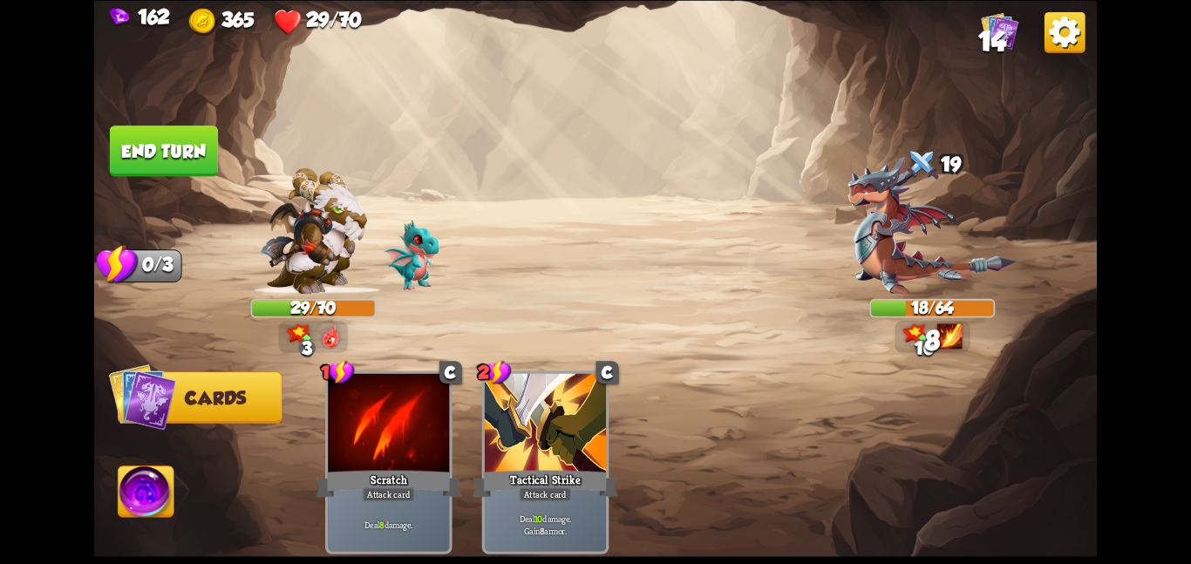
click at [148, 145] on button "End turn" at bounding box center [164, 151] width 108 height 51
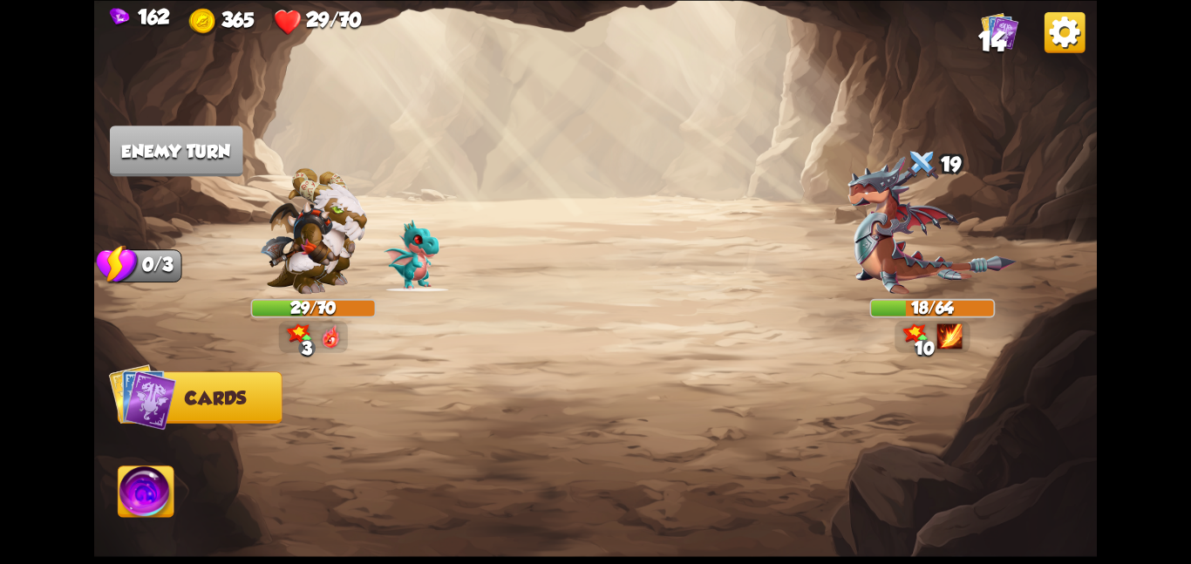
click at [871, 221] on img at bounding box center [931, 225] width 169 height 138
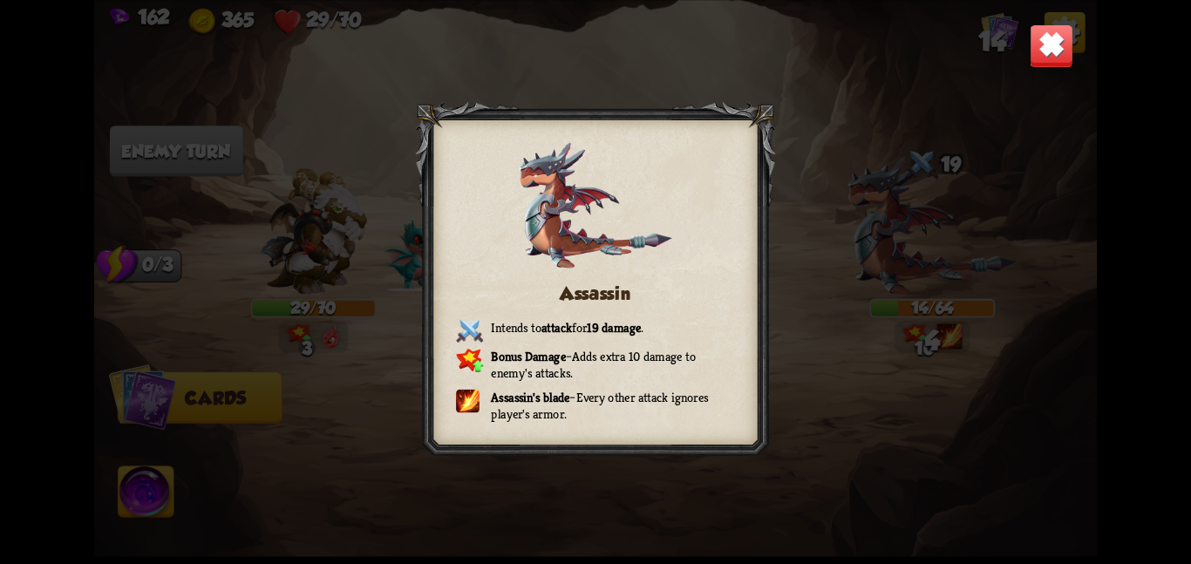
click at [1041, 65] on img at bounding box center [1051, 46] width 44 height 44
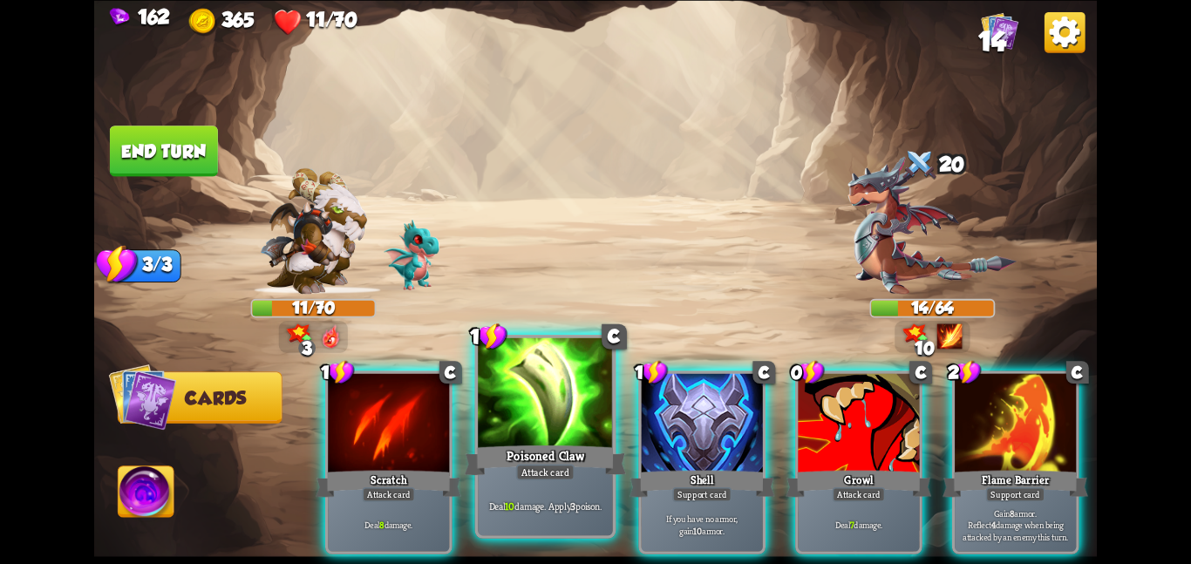
click at [489, 377] on div at bounding box center [545, 393] width 135 height 113
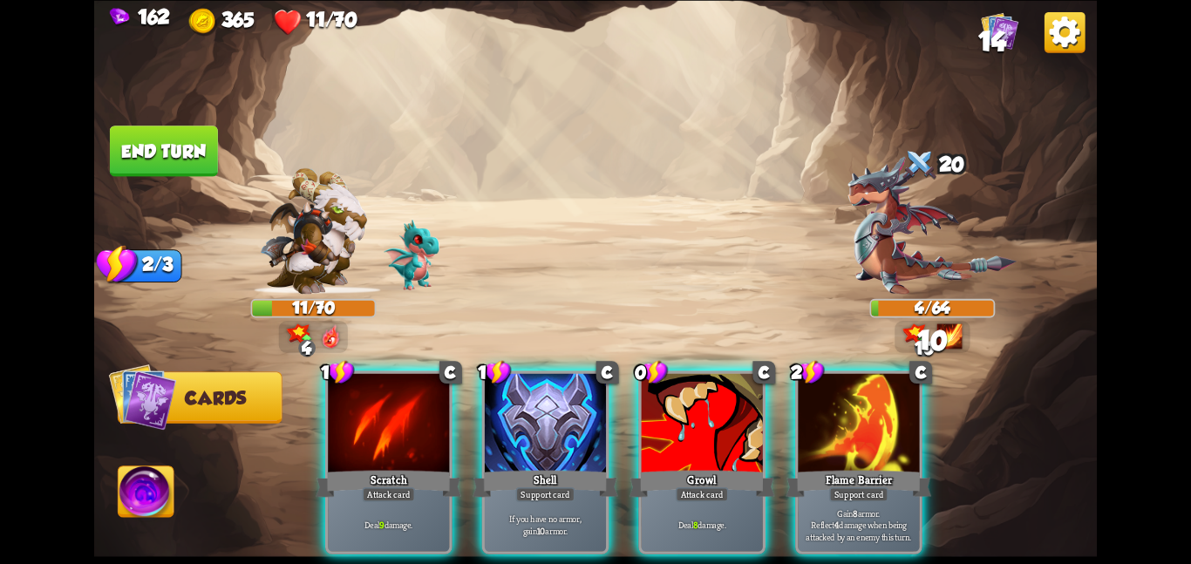
click at [177, 148] on button "End turn" at bounding box center [164, 151] width 108 height 51
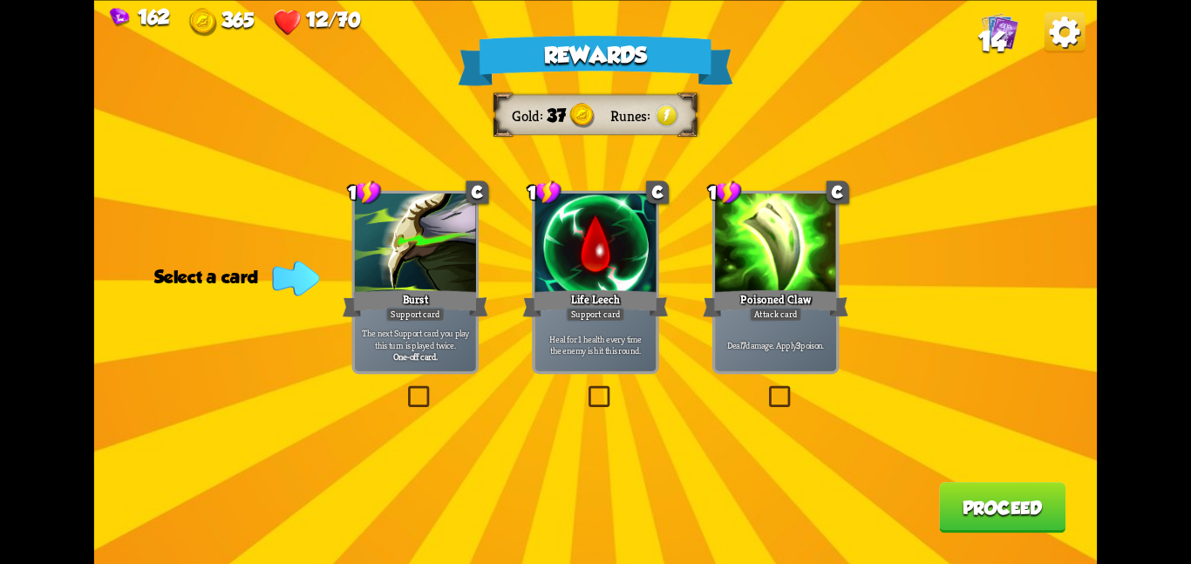
click at [707, 219] on div "Rewards Gold 37 Runes Select a card 1 C Burst Support card The next Support car…" at bounding box center [595, 282] width 1002 height 564
click at [732, 228] on div at bounding box center [775, 245] width 121 height 102
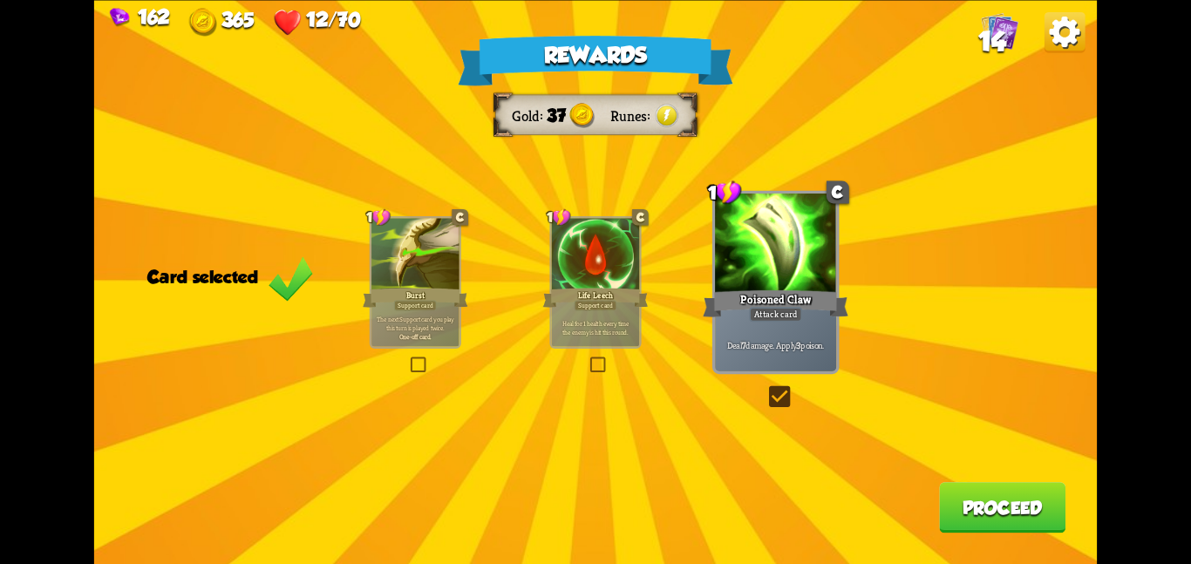
click at [981, 494] on button "Proceed" at bounding box center [1002, 507] width 126 height 51
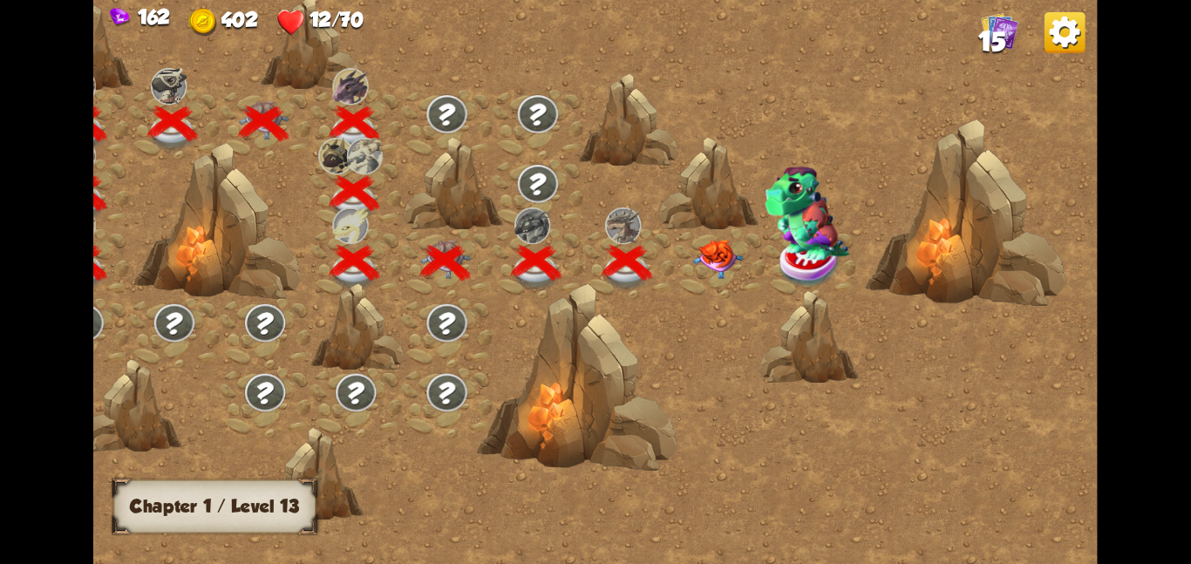
click at [714, 250] on img at bounding box center [717, 258] width 51 height 39
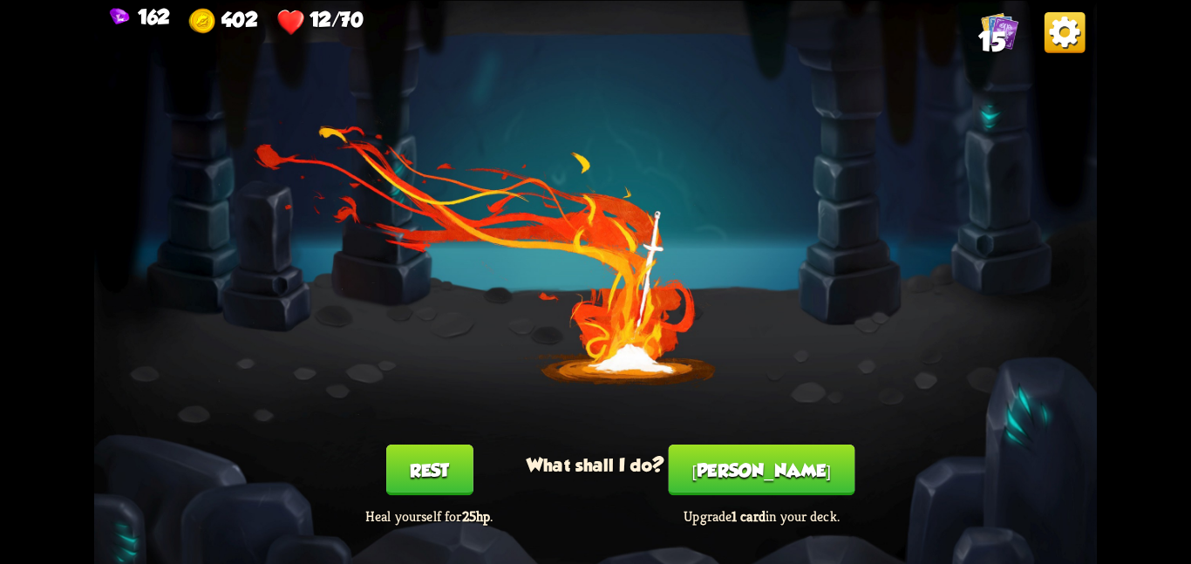
click at [435, 479] on button "Rest" at bounding box center [429, 470] width 87 height 51
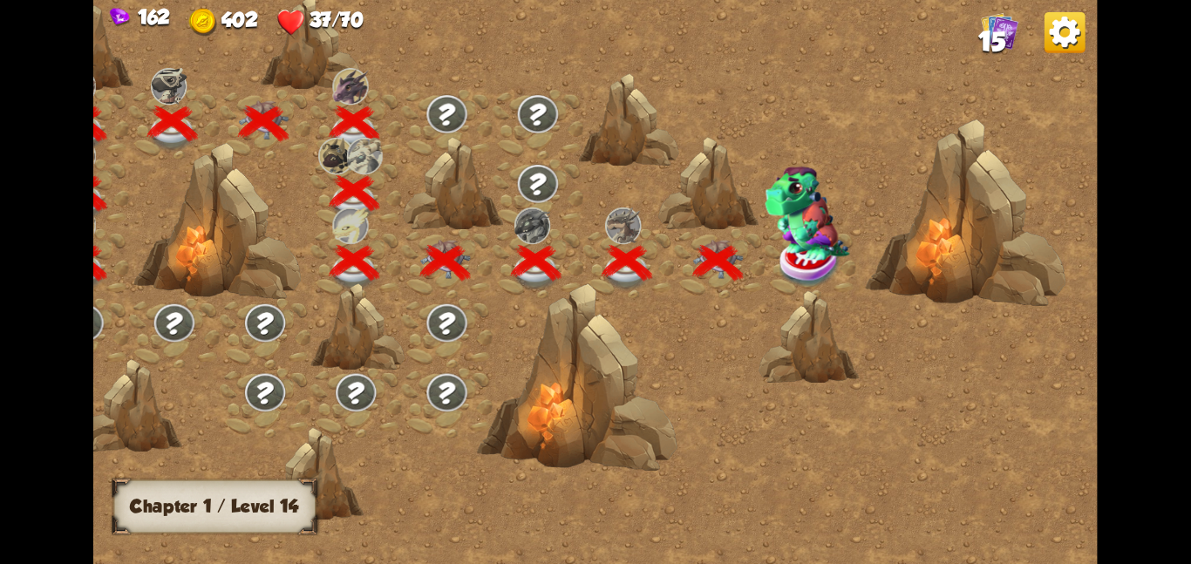
click at [799, 268] on img at bounding box center [809, 261] width 63 height 51
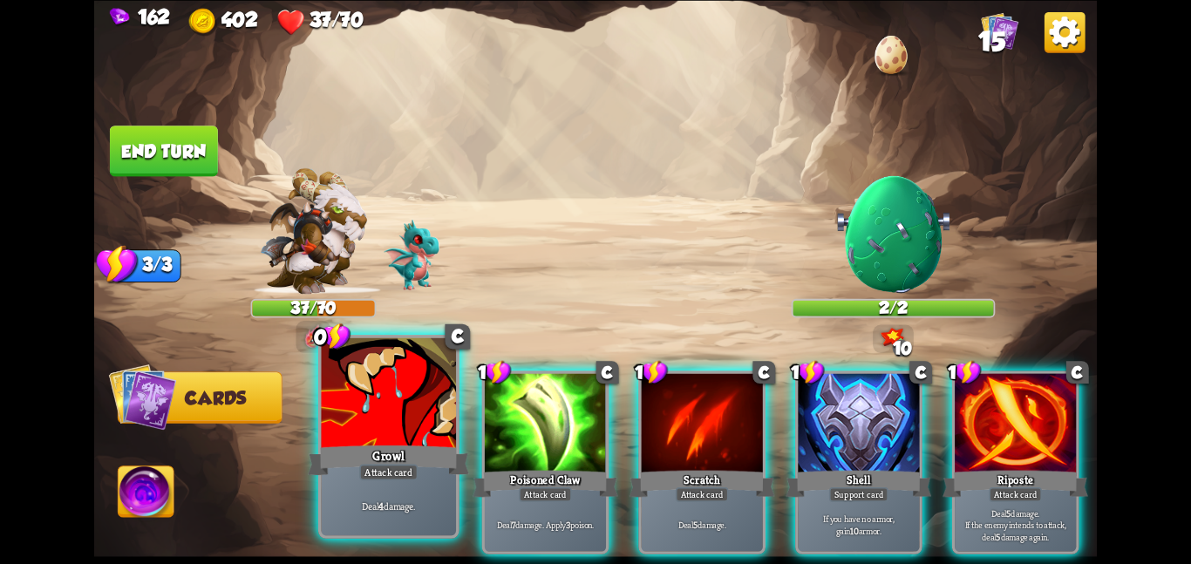
click at [391, 392] on div at bounding box center [388, 393] width 135 height 113
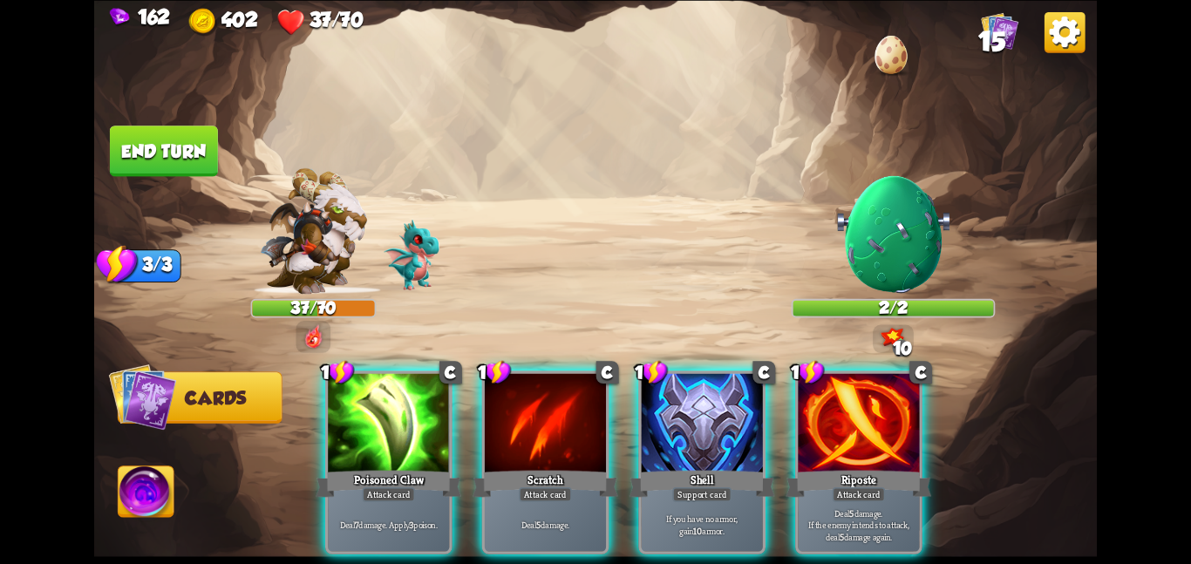
click at [391, 392] on div at bounding box center [388, 424] width 121 height 102
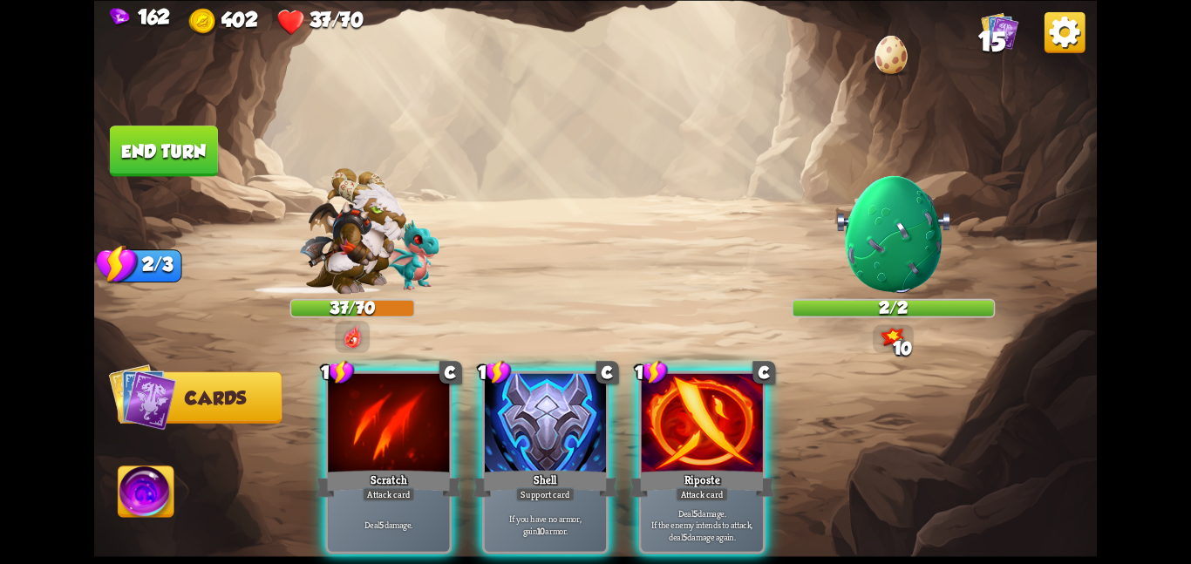
click at [391, 392] on div at bounding box center [388, 424] width 121 height 102
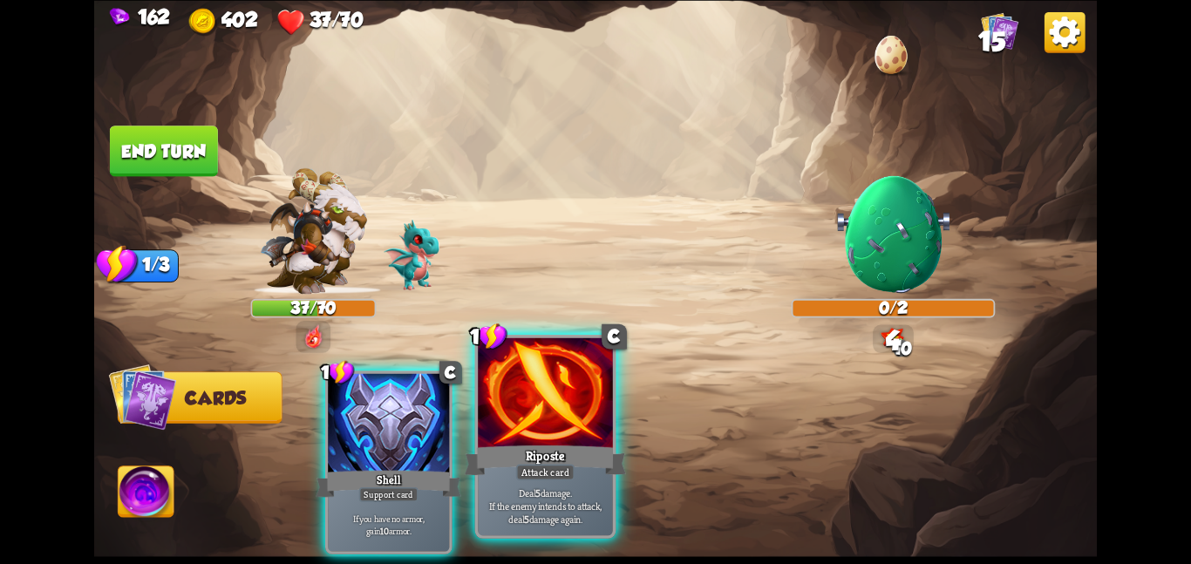
click at [521, 405] on div at bounding box center [545, 393] width 135 height 113
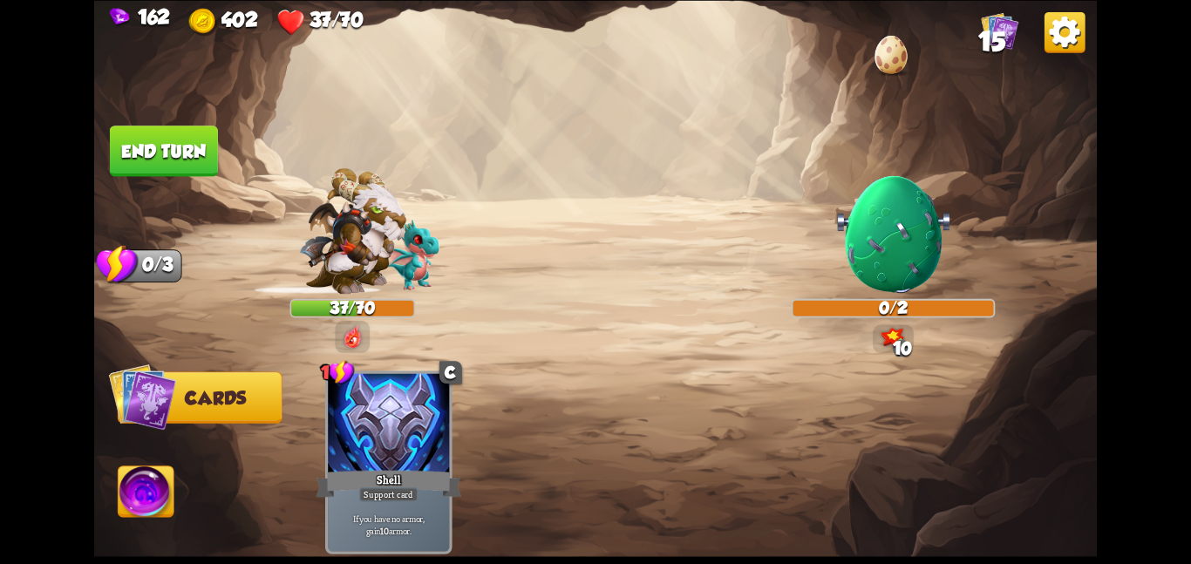
click at [187, 134] on button "End turn" at bounding box center [164, 151] width 108 height 51
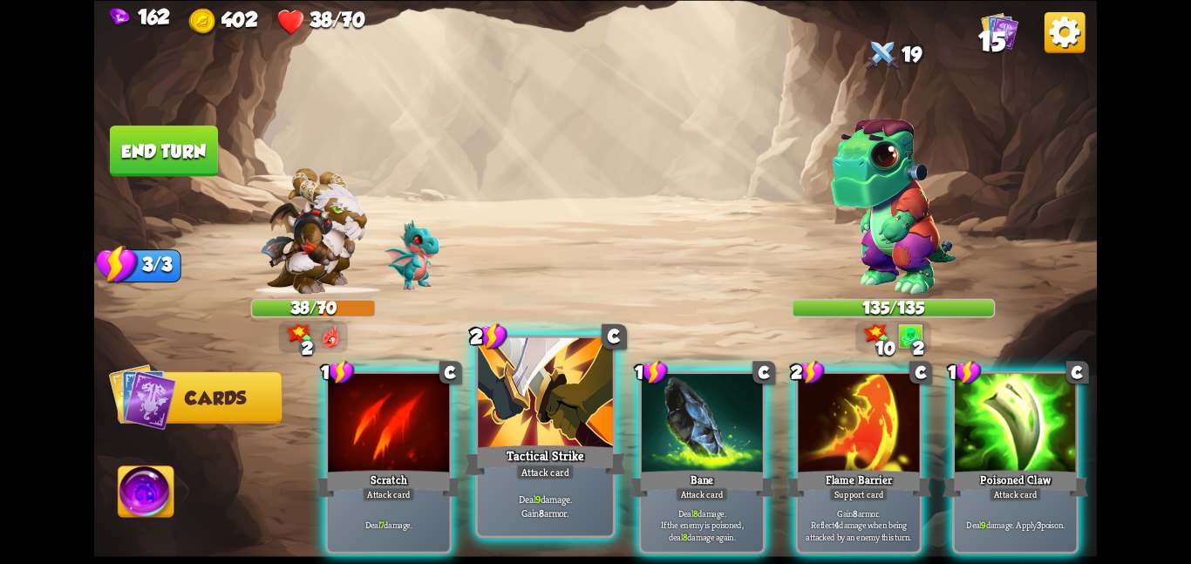
click at [569, 422] on div at bounding box center [545, 393] width 135 height 113
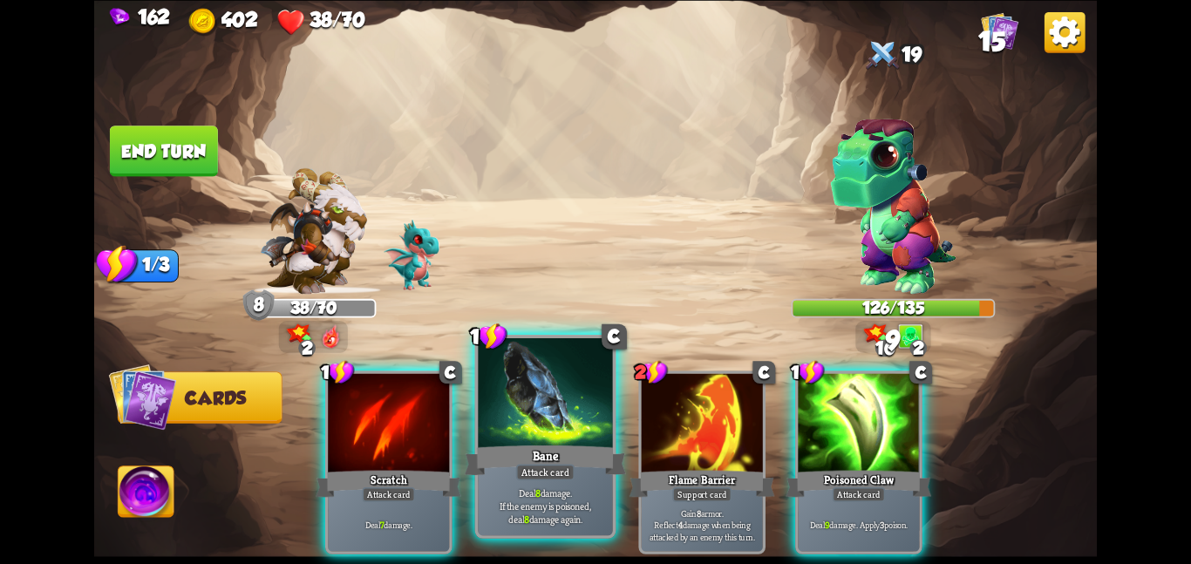
click at [546, 425] on div at bounding box center [545, 393] width 135 height 113
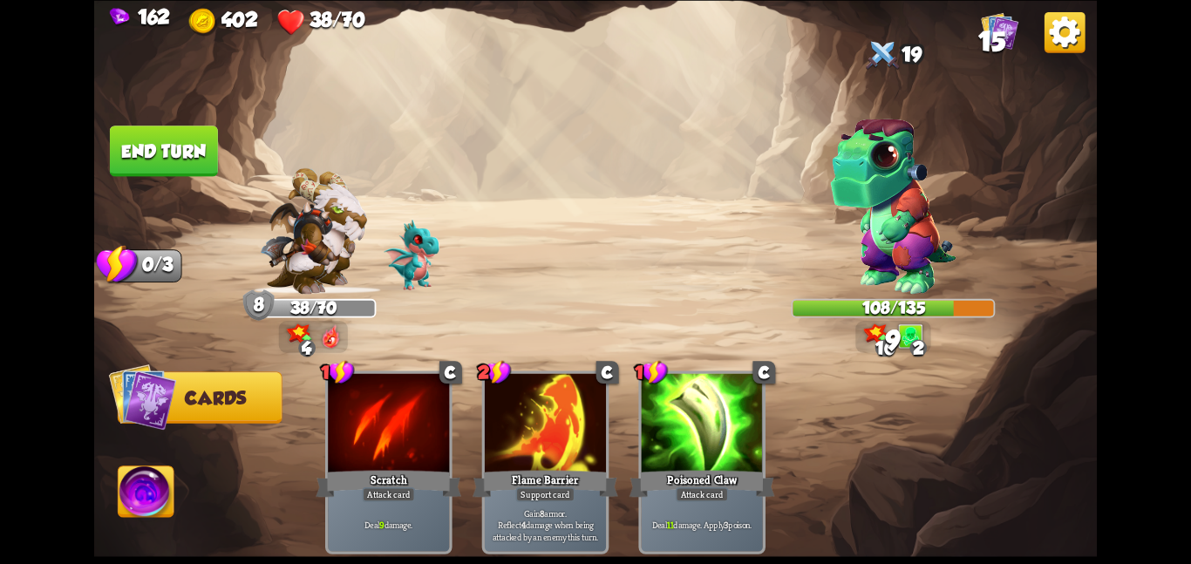
click at [166, 144] on button "End turn" at bounding box center [164, 151] width 108 height 51
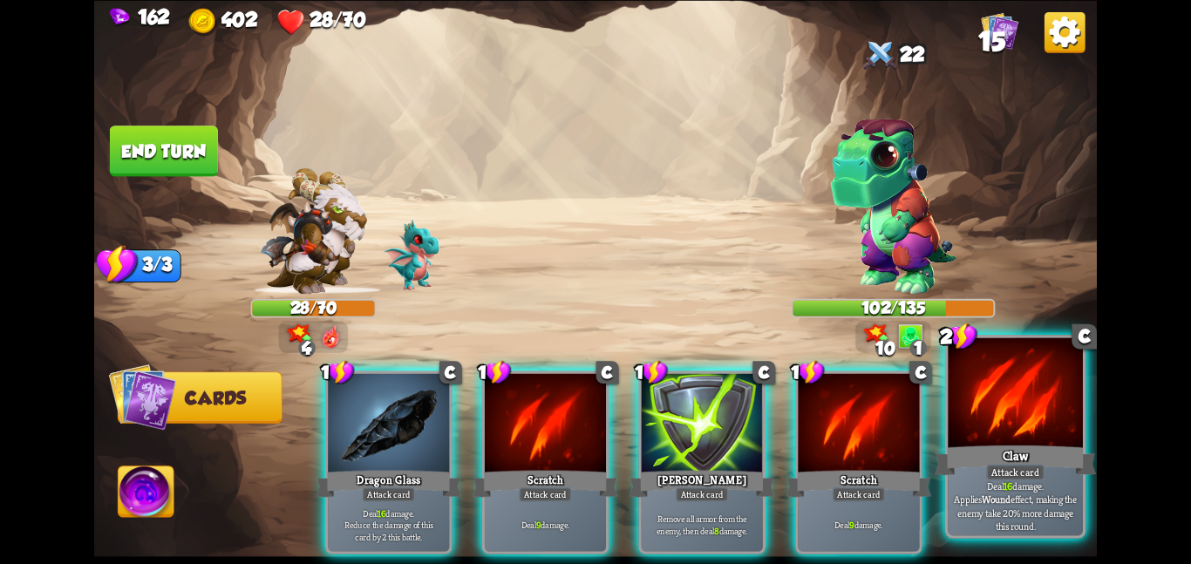
click at [1023, 422] on div at bounding box center [1015, 393] width 135 height 113
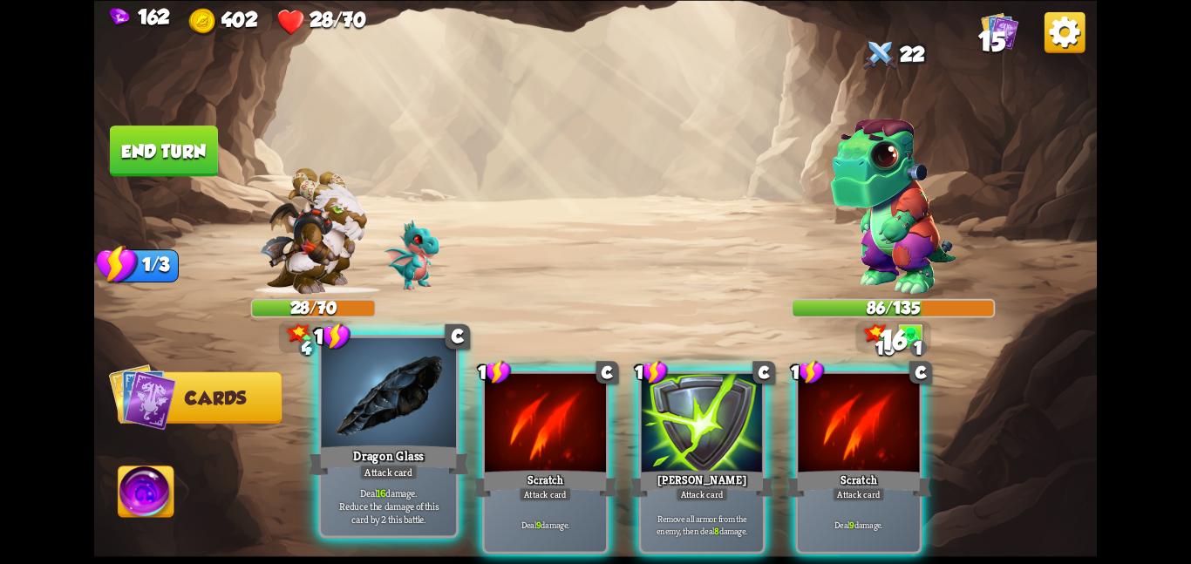
click at [357, 409] on div at bounding box center [388, 393] width 135 height 113
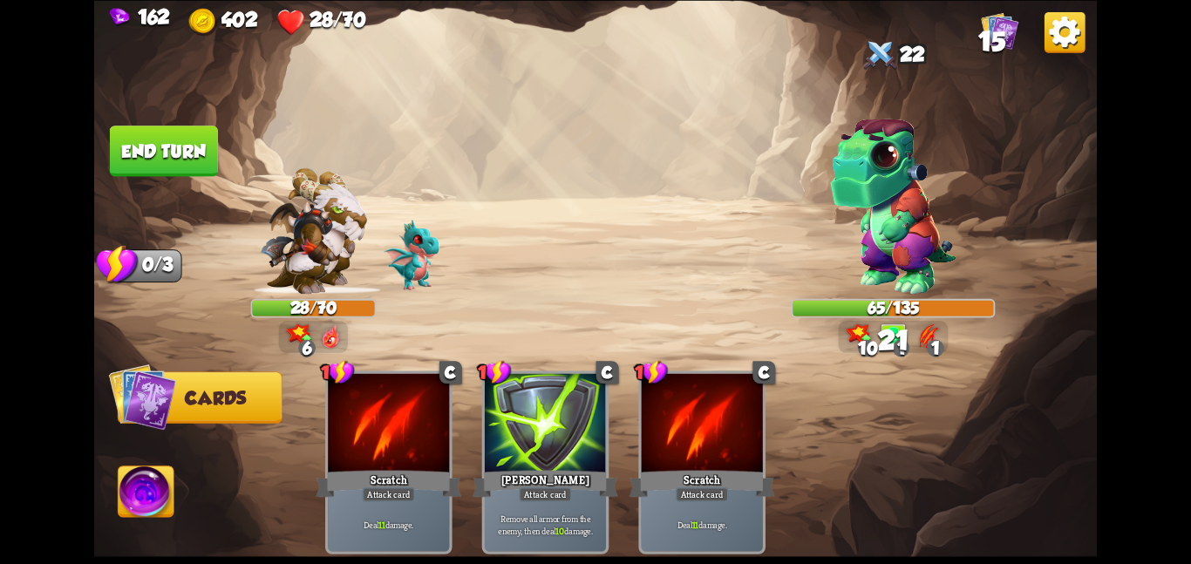
click at [189, 138] on button "End turn" at bounding box center [164, 151] width 108 height 51
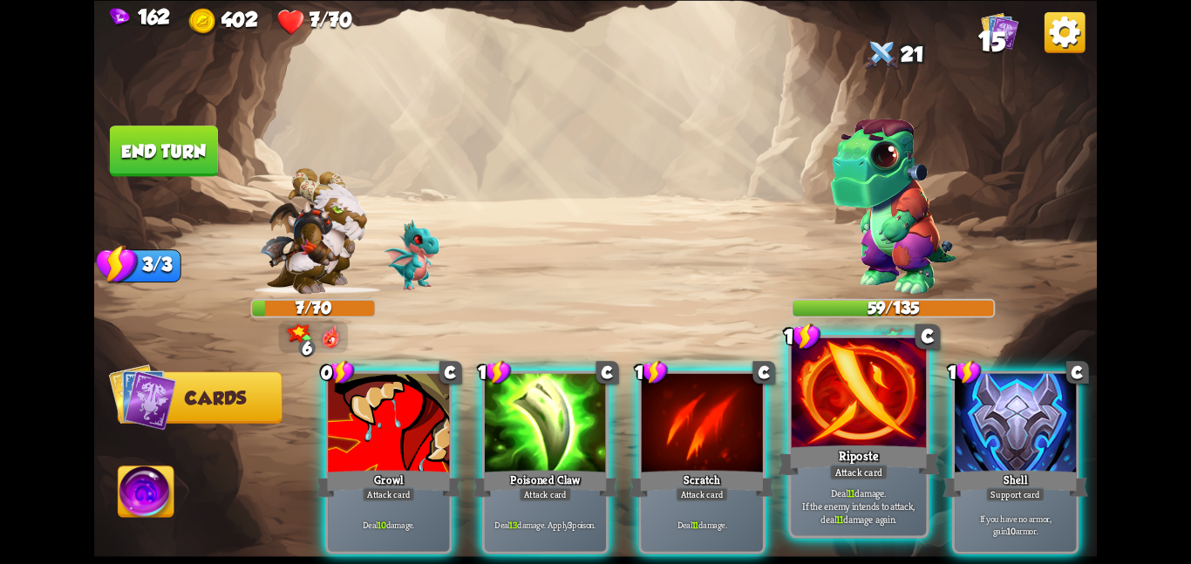
click at [833, 442] on div "Riposte" at bounding box center [858, 460] width 161 height 36
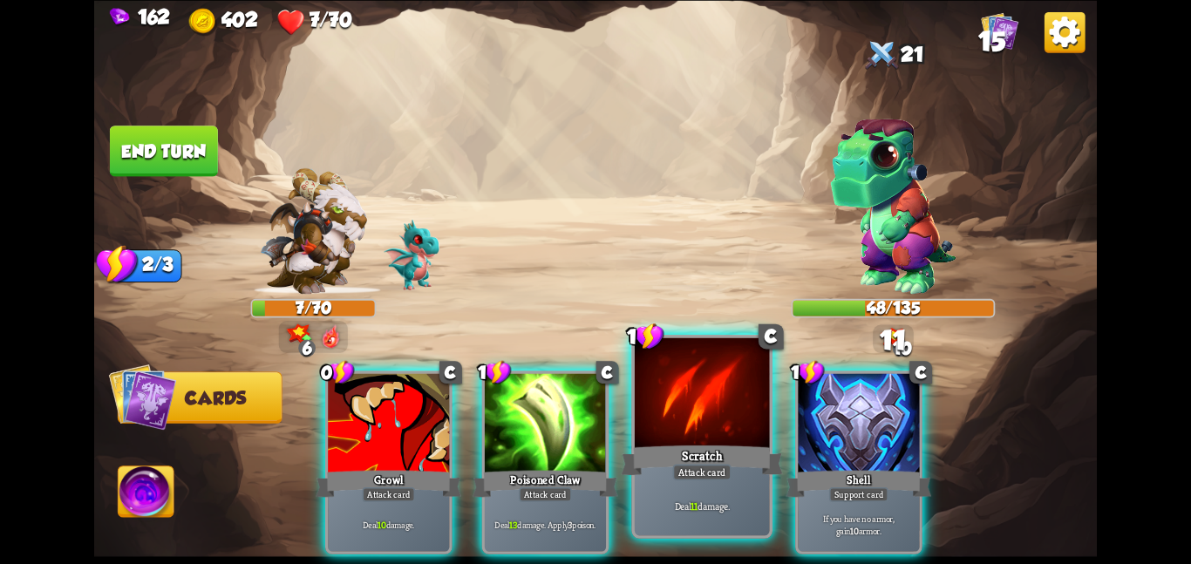
click at [696, 431] on div at bounding box center [702, 393] width 135 height 113
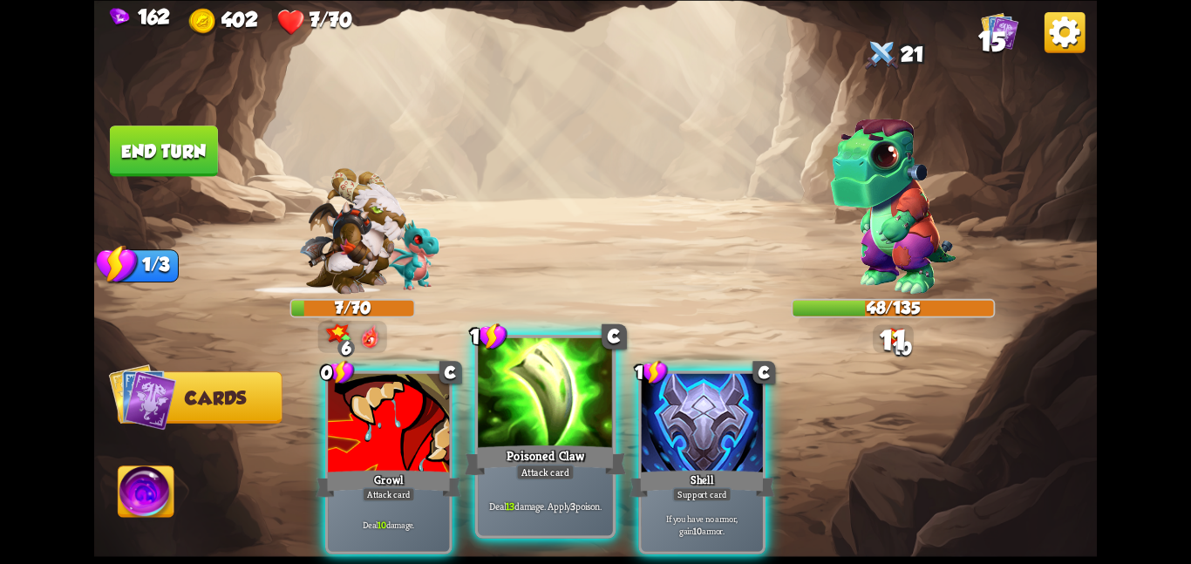
click at [582, 423] on div at bounding box center [545, 393] width 135 height 113
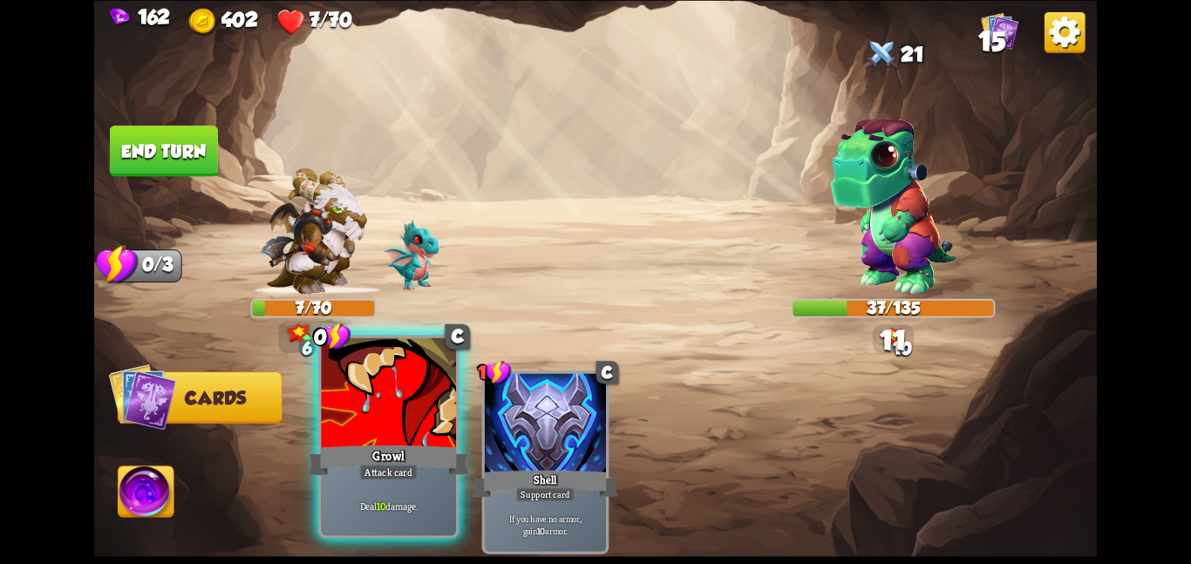
click at [395, 380] on div at bounding box center [388, 393] width 135 height 113
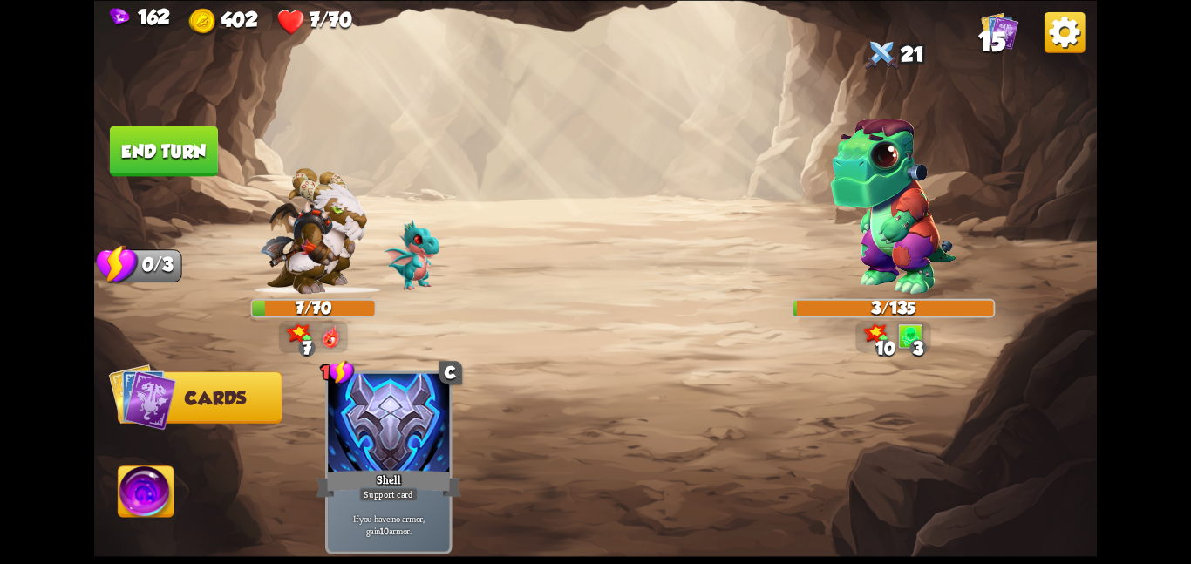
click at [198, 152] on button "End turn" at bounding box center [164, 151] width 108 height 51
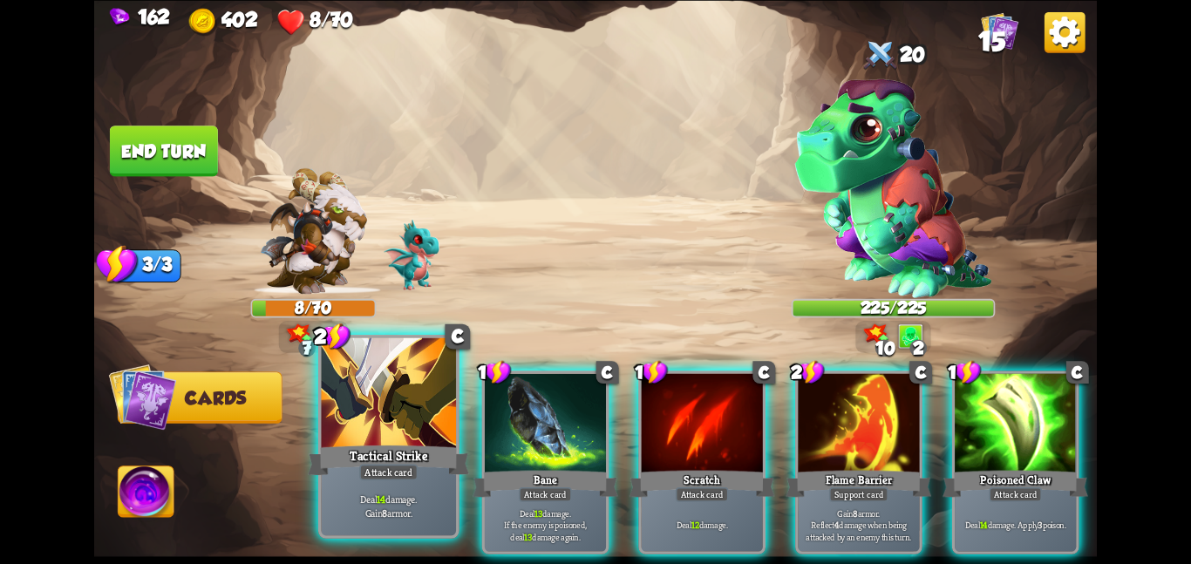
click at [400, 402] on div at bounding box center [388, 393] width 135 height 113
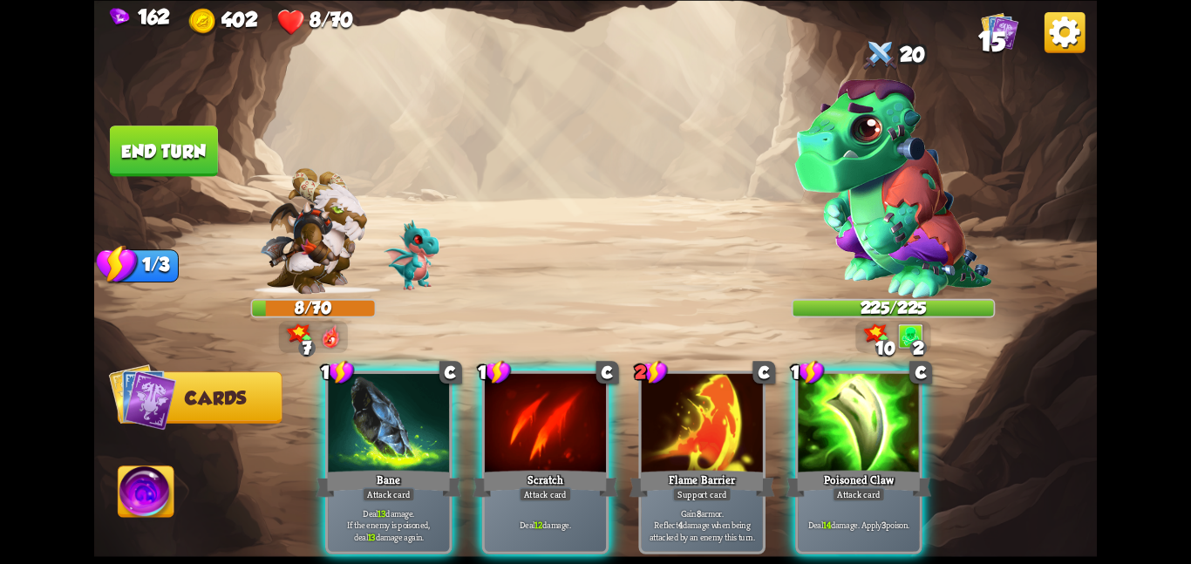
click at [400, 402] on div at bounding box center [388, 424] width 121 height 102
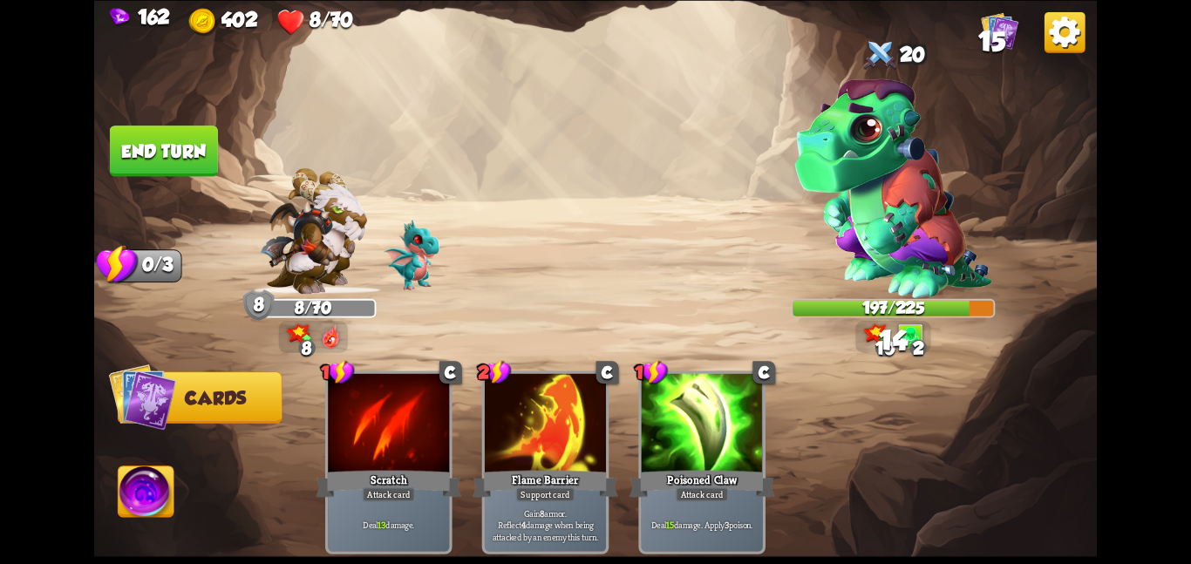
click at [174, 140] on button "End turn" at bounding box center [164, 151] width 108 height 51
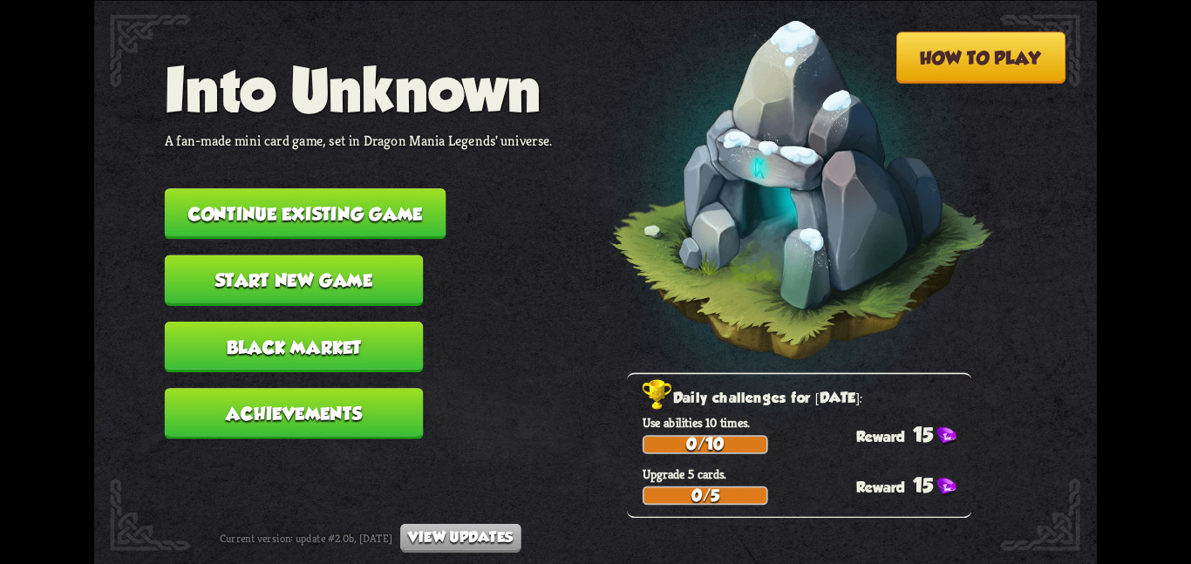
click at [221, 255] on button "Start new game" at bounding box center [294, 280] width 259 height 51
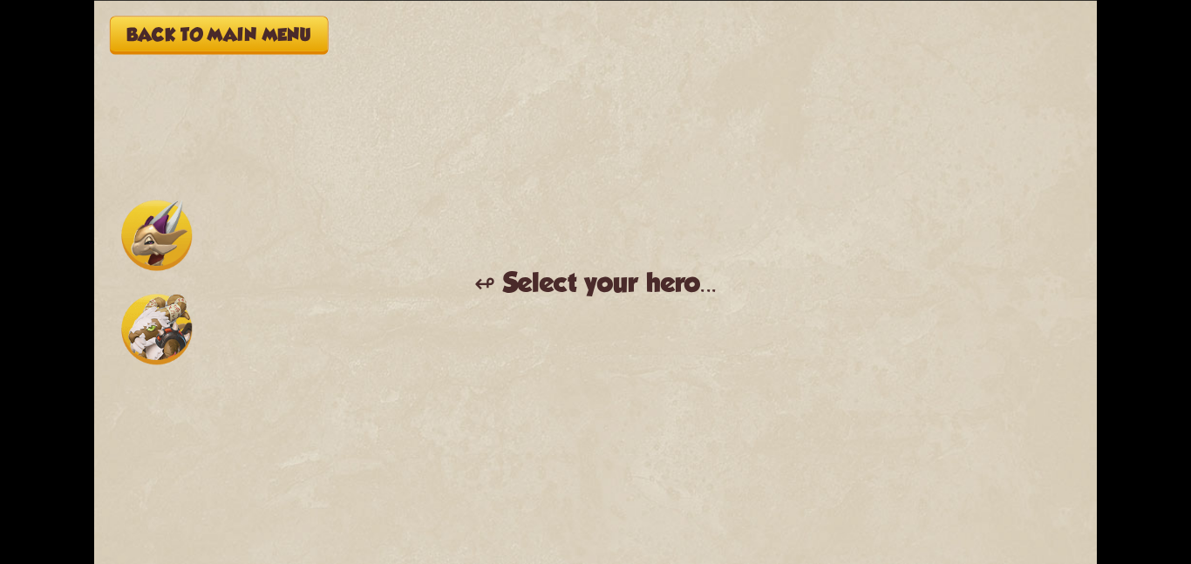
click at [173, 309] on img at bounding box center [156, 329] width 71 height 71
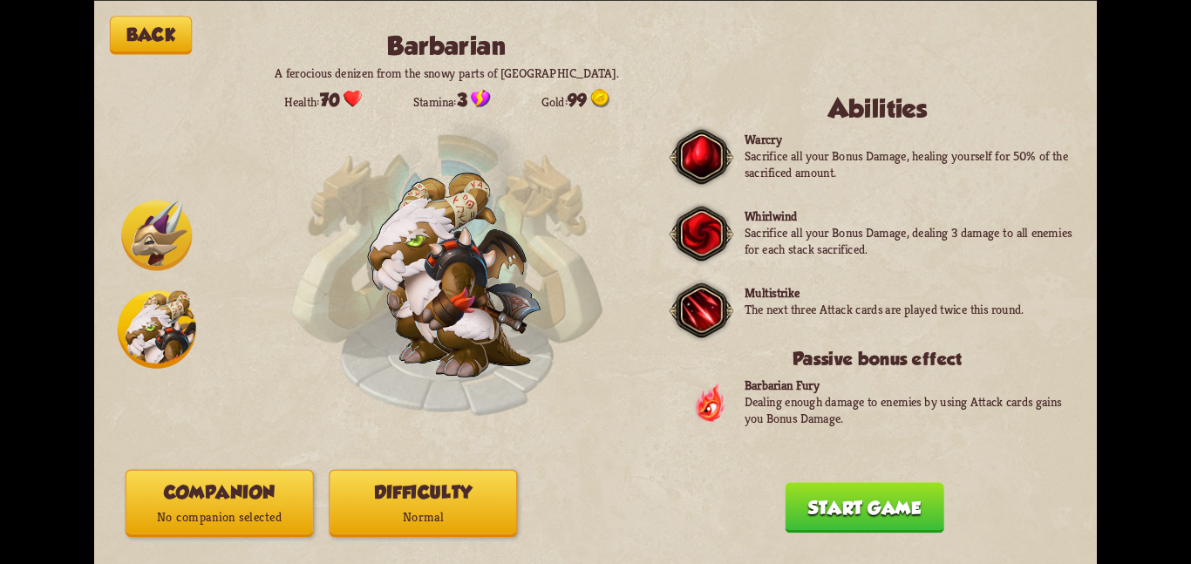
click at [240, 501] on button "Companion No companion selected" at bounding box center [220, 502] width 188 height 67
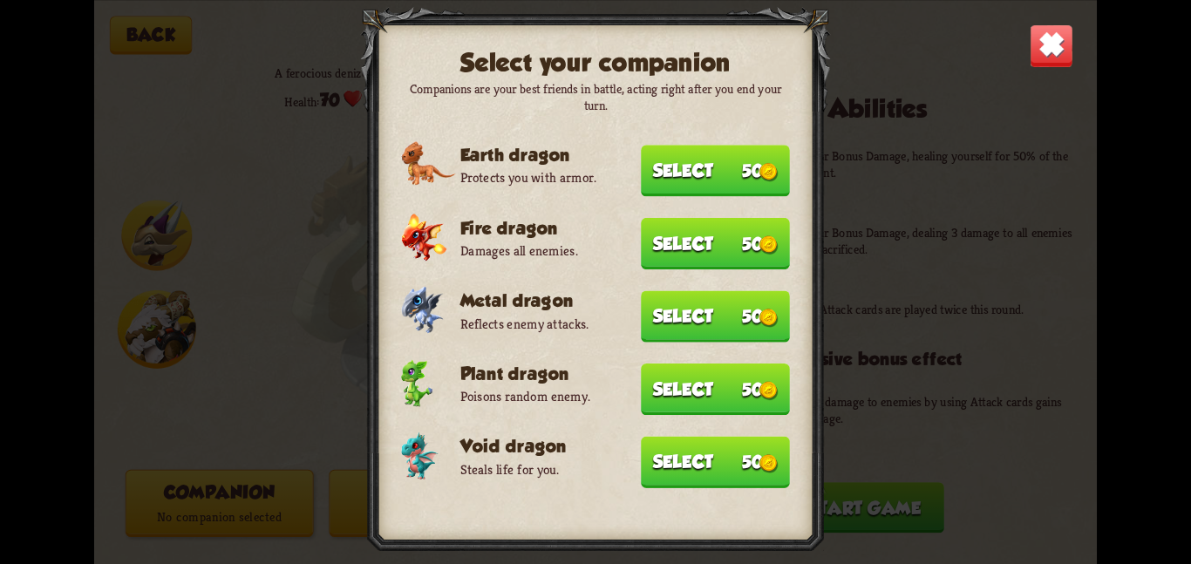
click at [712, 448] on button "Select 50" at bounding box center [715, 461] width 149 height 51
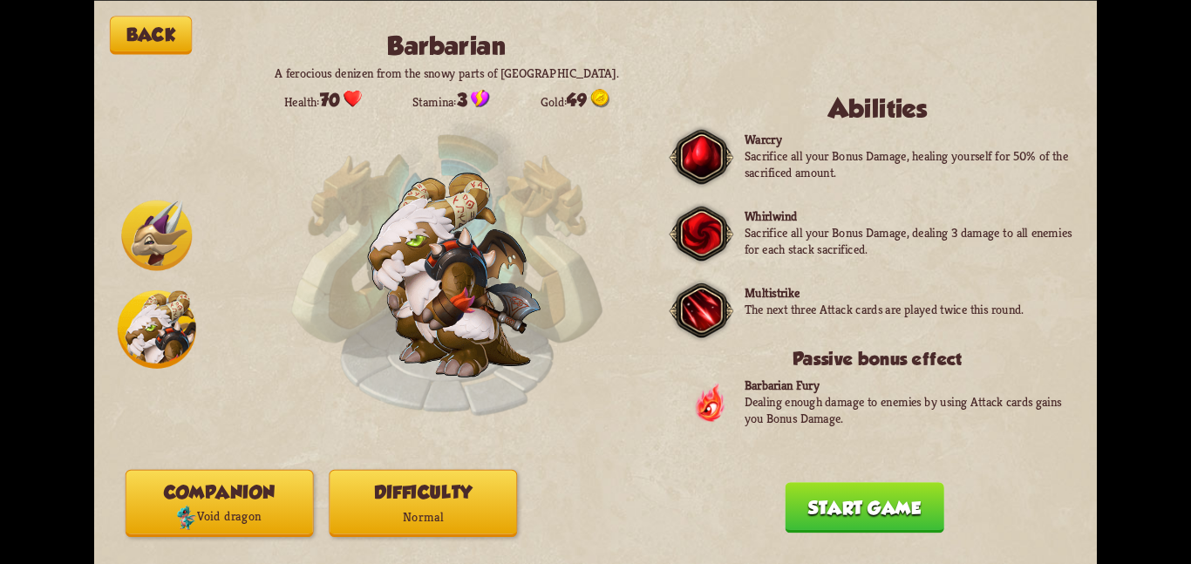
click at [405, 493] on button "Difficulty Normal" at bounding box center [423, 502] width 188 height 67
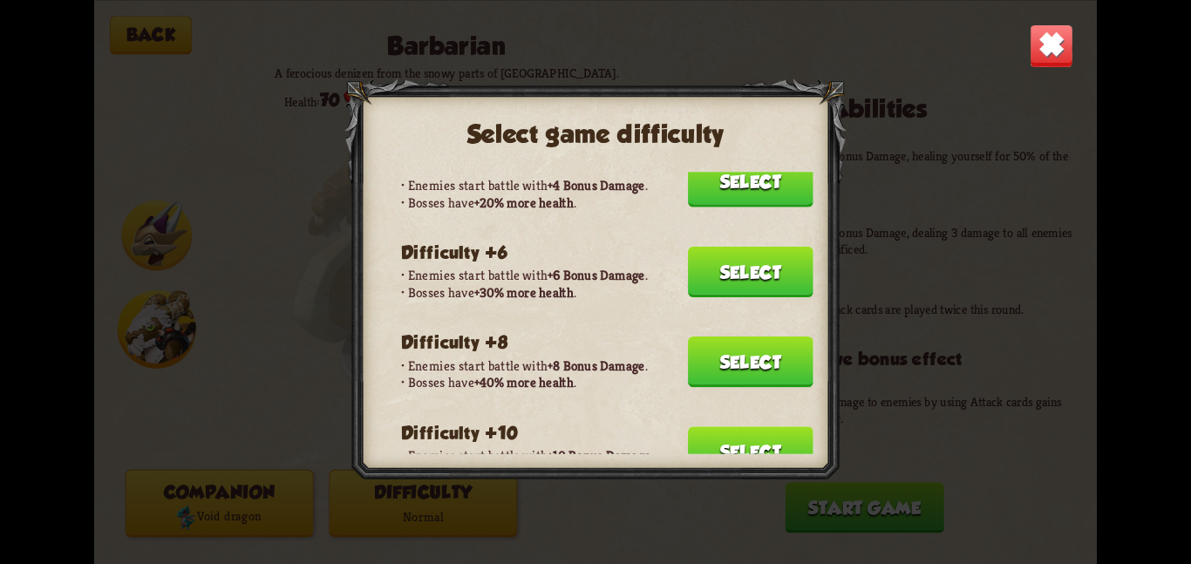
scroll to position [200, 0]
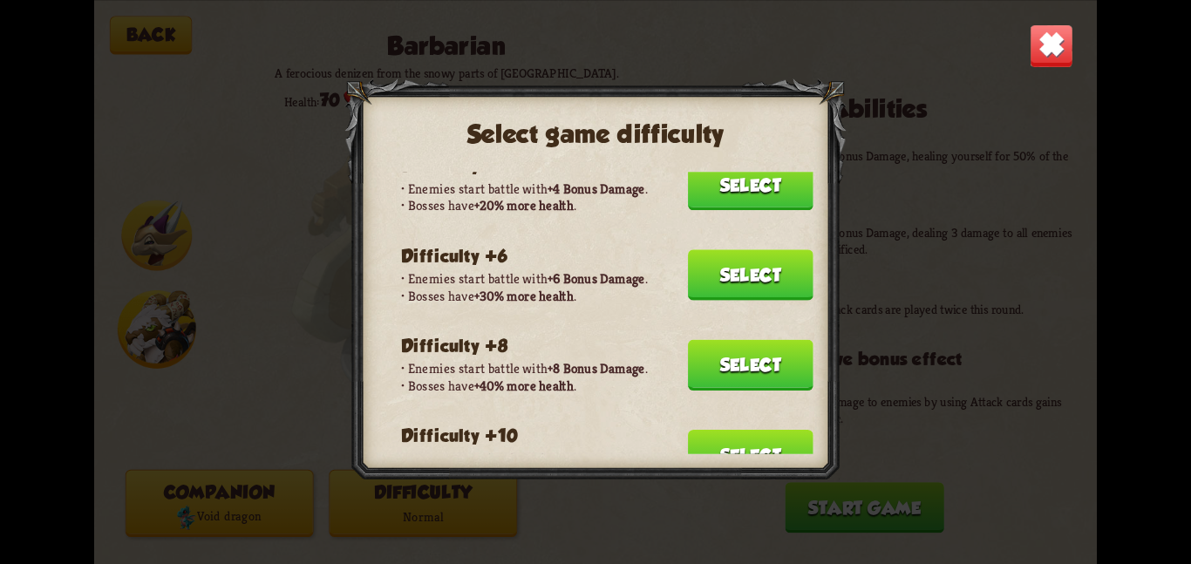
click at [722, 270] on button "Select" at bounding box center [751, 274] width 126 height 51
